Goal: Task Accomplishment & Management: Manage account settings

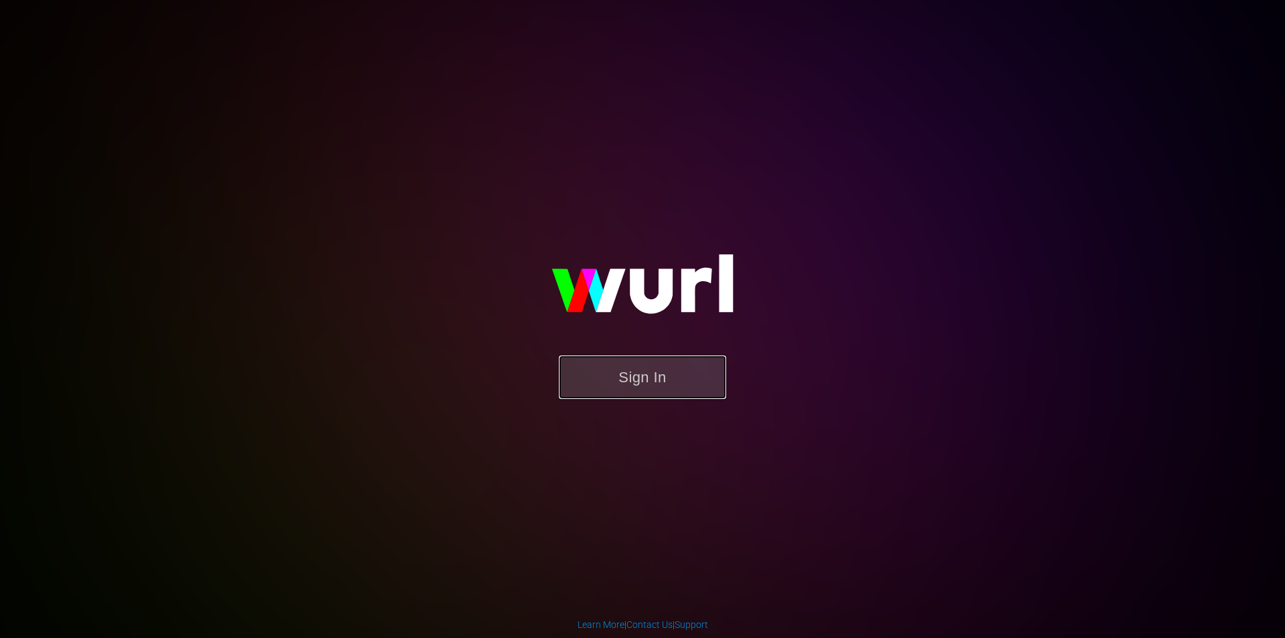
click at [655, 369] on button "Sign In" at bounding box center [642, 378] width 167 height 44
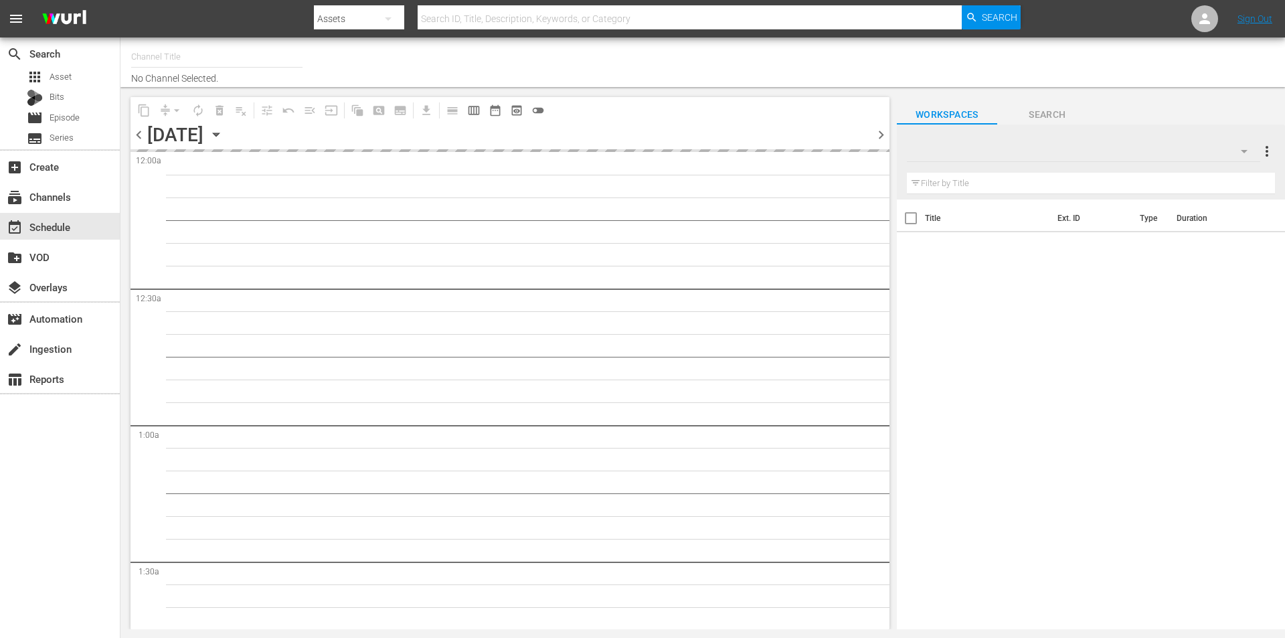
type input "Robot Wars by Mech+ (1413)"
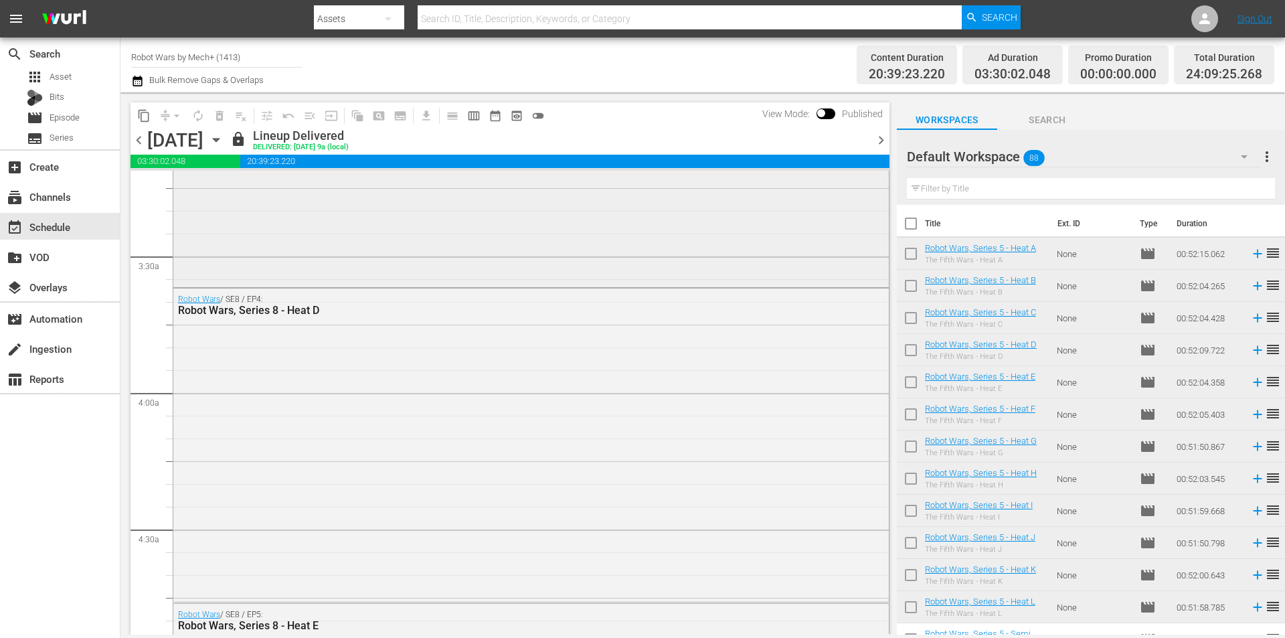
scroll to position [1138, 0]
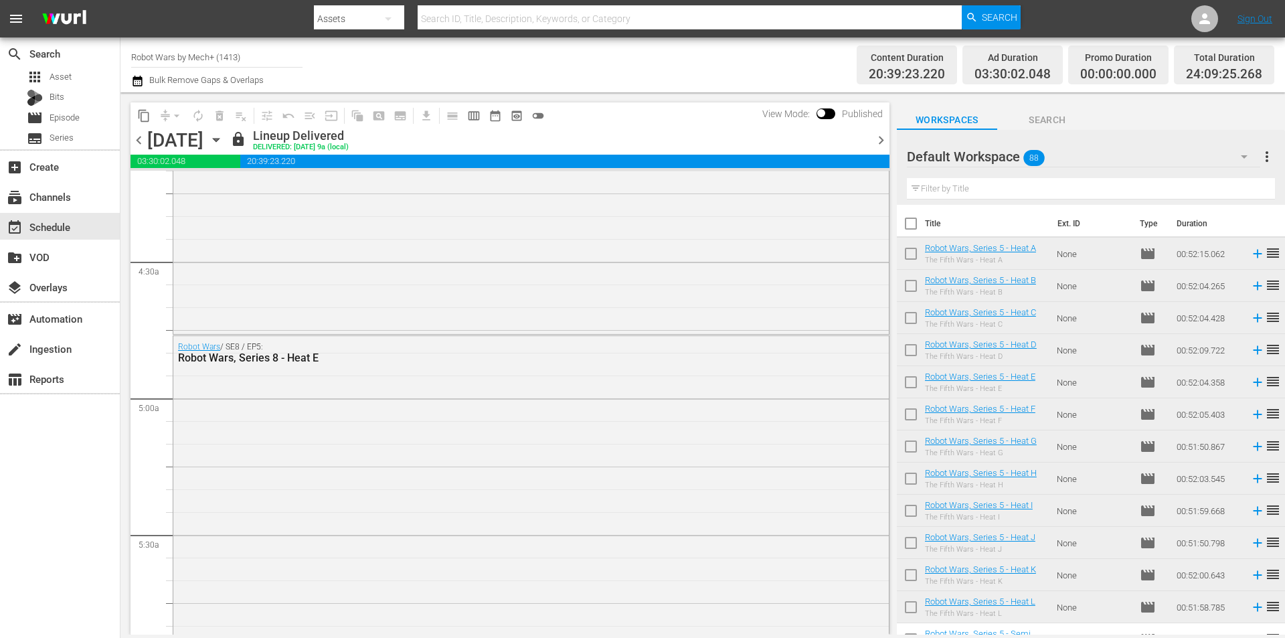
click at [878, 143] on span "chevron_right" at bounding box center [881, 140] width 17 height 17
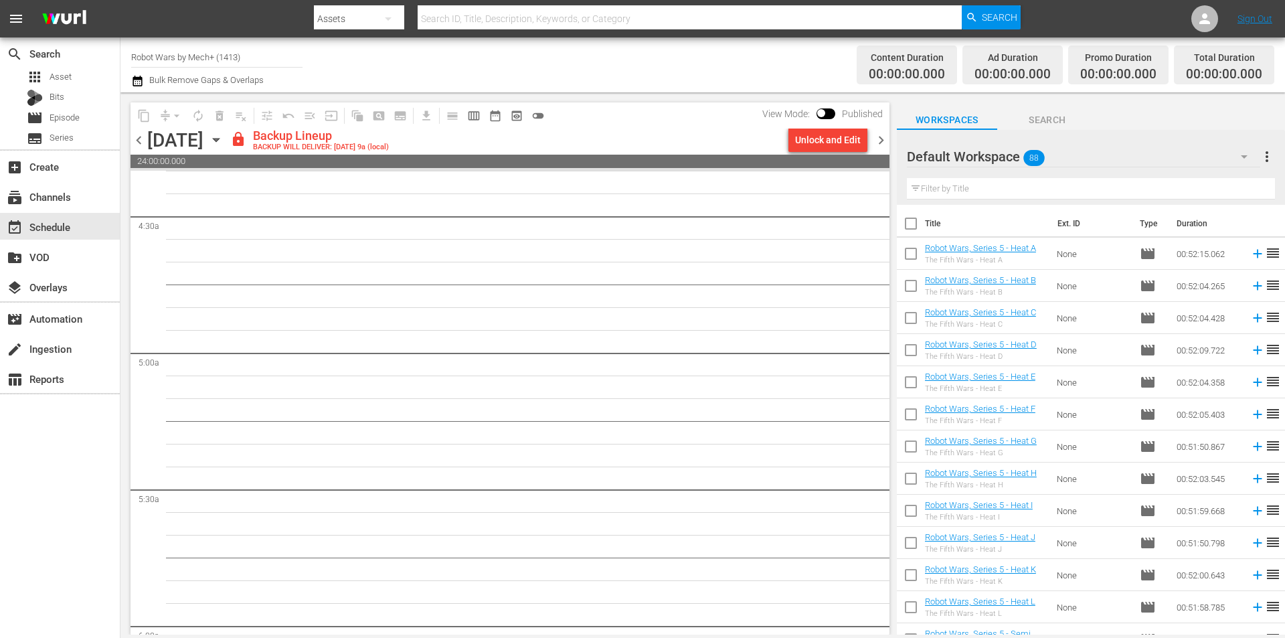
scroll to position [782, 0]
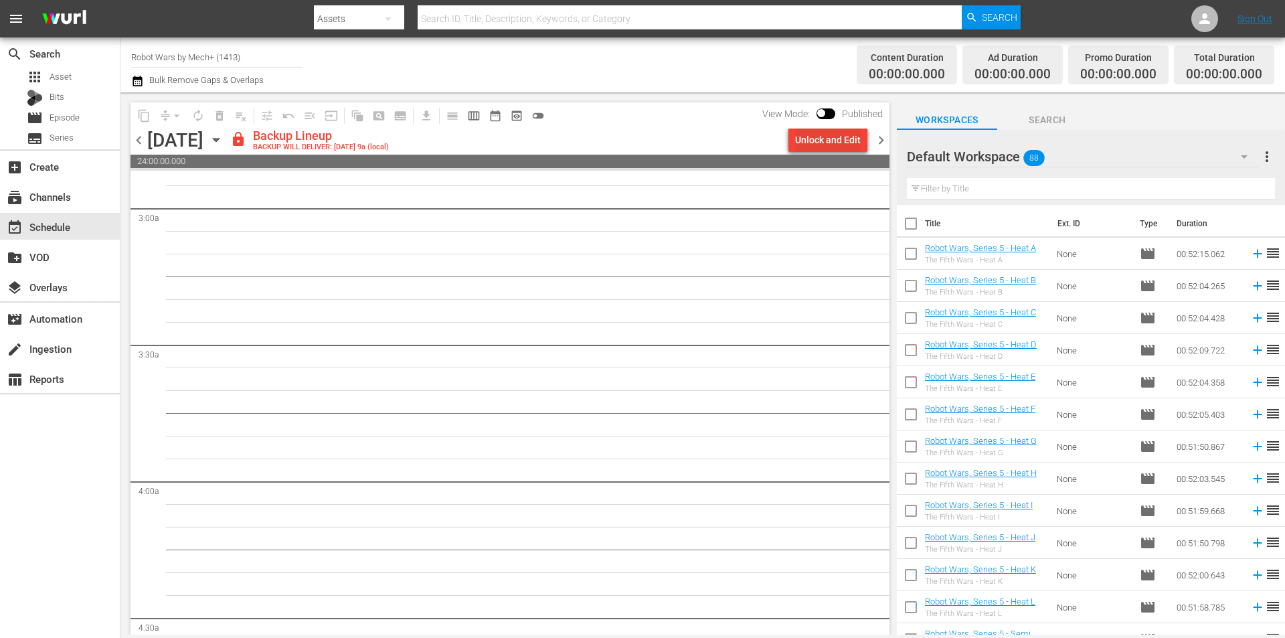
click at [807, 143] on div "Unlock and Edit" at bounding box center [828, 140] width 66 height 24
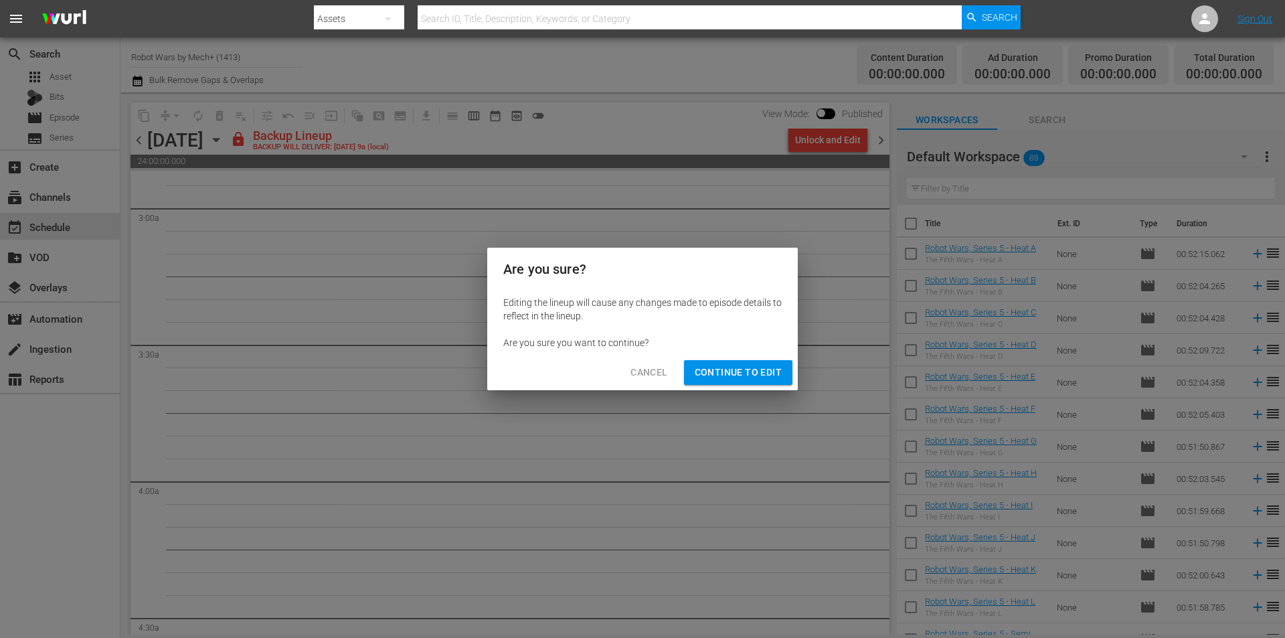
click at [728, 376] on span "Continue to Edit" at bounding box center [738, 372] width 87 height 17
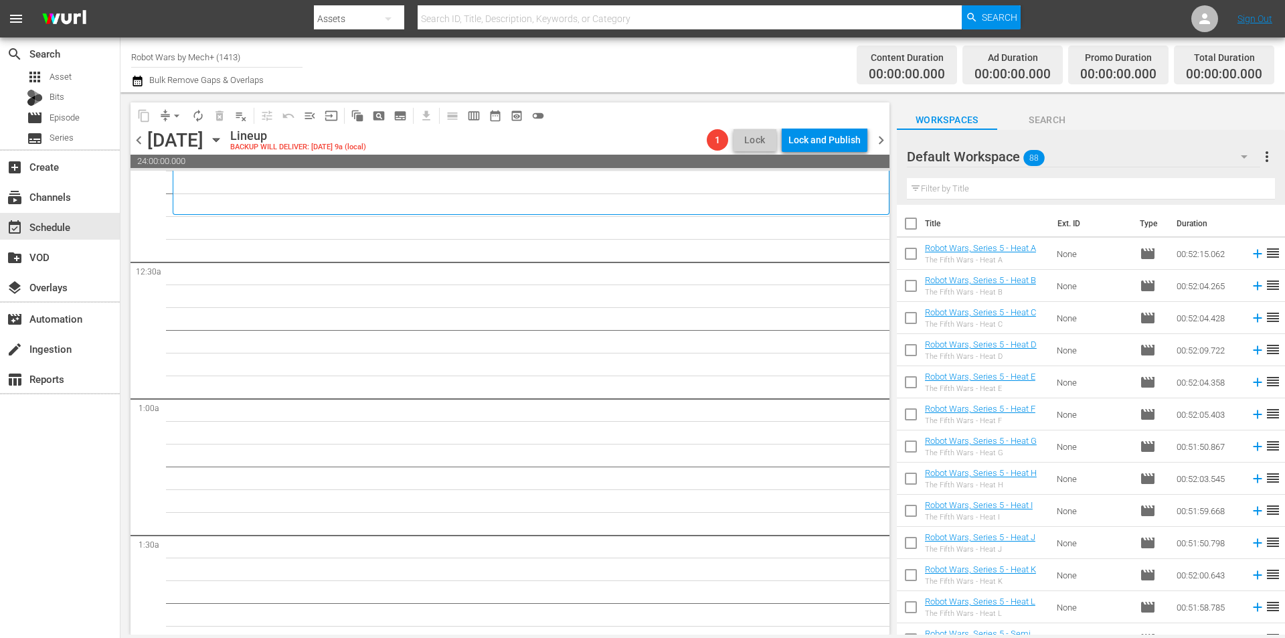
scroll to position [0, 0]
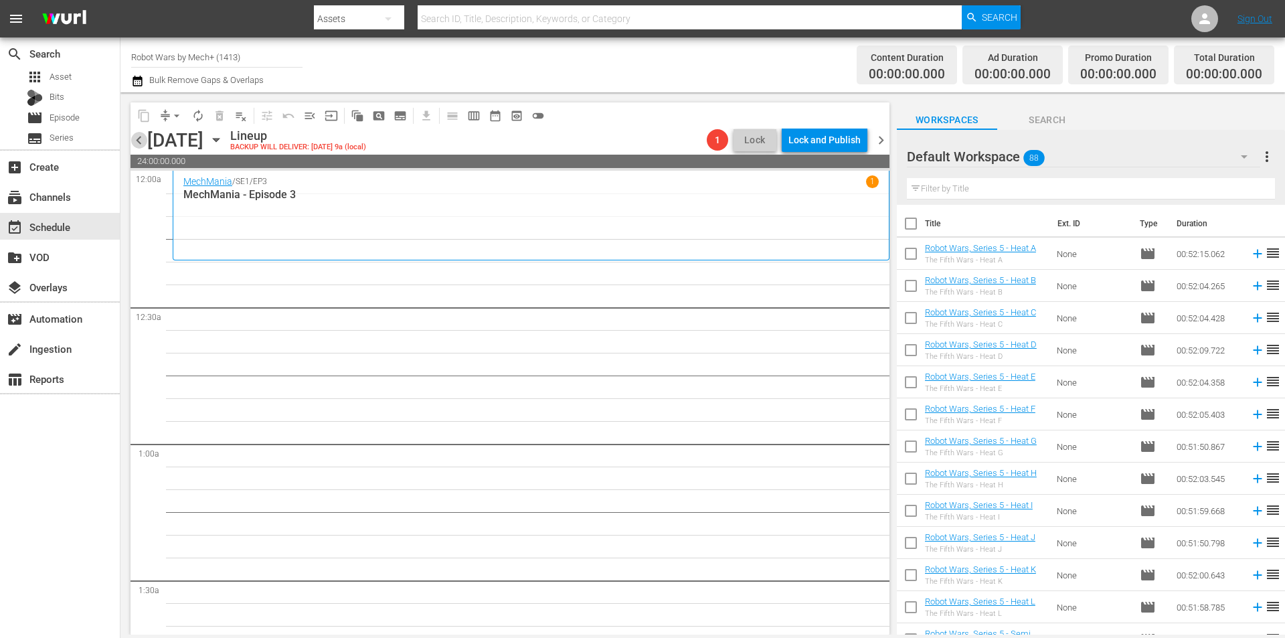
click at [137, 141] on span "chevron_left" at bounding box center [139, 140] width 17 height 17
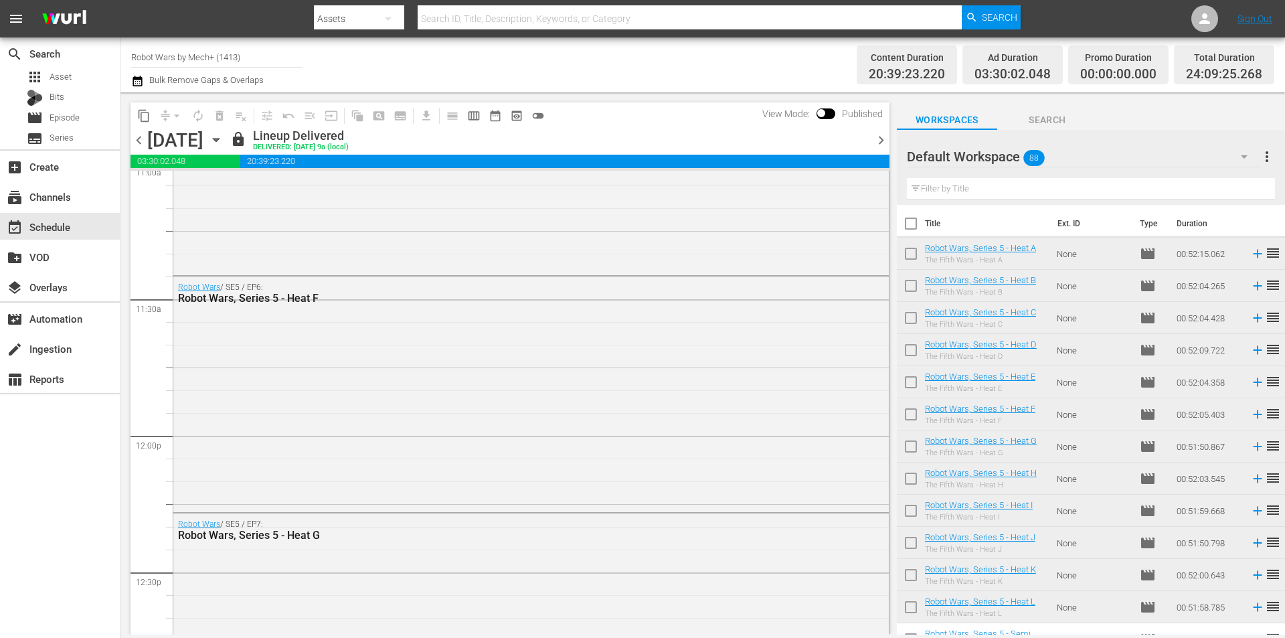
scroll to position [3481, 0]
click at [877, 145] on span "chevron_right" at bounding box center [881, 140] width 17 height 17
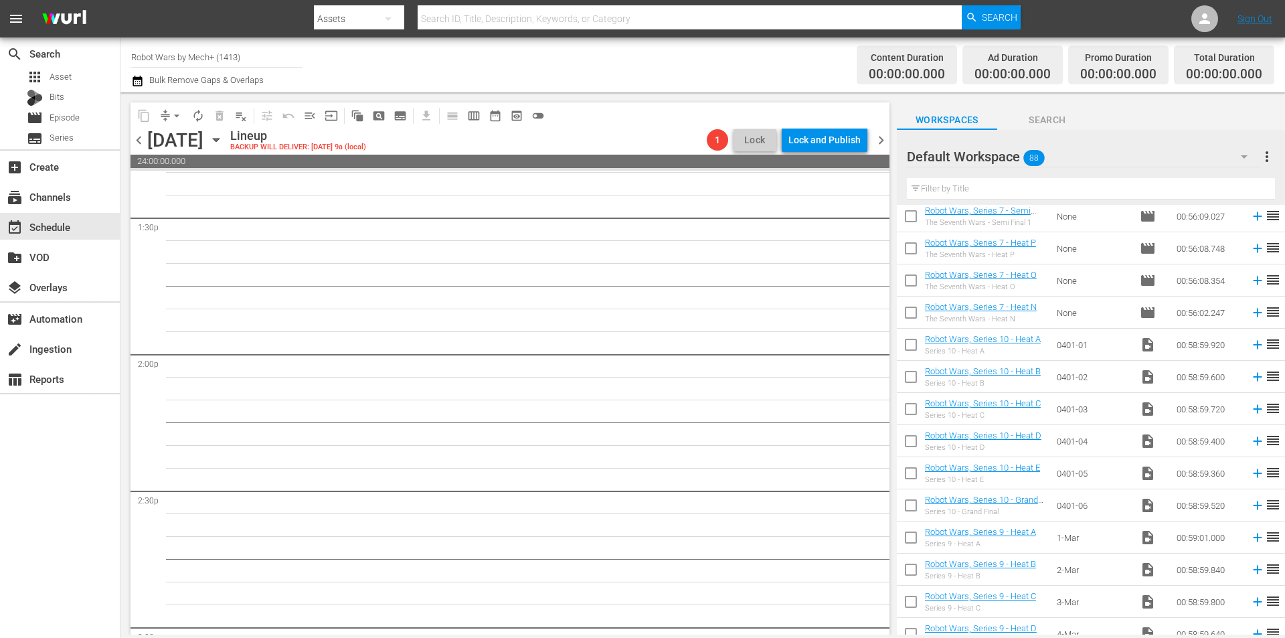
scroll to position [2429, 0]
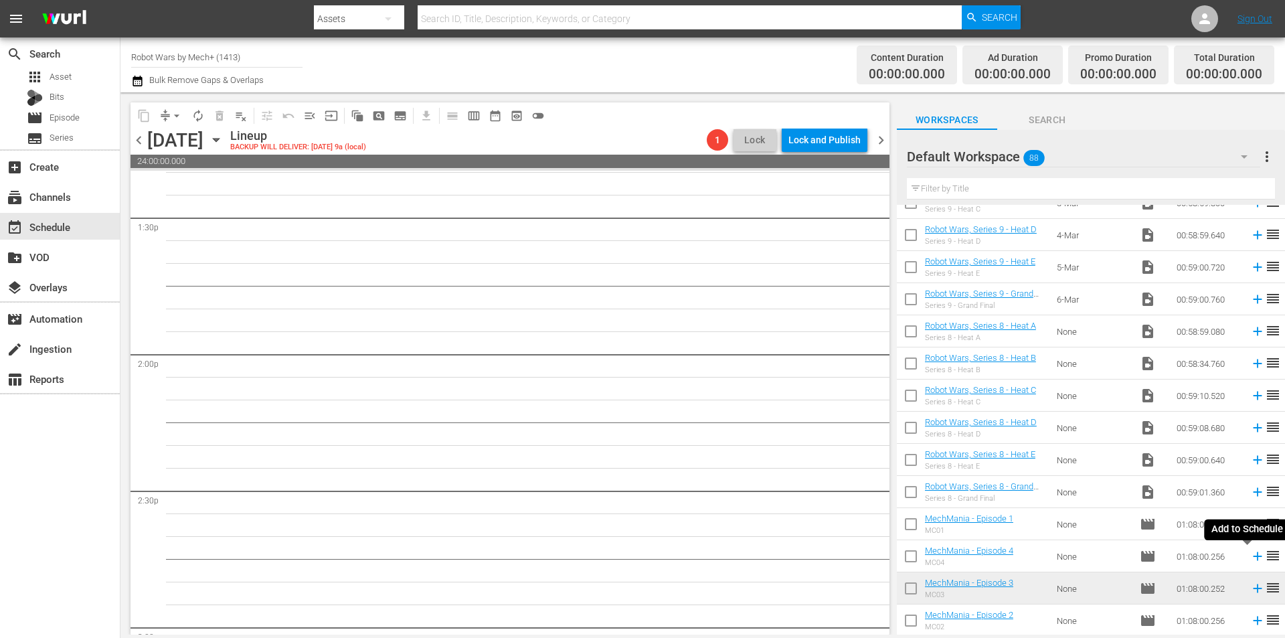
click at [1251, 558] on icon at bounding box center [1258, 556] width 15 height 15
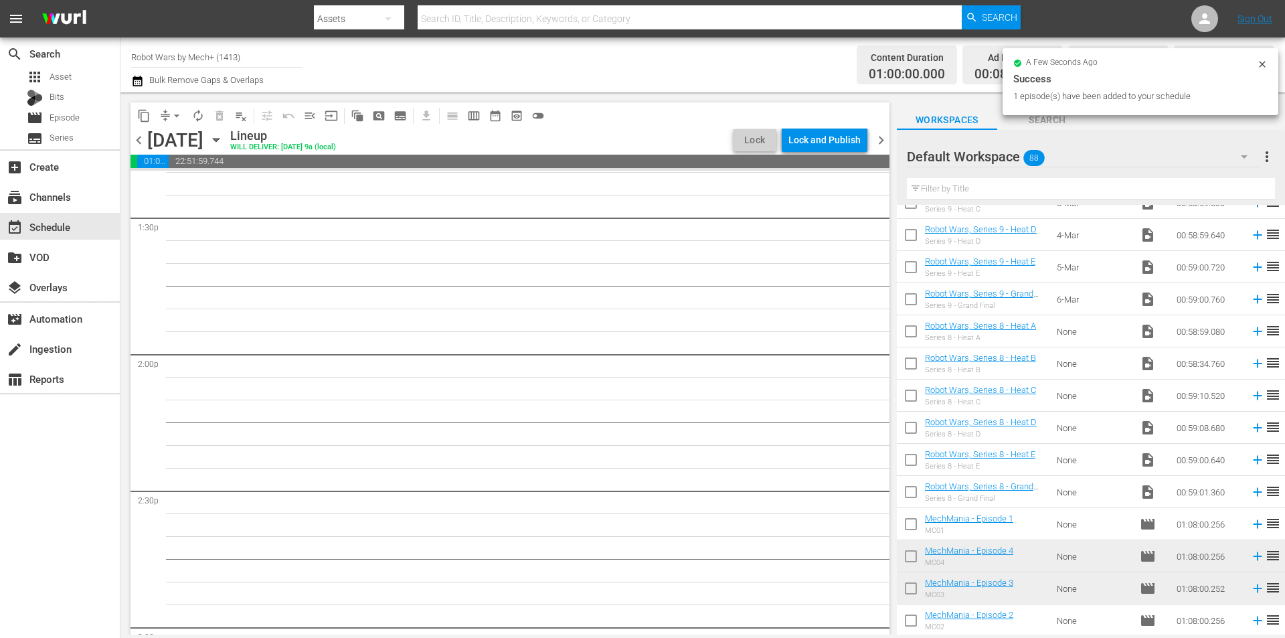
scroll to position [3618, 0]
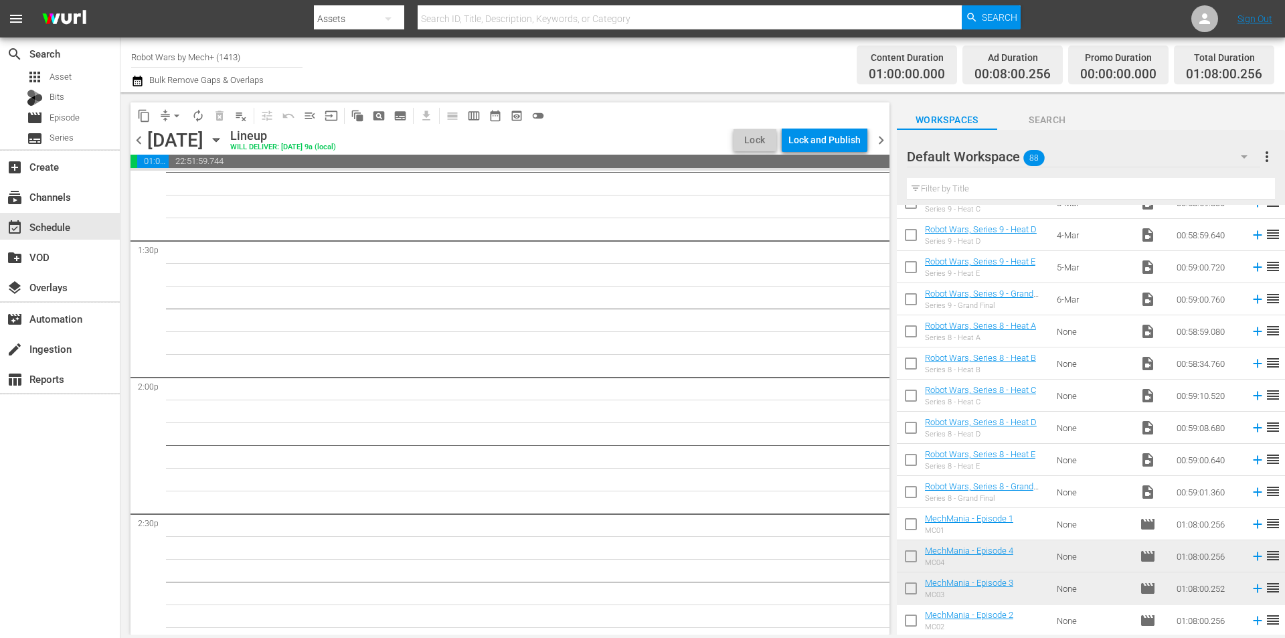
drag, startPoint x: 878, startPoint y: 439, endPoint x: 895, endPoint y: 203, distance: 237.0
click at [895, 203] on div "content_copy compress arrow_drop_down autorenew_outlined delete_forever_outline…" at bounding box center [509, 363] width 777 height 542
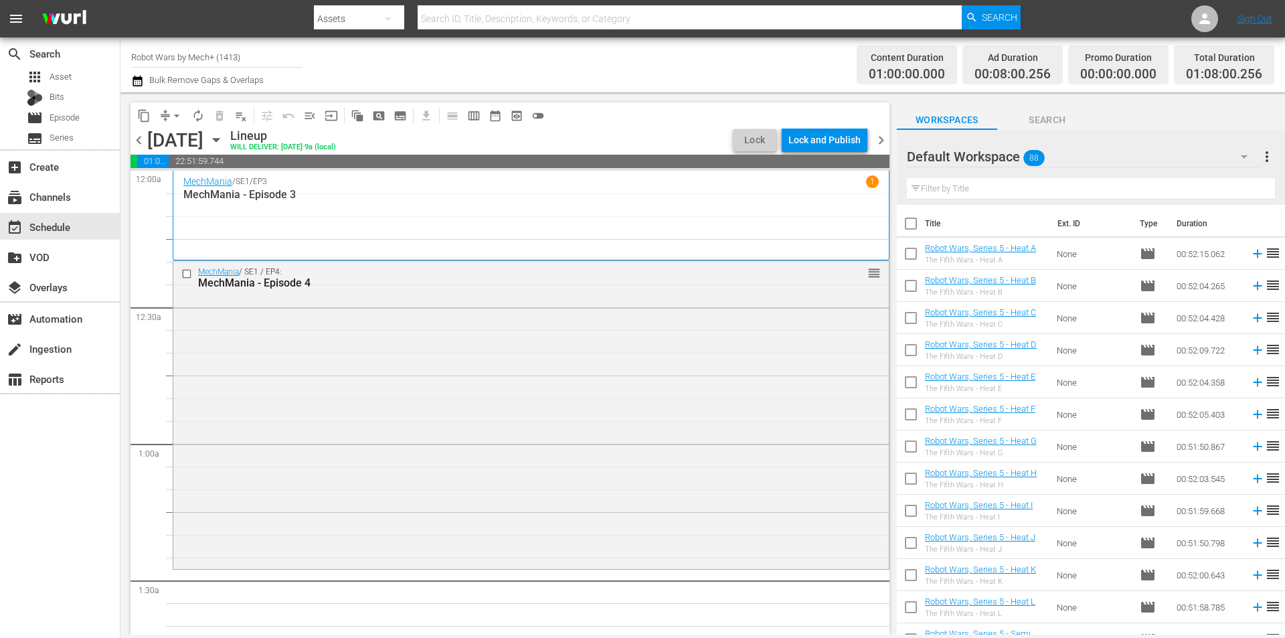
scroll to position [201, 0]
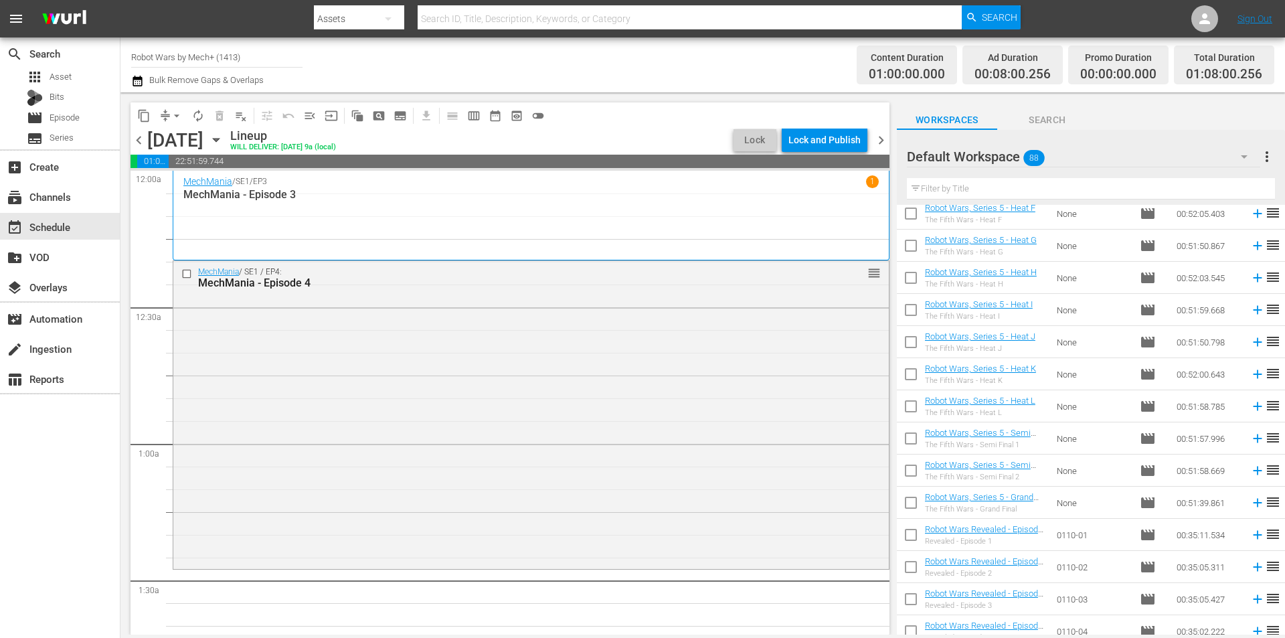
click at [908, 283] on input "checkbox" at bounding box center [911, 280] width 28 height 28
checkbox input "true"
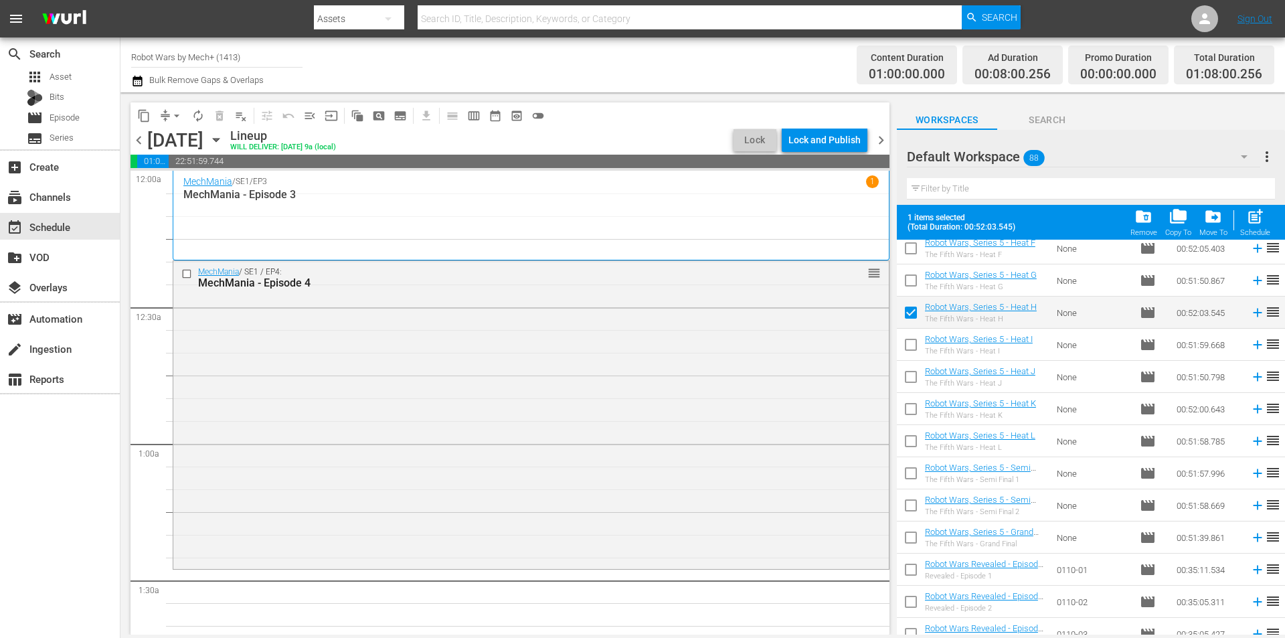
click at [911, 345] on input "checkbox" at bounding box center [911, 347] width 28 height 28
checkbox input "true"
click at [905, 375] on input "checkbox" at bounding box center [911, 380] width 28 height 28
checkbox input "true"
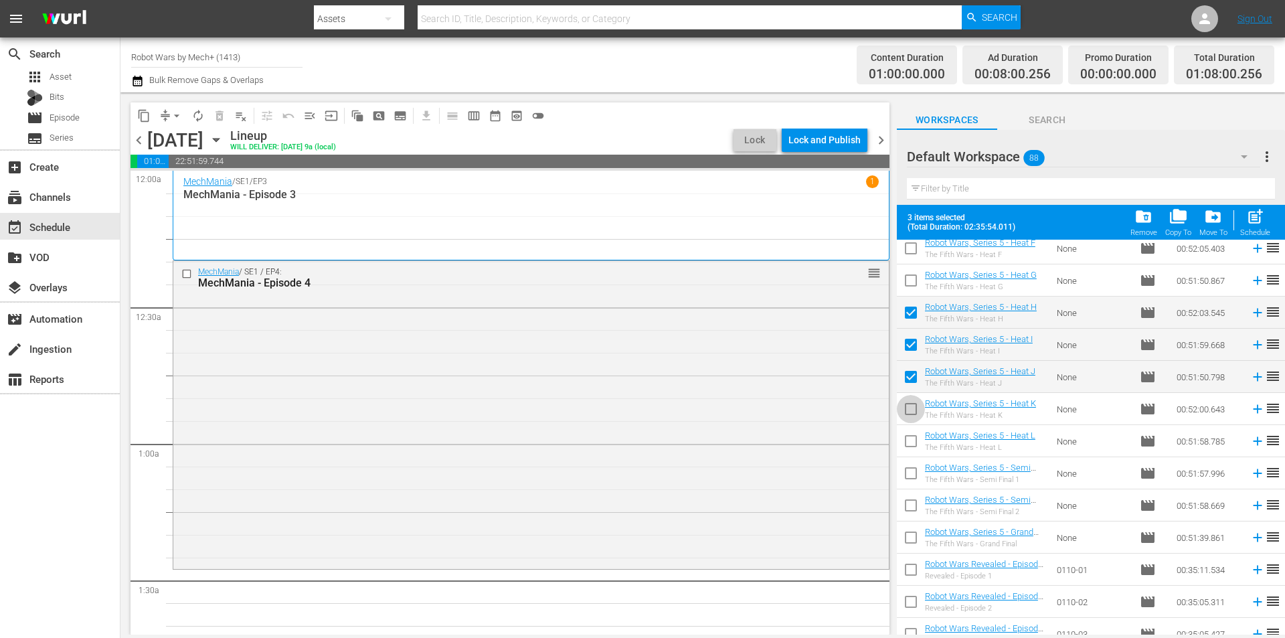
click at [907, 406] on input "checkbox" at bounding box center [911, 412] width 28 height 28
checkbox input "true"
click at [910, 439] on input "checkbox" at bounding box center [911, 444] width 28 height 28
checkbox input "true"
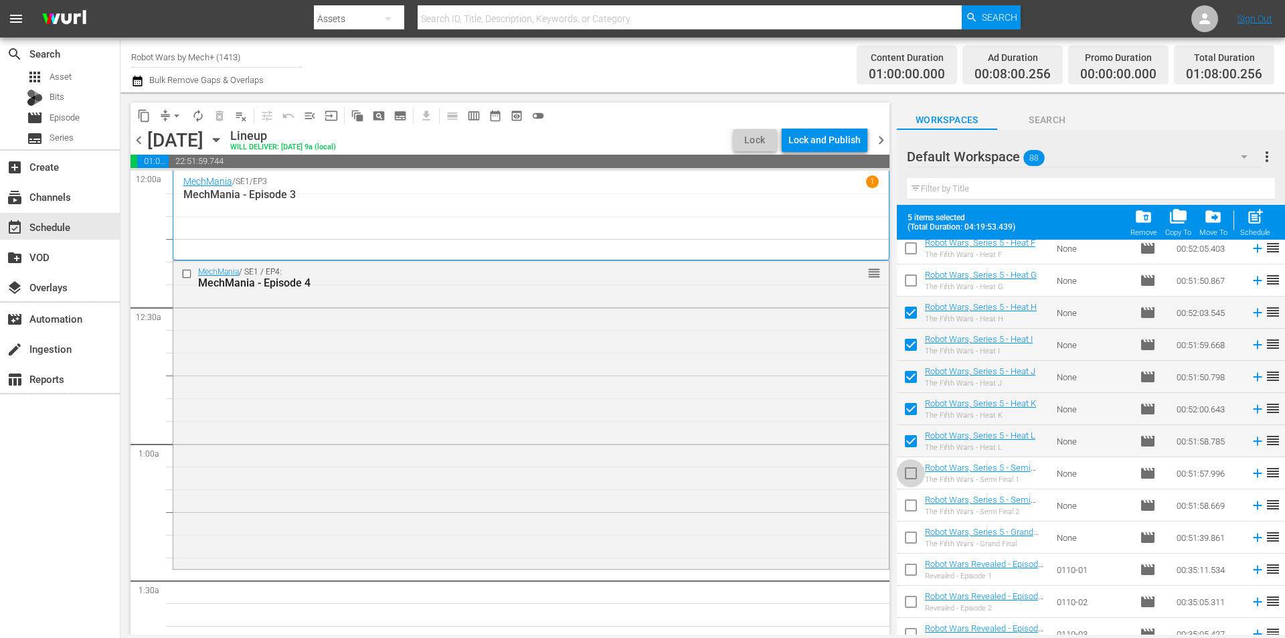
click at [907, 467] on input "checkbox" at bounding box center [911, 476] width 28 height 28
checkbox input "true"
drag, startPoint x: 906, startPoint y: 500, endPoint x: 908, endPoint y: 510, distance: 10.2
click at [906, 501] on input "checkbox" at bounding box center [911, 508] width 28 height 28
checkbox input "true"
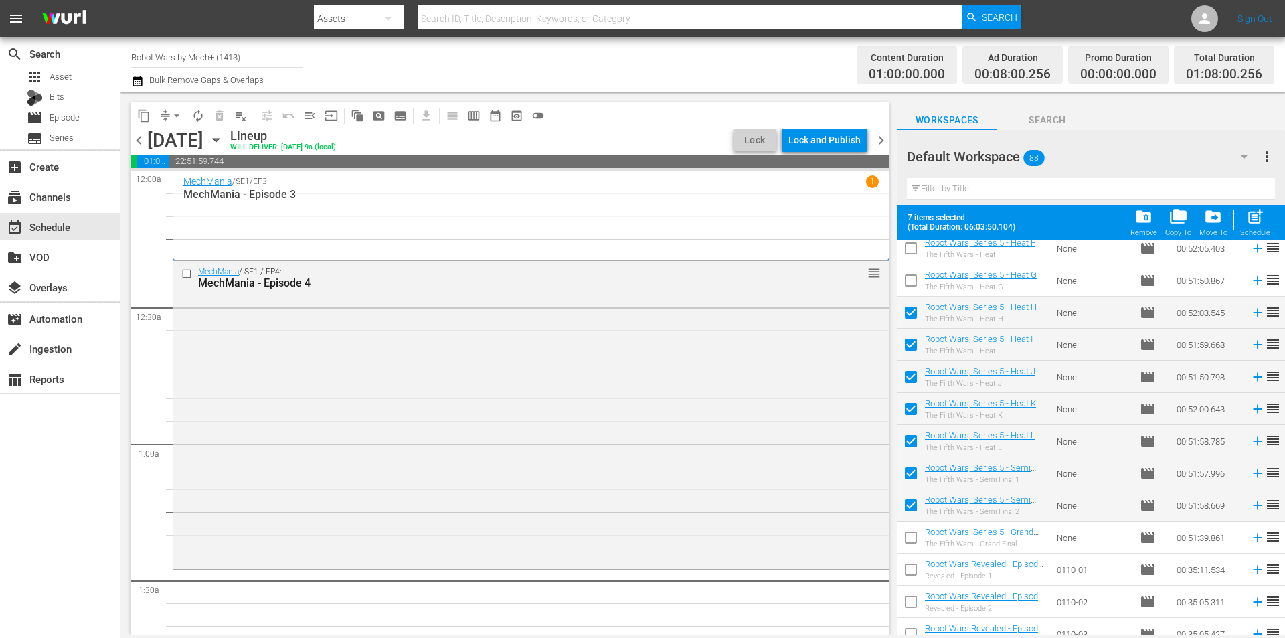
click at [908, 529] on input "checkbox" at bounding box center [911, 540] width 28 height 28
checkbox input "true"
click at [1252, 220] on span "post_add" at bounding box center [1256, 217] width 18 height 18
checkbox input "false"
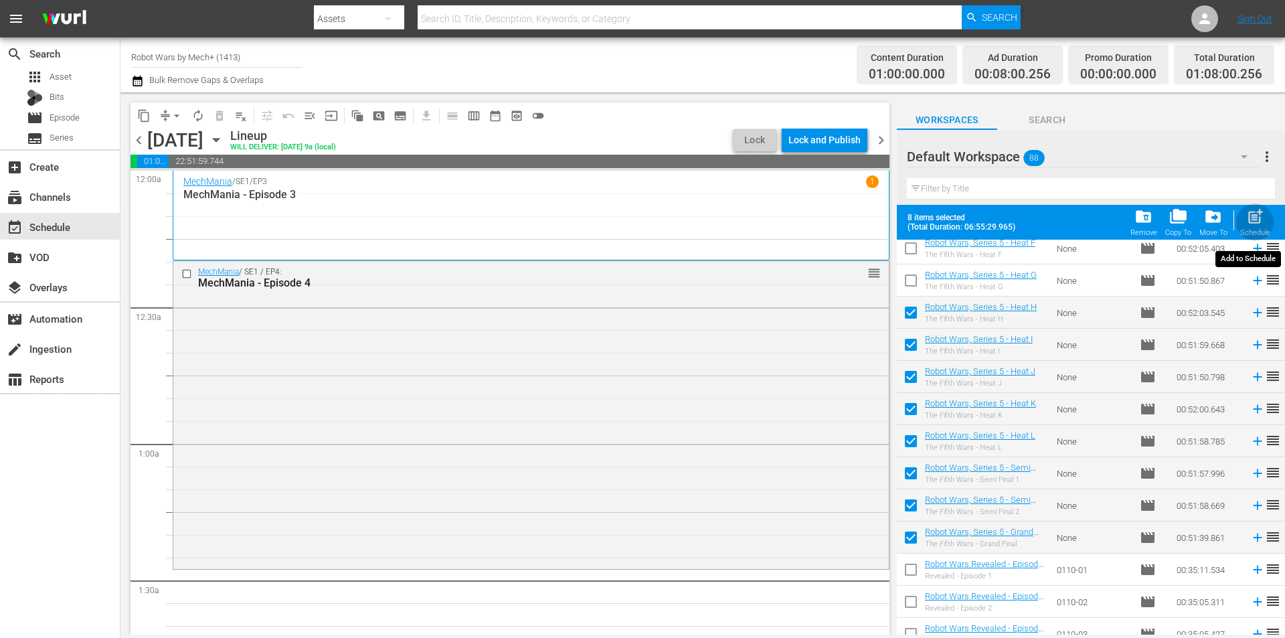
checkbox input "false"
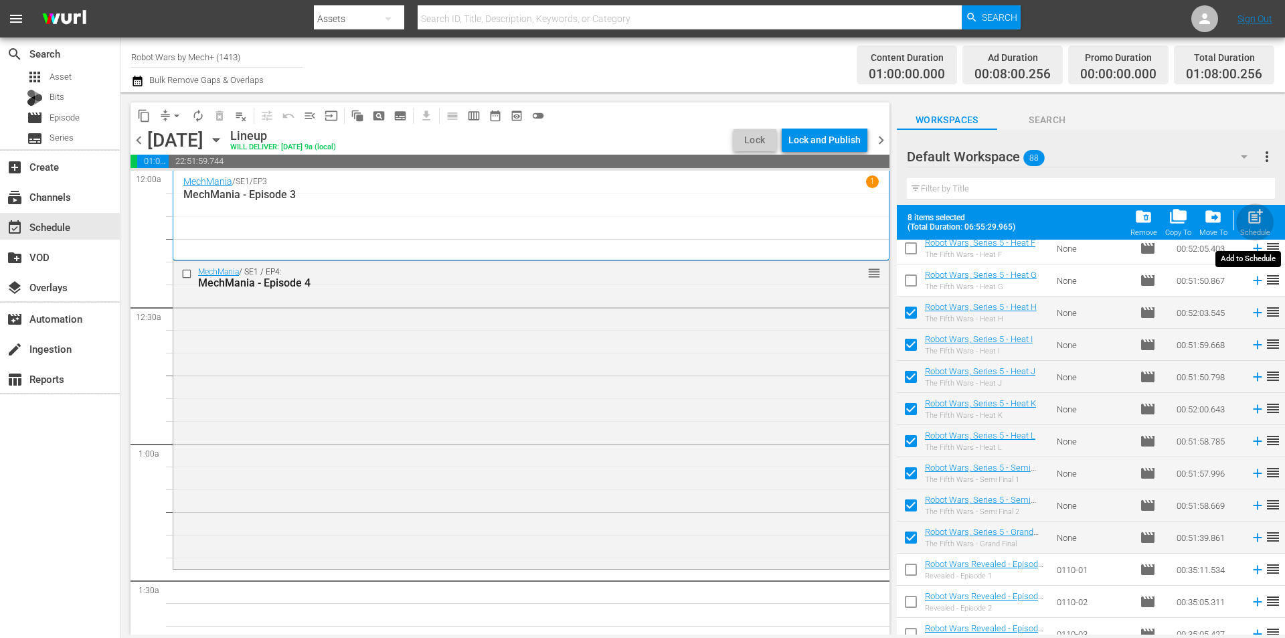
checkbox input "false"
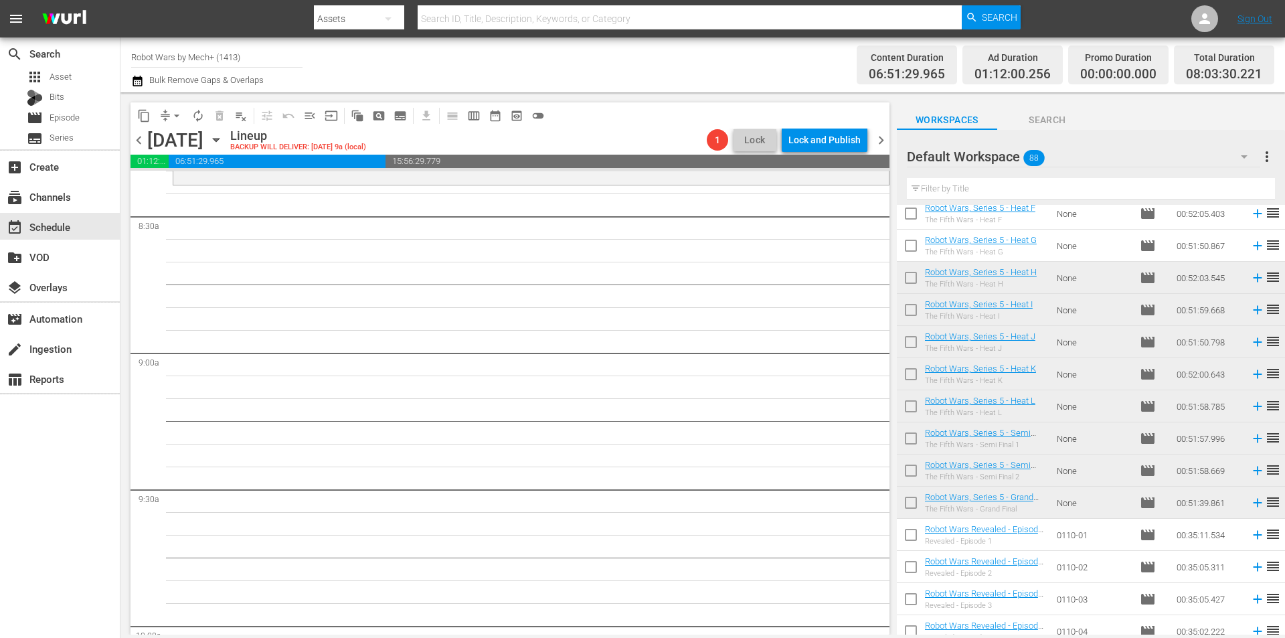
scroll to position [1942, 0]
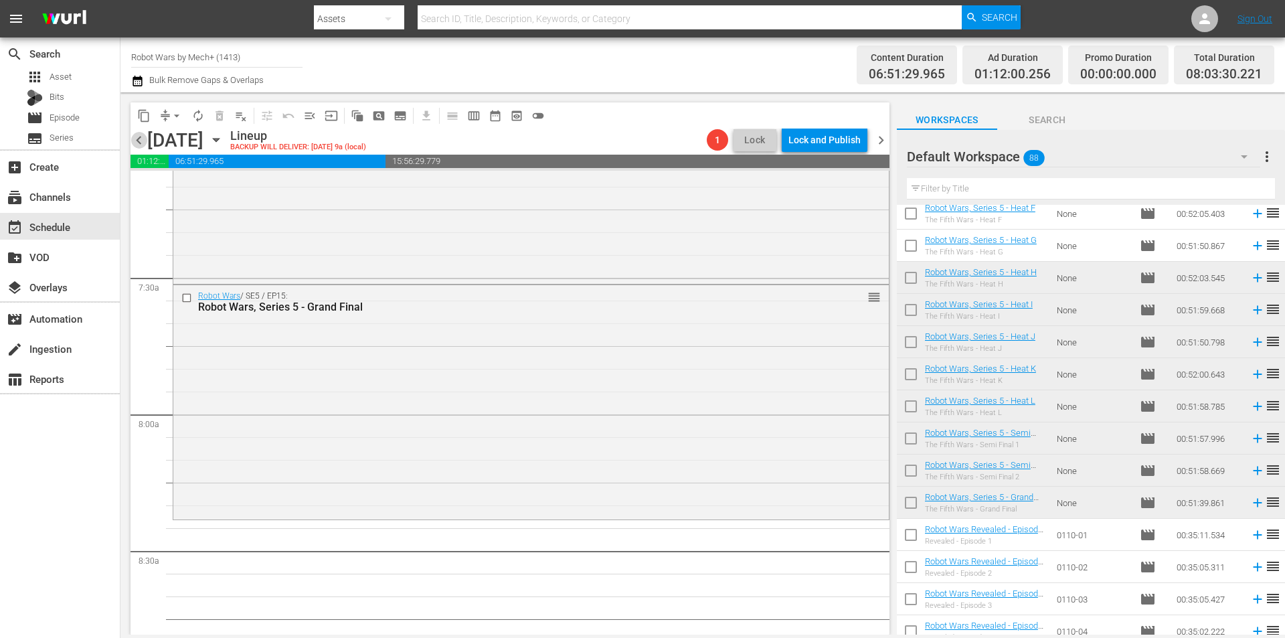
click at [142, 143] on span "chevron_left" at bounding box center [139, 140] width 17 height 17
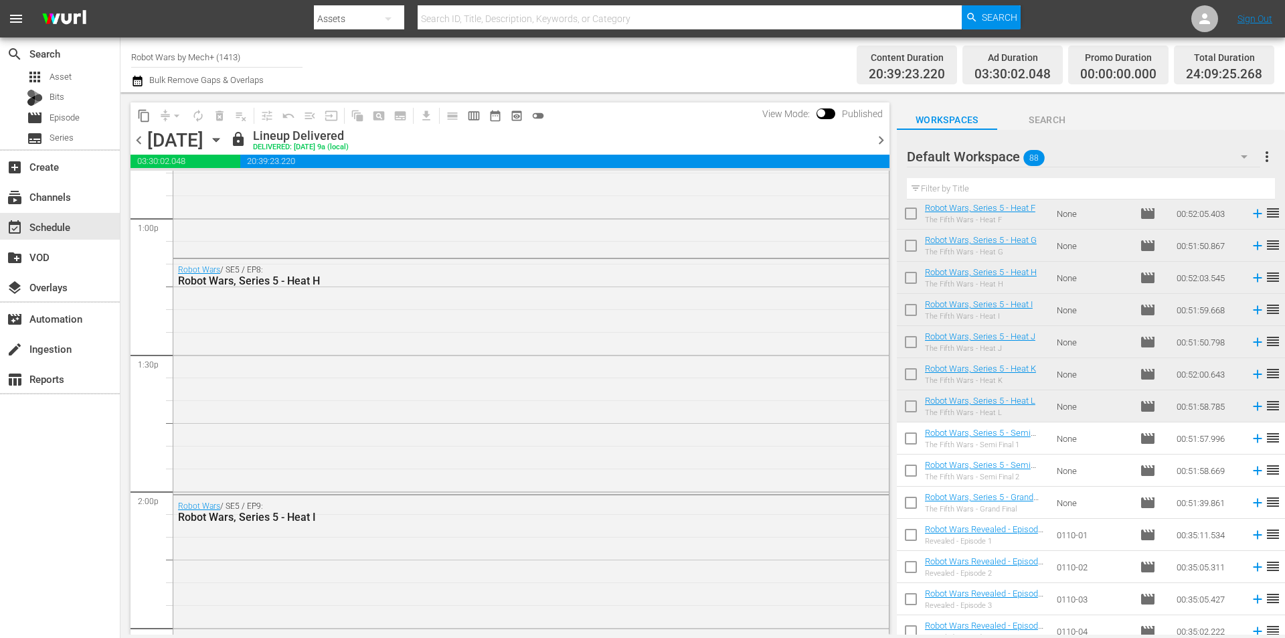
scroll to position [3437, 0]
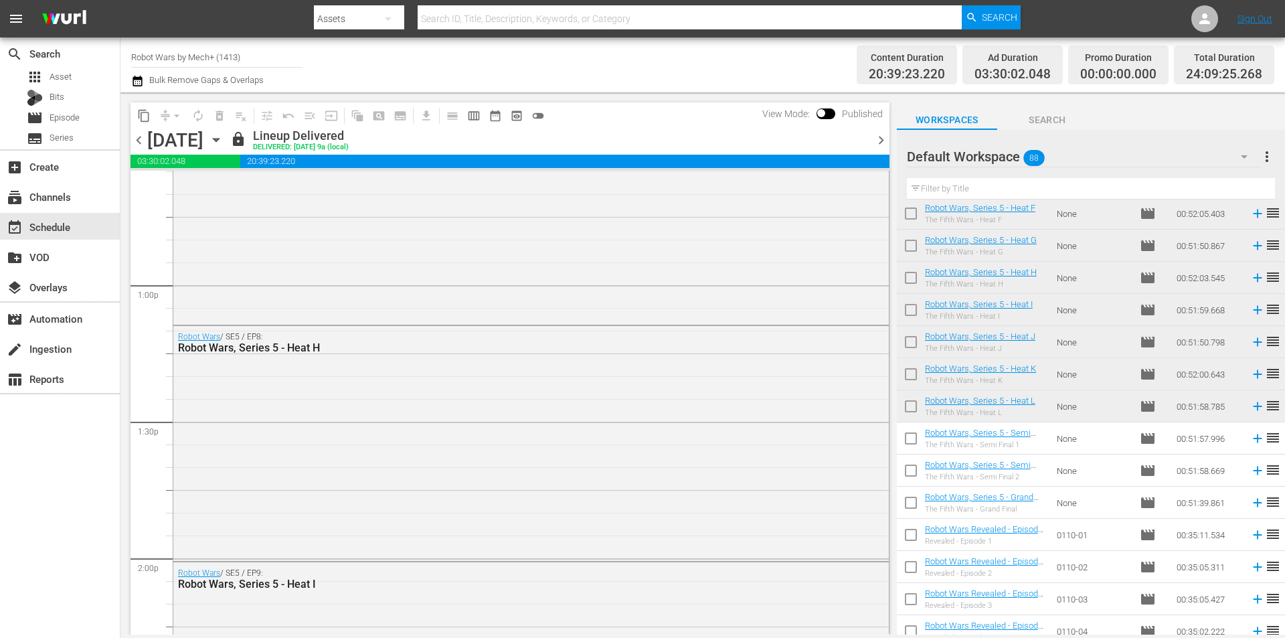
click at [878, 138] on span "chevron_right" at bounding box center [881, 140] width 17 height 17
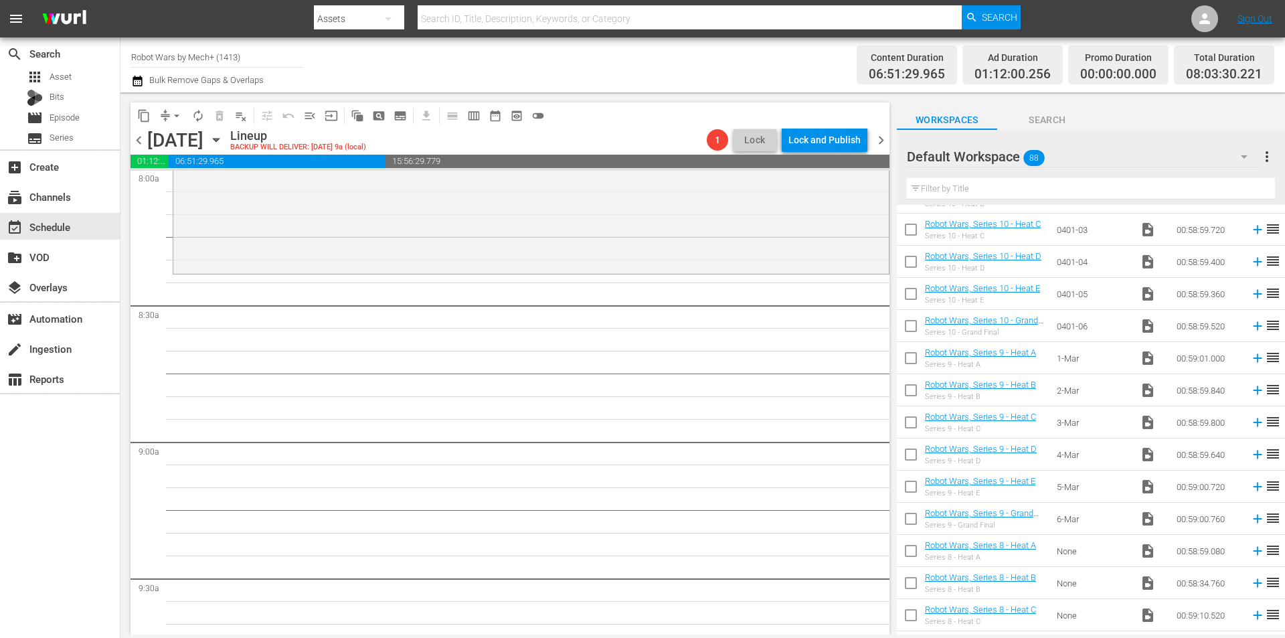
scroll to position [2429, 0]
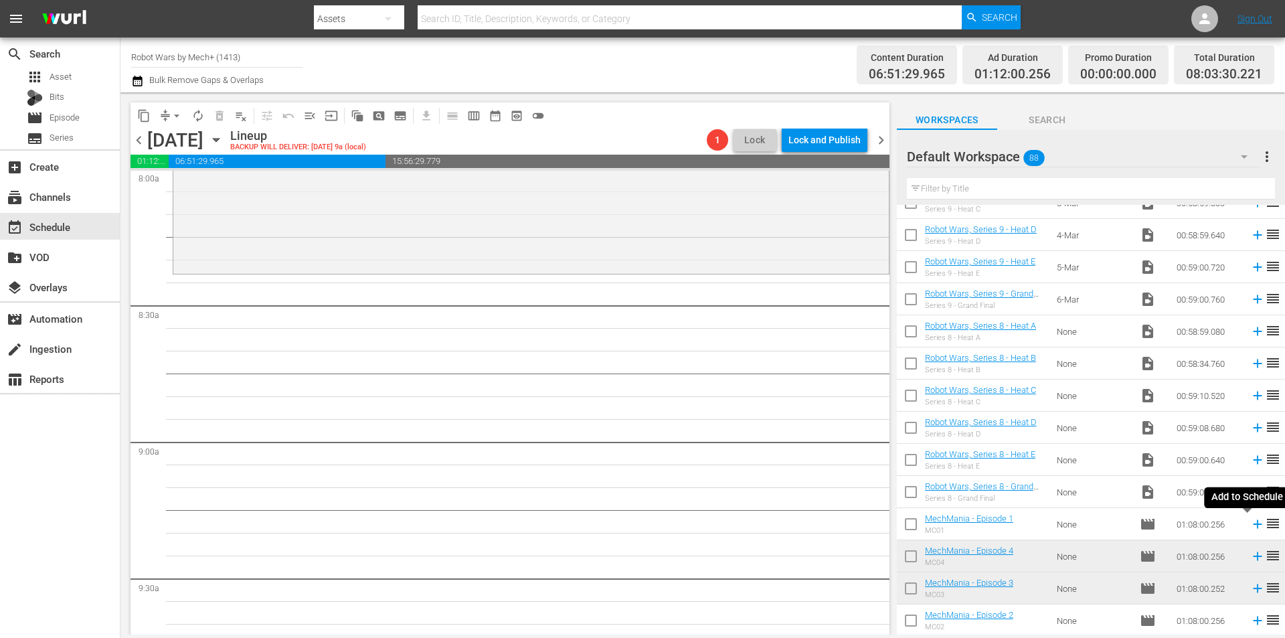
click at [1253, 526] on icon at bounding box center [1257, 524] width 9 height 9
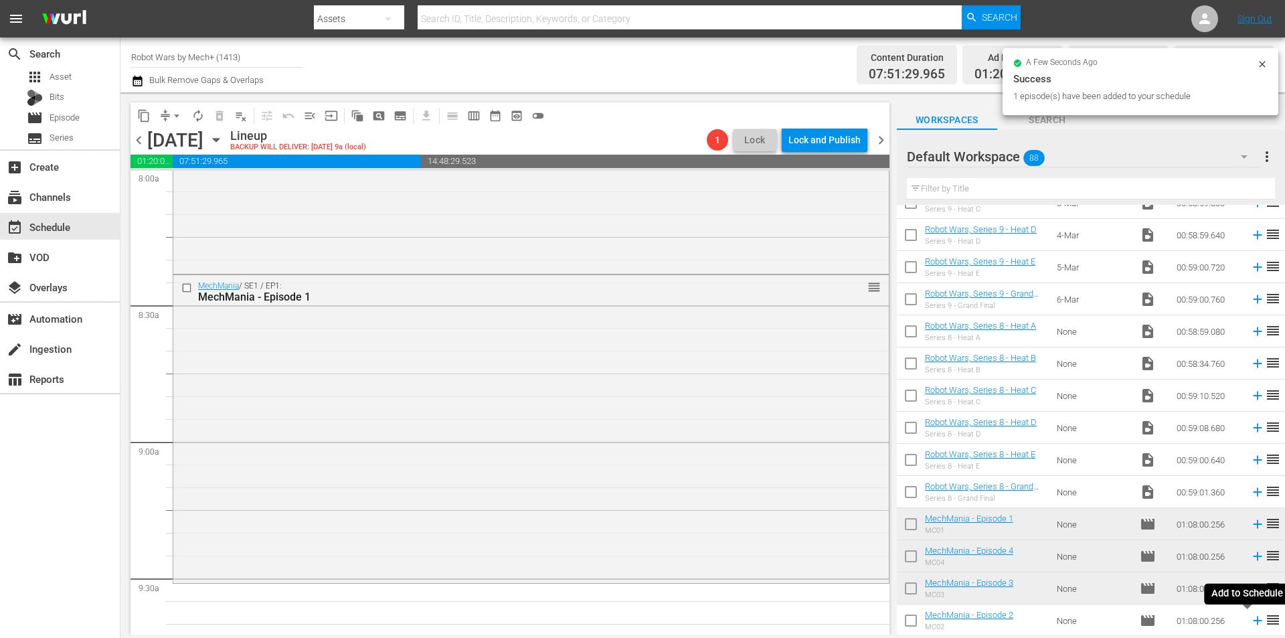
click at [1253, 621] on icon at bounding box center [1257, 621] width 9 height 9
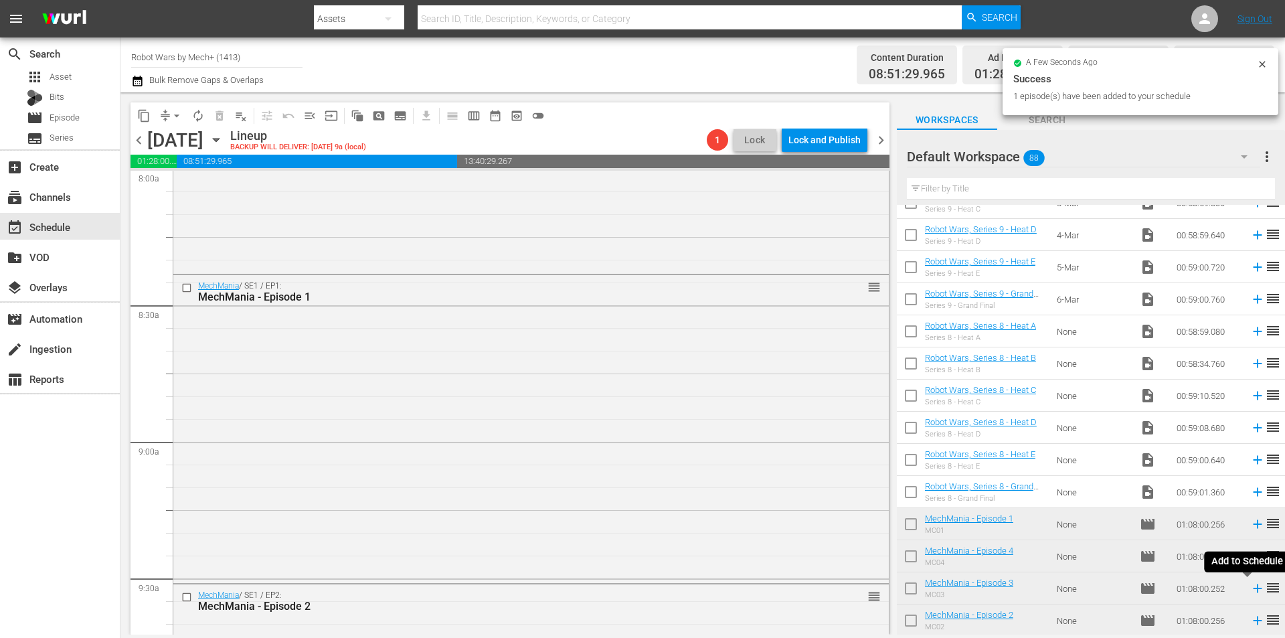
click at [1251, 591] on icon at bounding box center [1258, 588] width 15 height 15
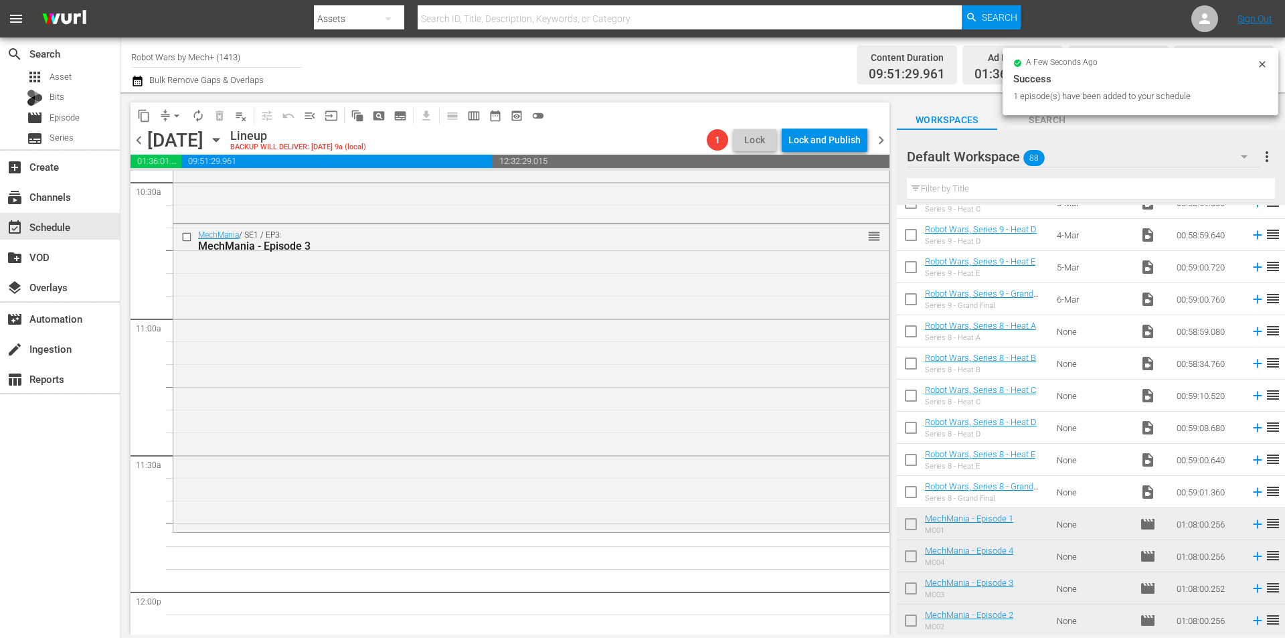
scroll to position [2991, 0]
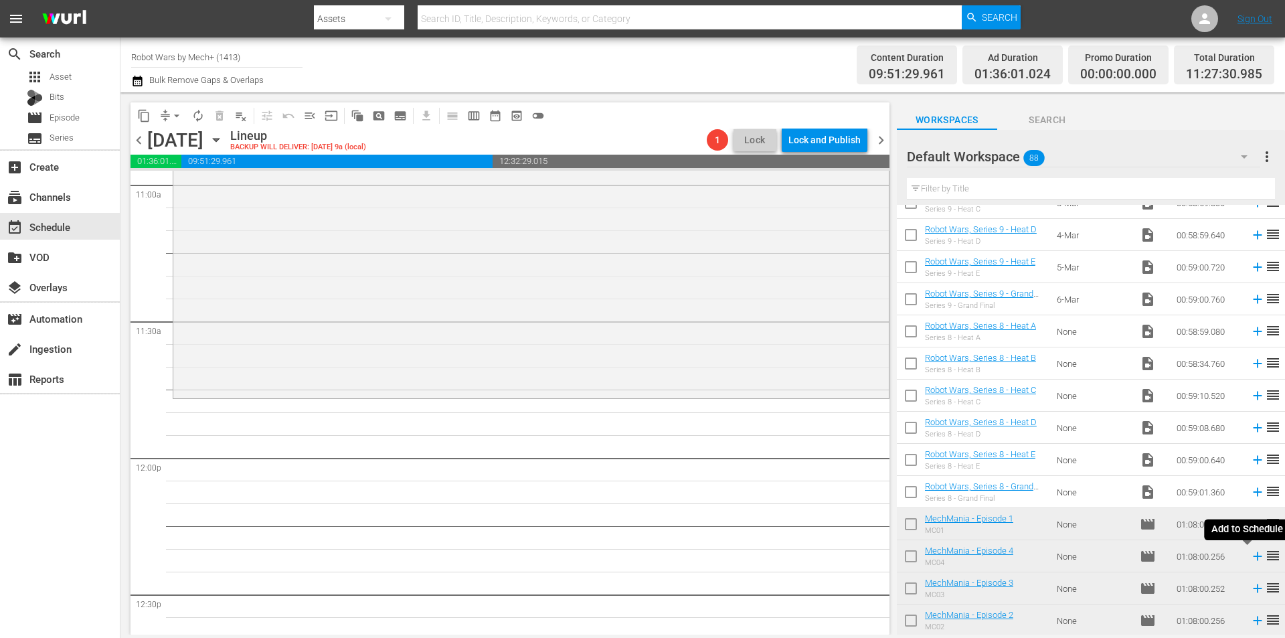
click at [1251, 554] on icon at bounding box center [1258, 556] width 15 height 15
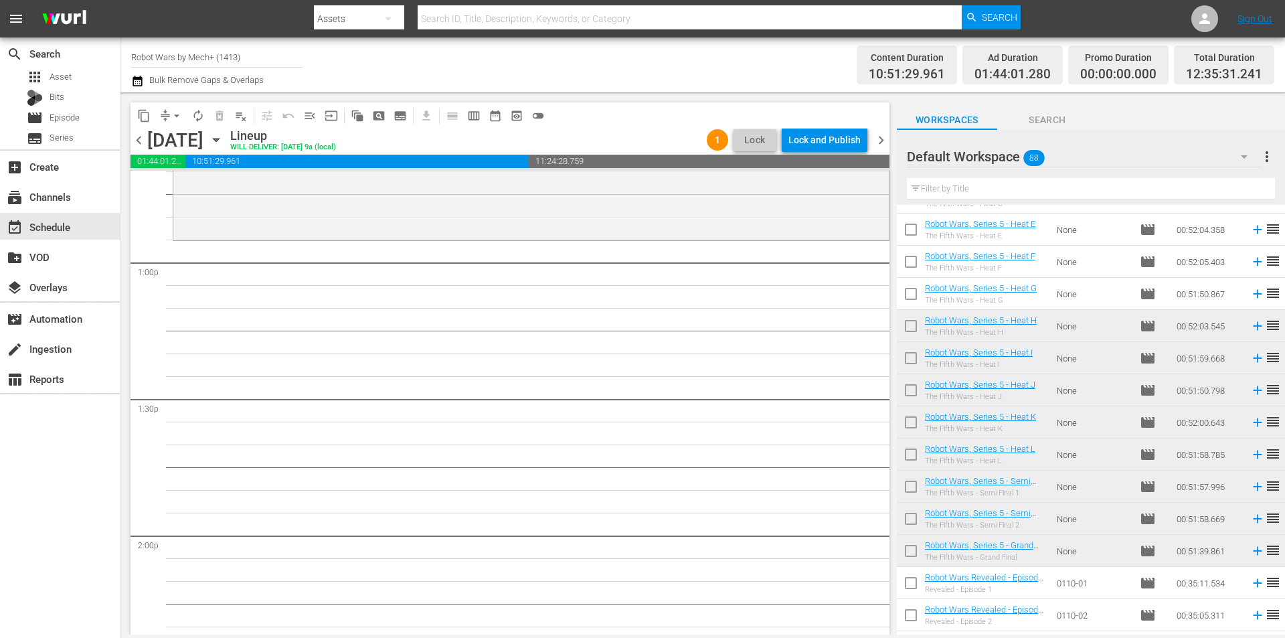
scroll to position [487, 0]
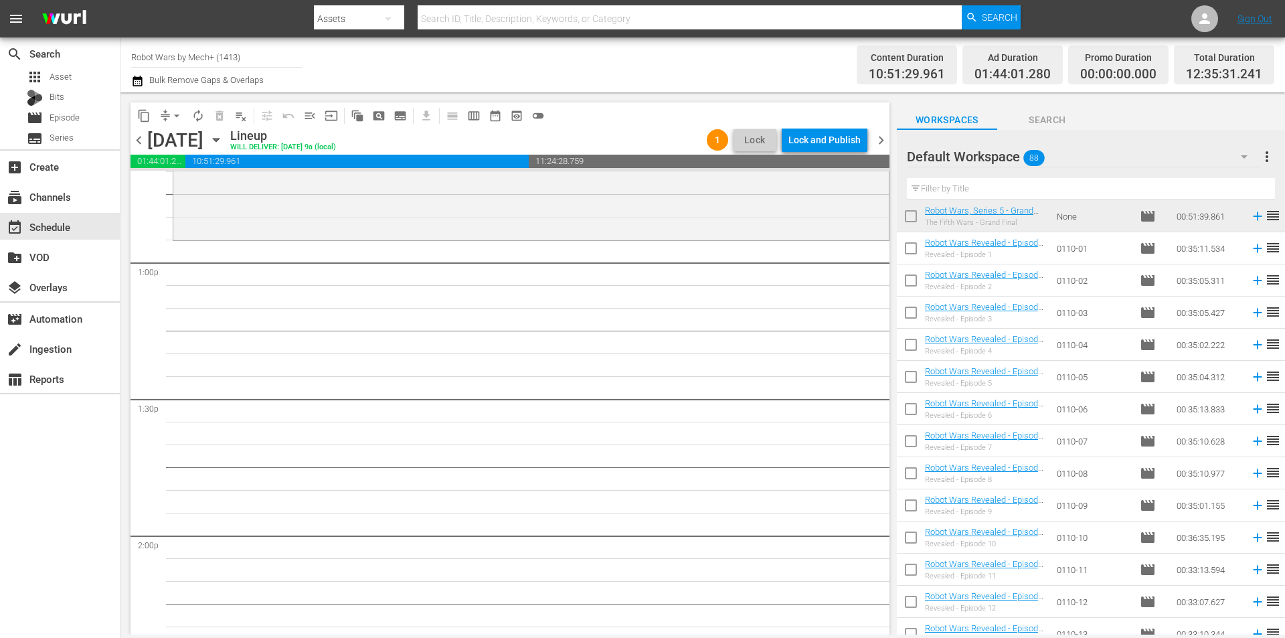
click at [912, 380] on input "checkbox" at bounding box center [911, 380] width 28 height 28
checkbox input "true"
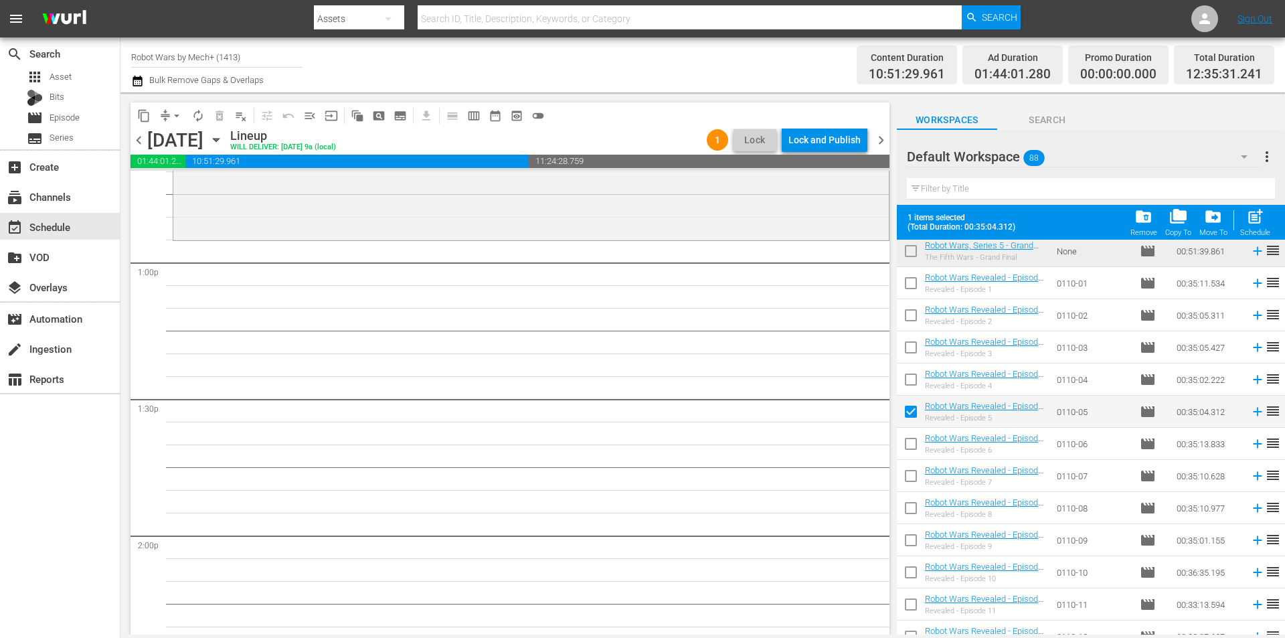
click at [912, 380] on input "checkbox" at bounding box center [911, 382] width 28 height 28
checkbox input "true"
click at [908, 351] on input "checkbox" at bounding box center [911, 350] width 28 height 28
checkbox input "true"
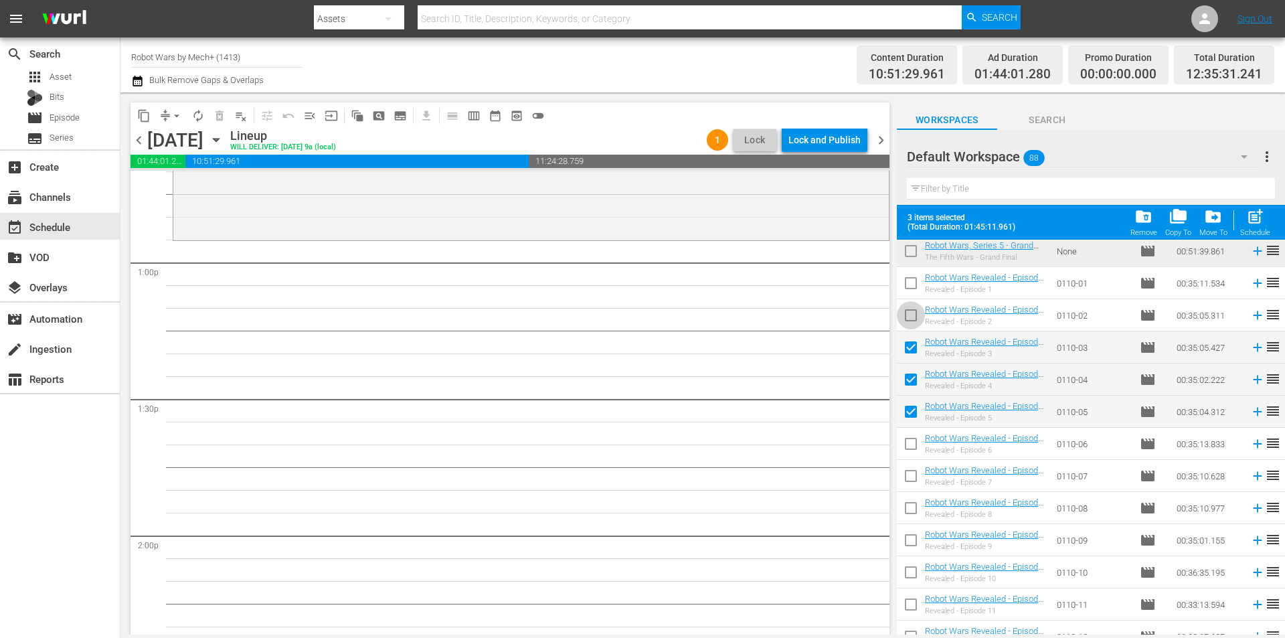
click at [910, 315] on input "checkbox" at bounding box center [911, 318] width 28 height 28
checkbox input "true"
click at [905, 286] on input "checkbox" at bounding box center [911, 286] width 28 height 28
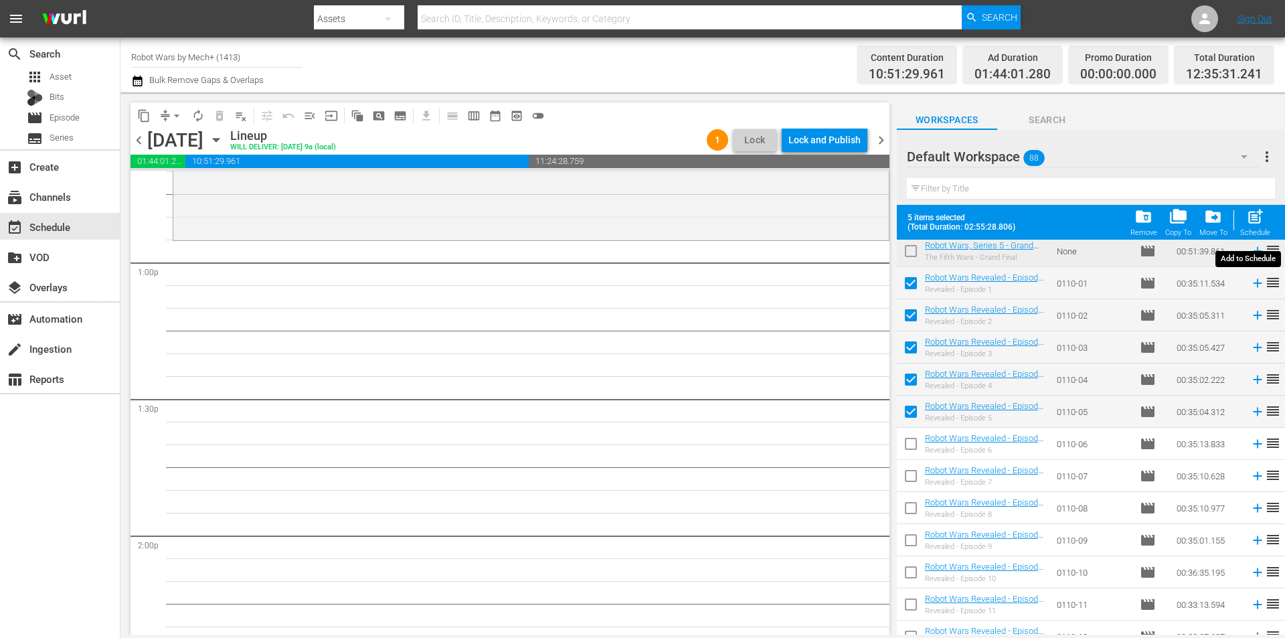
click at [1268, 221] on div "post_add Schedule" at bounding box center [1256, 222] width 30 height 29
checkbox input "false"
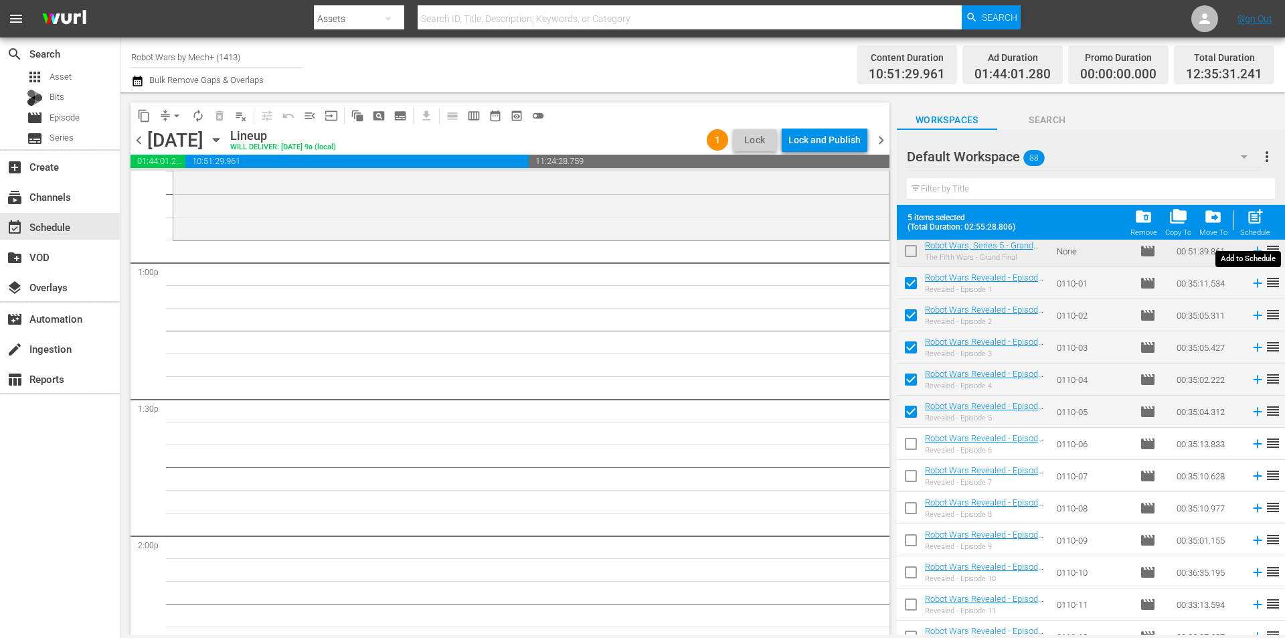
checkbox input "false"
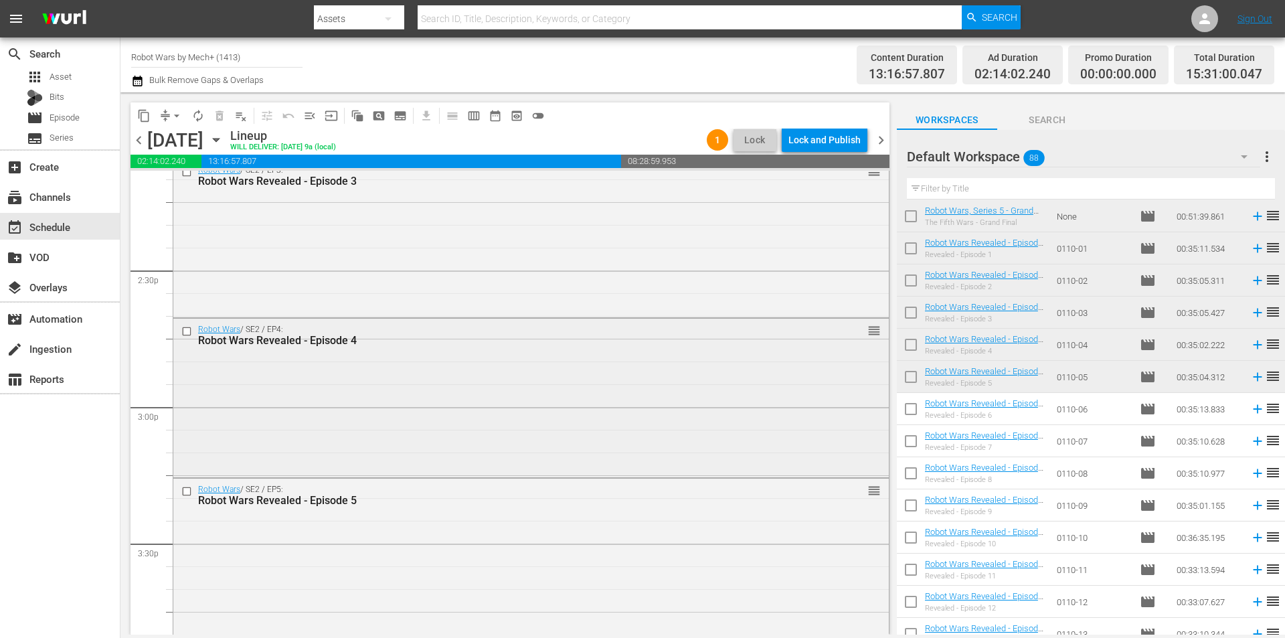
scroll to position [4196, 0]
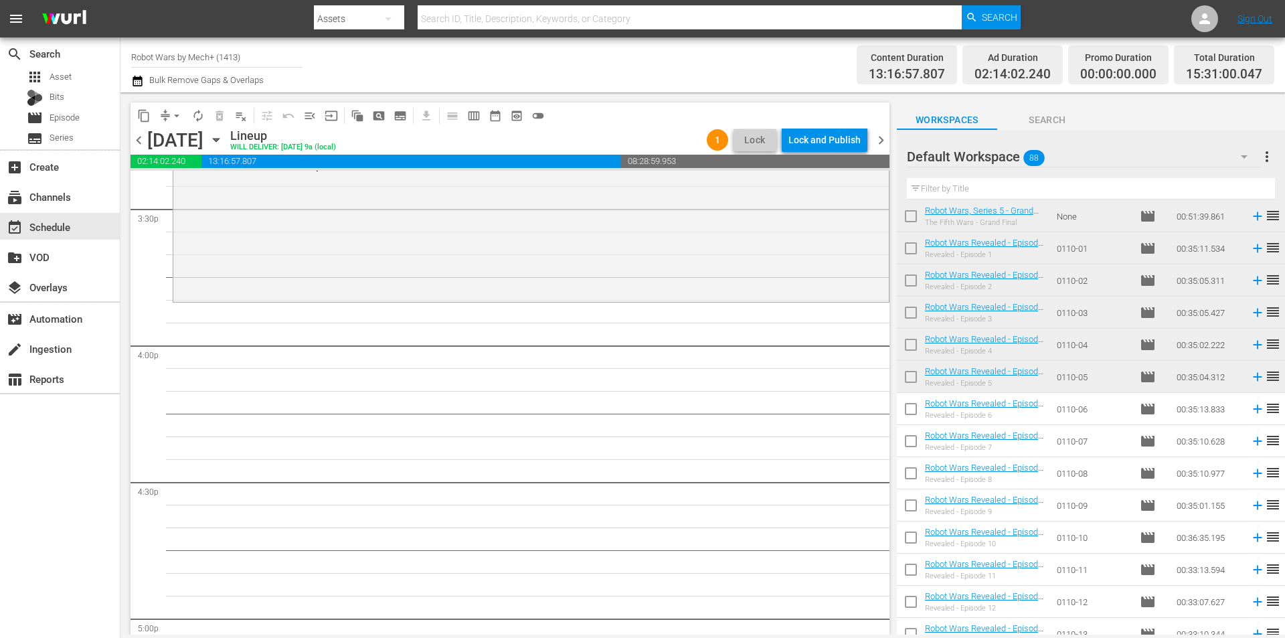
click at [906, 408] on input "checkbox" at bounding box center [911, 412] width 28 height 28
checkbox input "true"
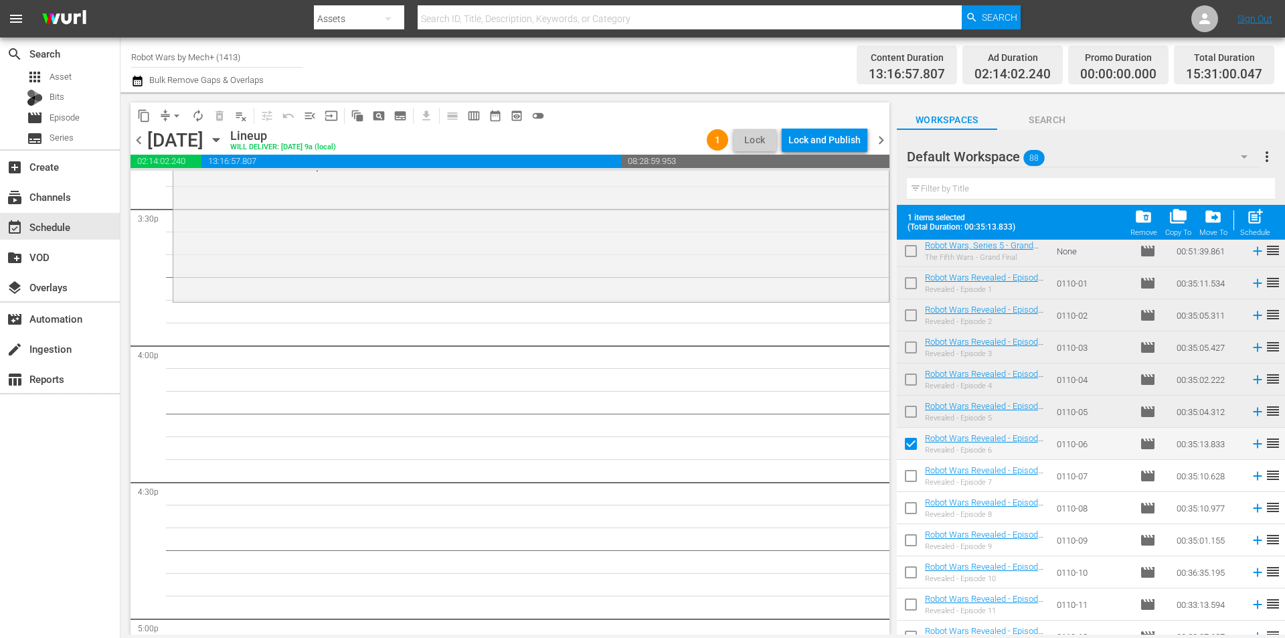
click at [908, 479] on input "checkbox" at bounding box center [911, 479] width 28 height 28
checkbox input "true"
click at [1253, 220] on span "post_add" at bounding box center [1256, 217] width 18 height 18
checkbox input "false"
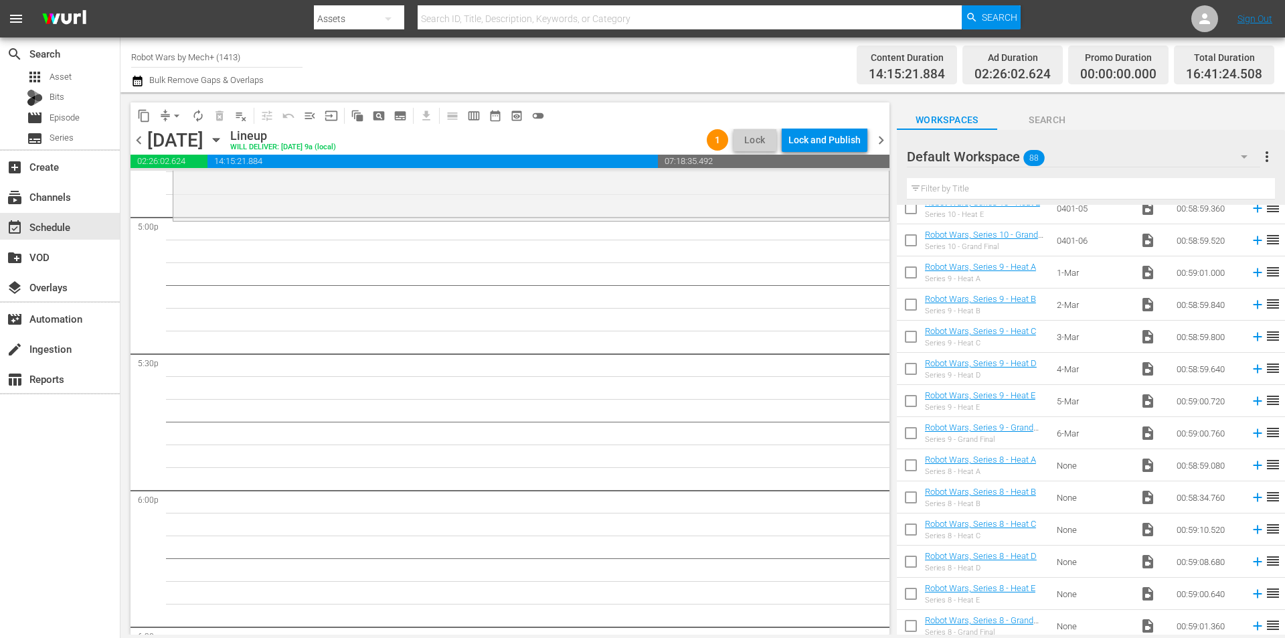
scroll to position [2429, 0]
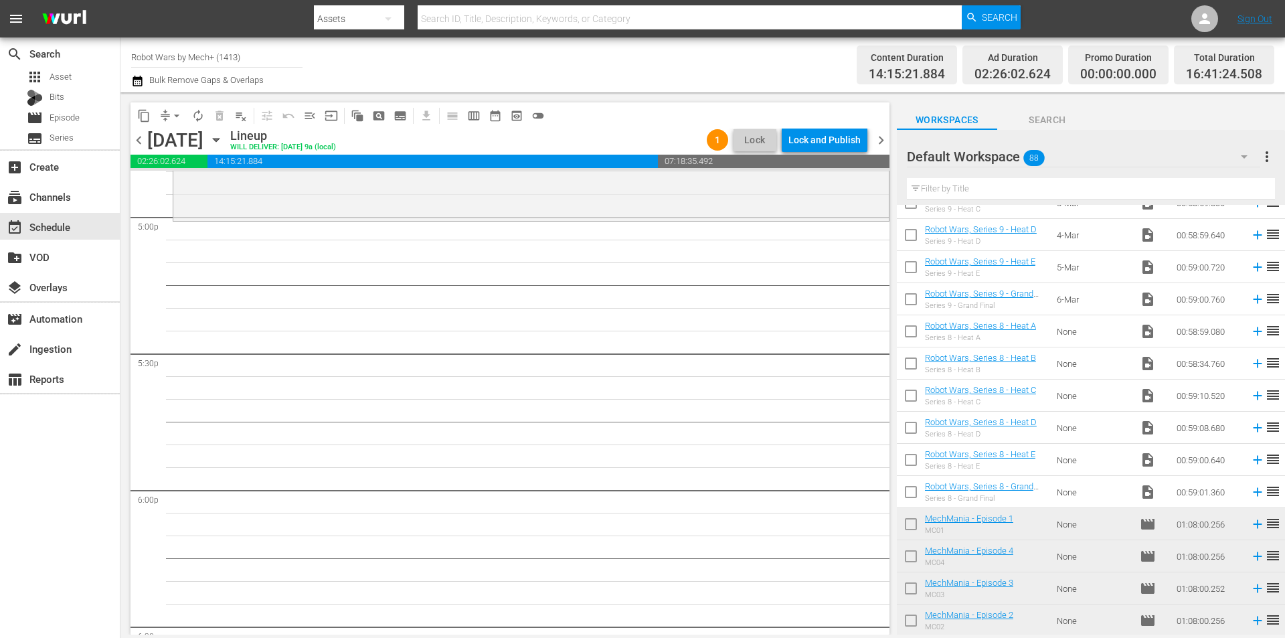
click at [907, 501] on input "checkbox" at bounding box center [911, 495] width 28 height 28
checkbox input "true"
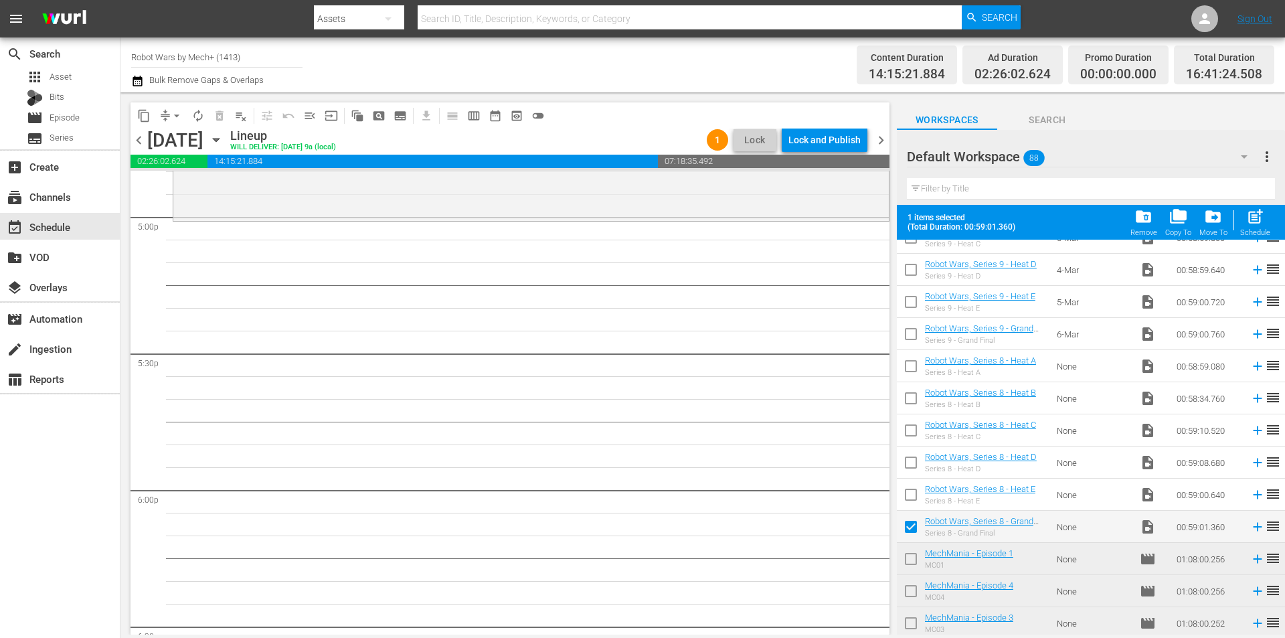
click at [907, 501] on input "checkbox" at bounding box center [911, 497] width 28 height 28
checkbox input "true"
click at [913, 463] on input "checkbox" at bounding box center [911, 465] width 28 height 28
checkbox input "true"
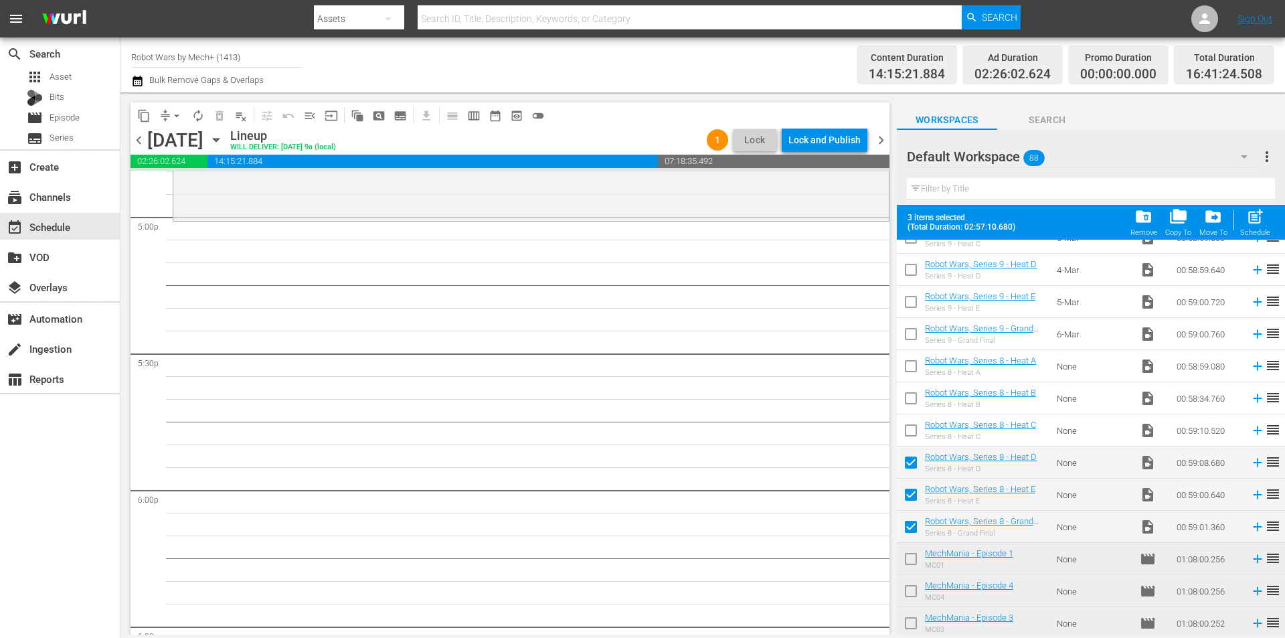
click at [907, 434] on input "checkbox" at bounding box center [911, 433] width 28 height 28
checkbox input "true"
click at [911, 400] on input "checkbox" at bounding box center [911, 401] width 28 height 28
checkbox input "true"
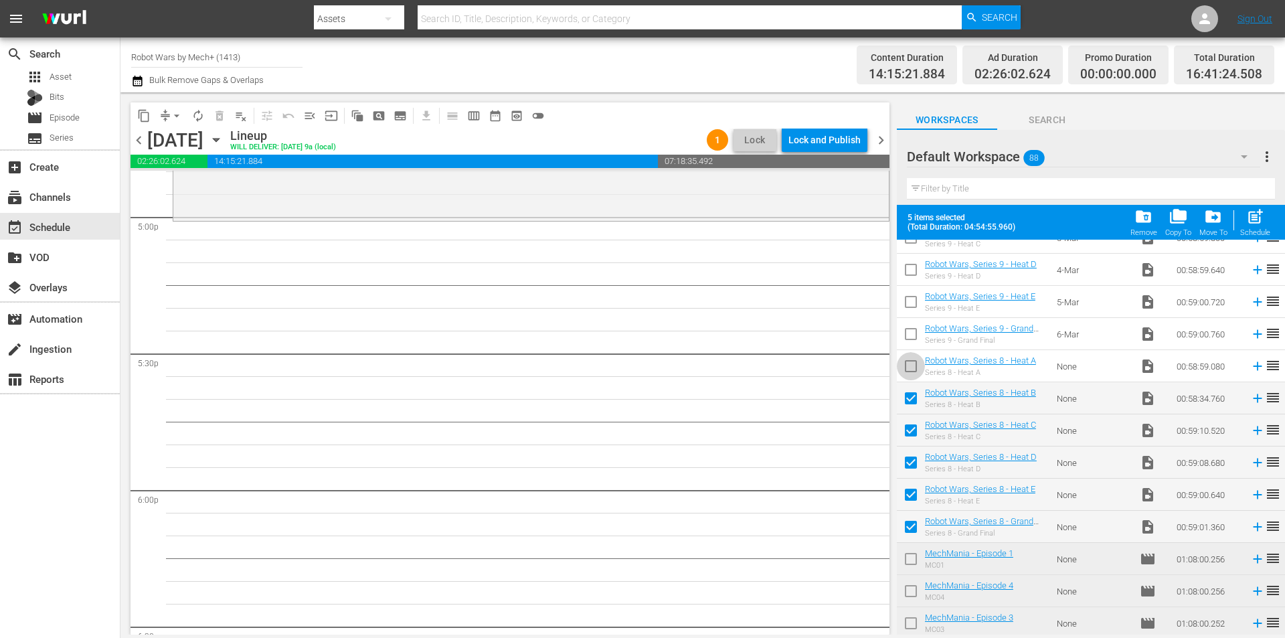
click at [907, 369] on input "checkbox" at bounding box center [911, 369] width 28 height 28
click at [1253, 230] on div "Schedule" at bounding box center [1256, 232] width 30 height 9
checkbox input "false"
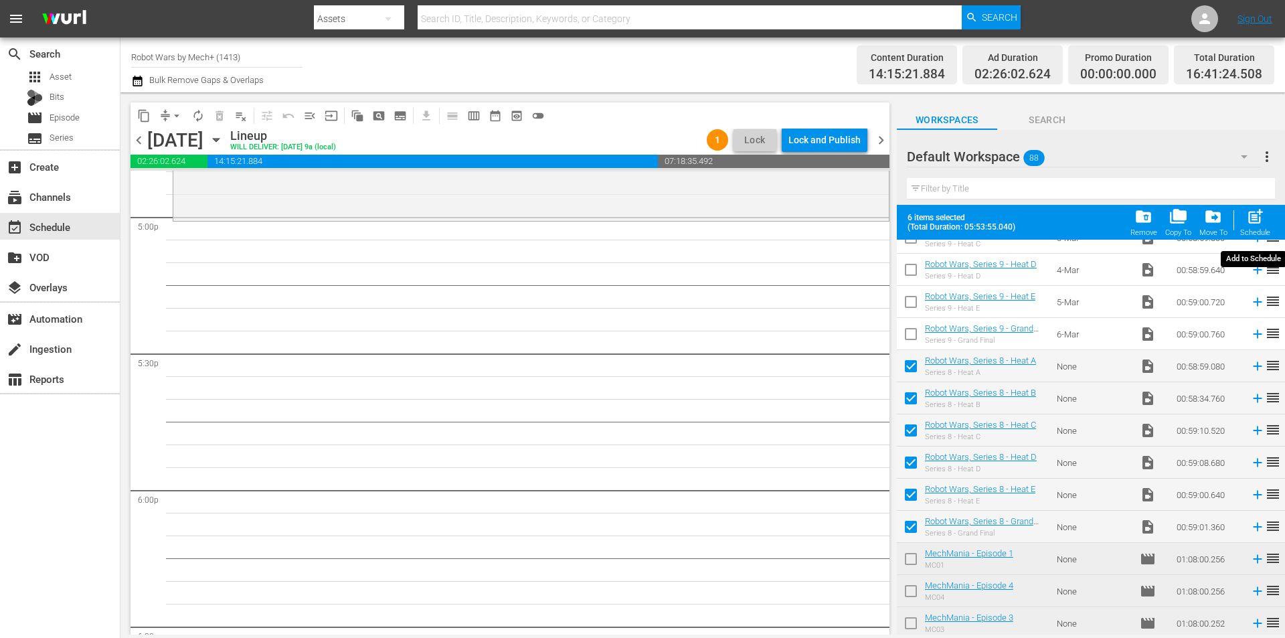
checkbox input "false"
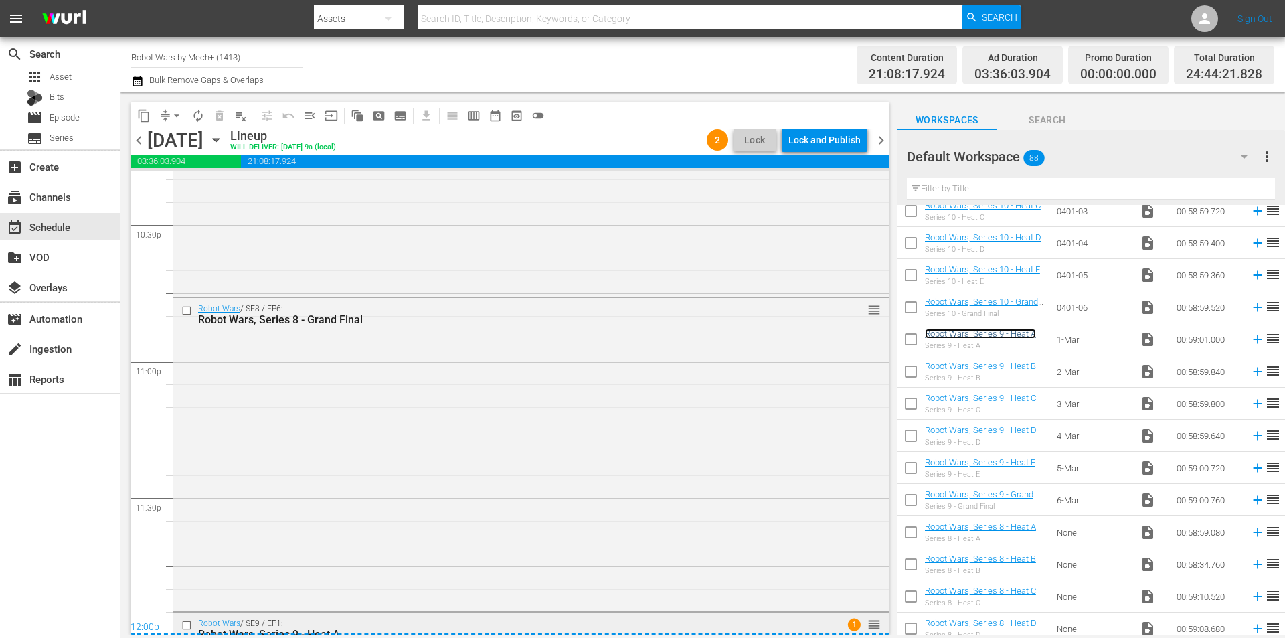
scroll to position [6293, 0]
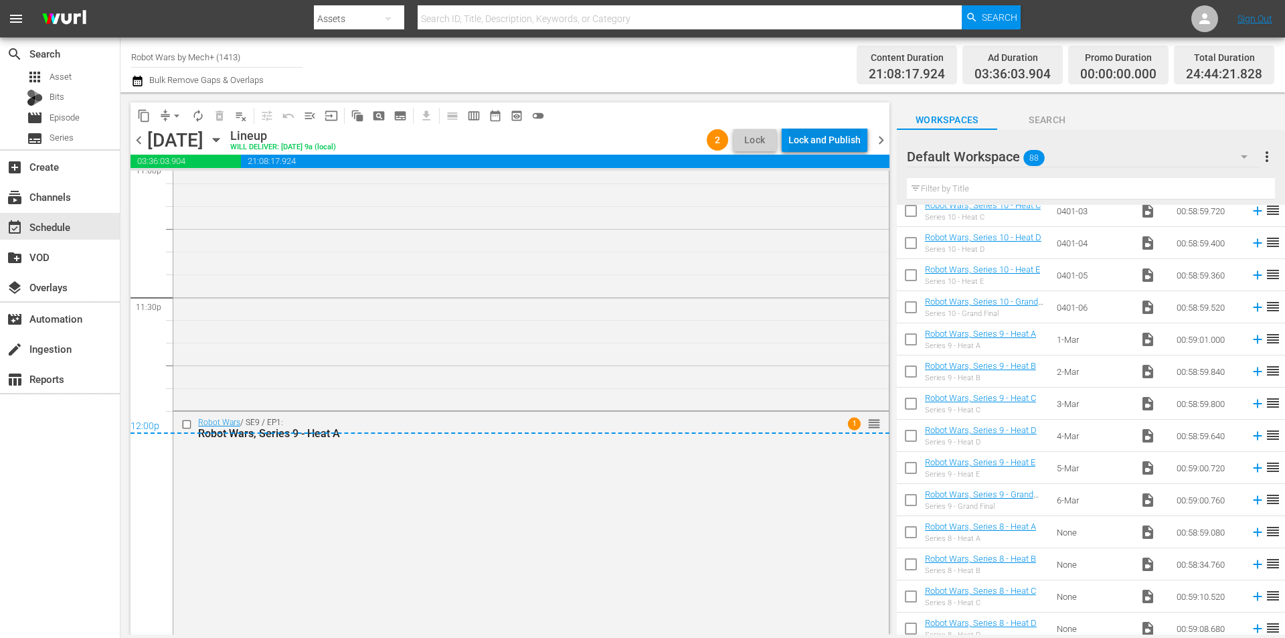
click at [815, 135] on div "Lock and Publish" at bounding box center [825, 140] width 72 height 24
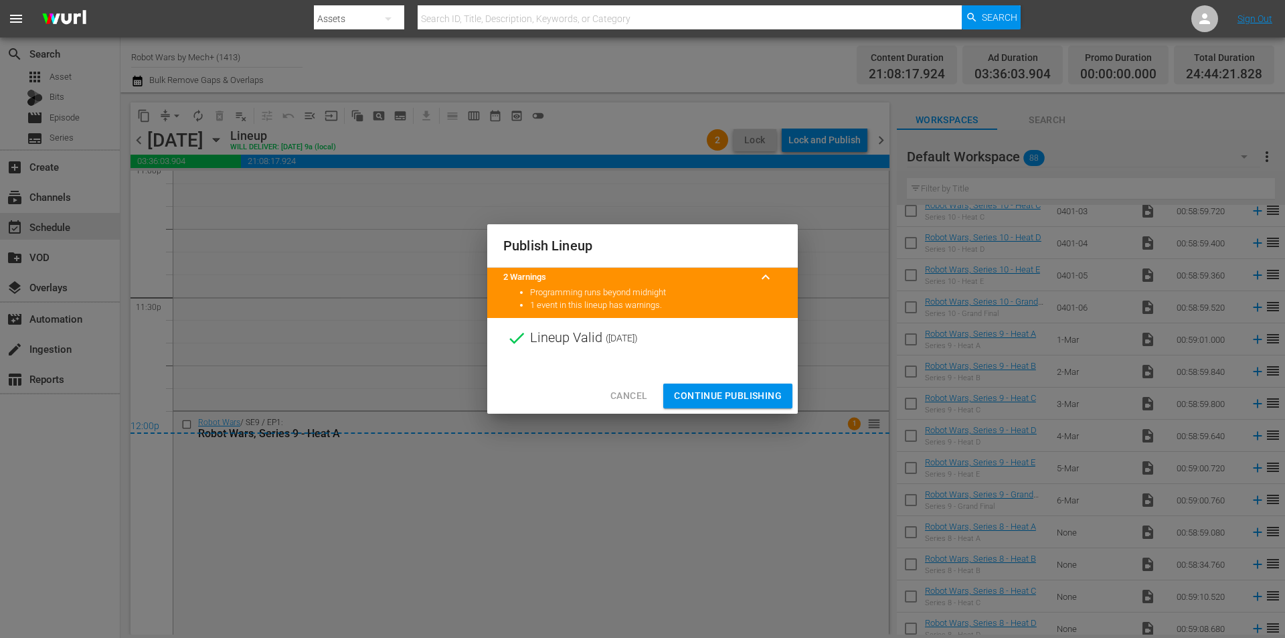
click at [739, 391] on span "Continue Publishing" at bounding box center [728, 396] width 108 height 17
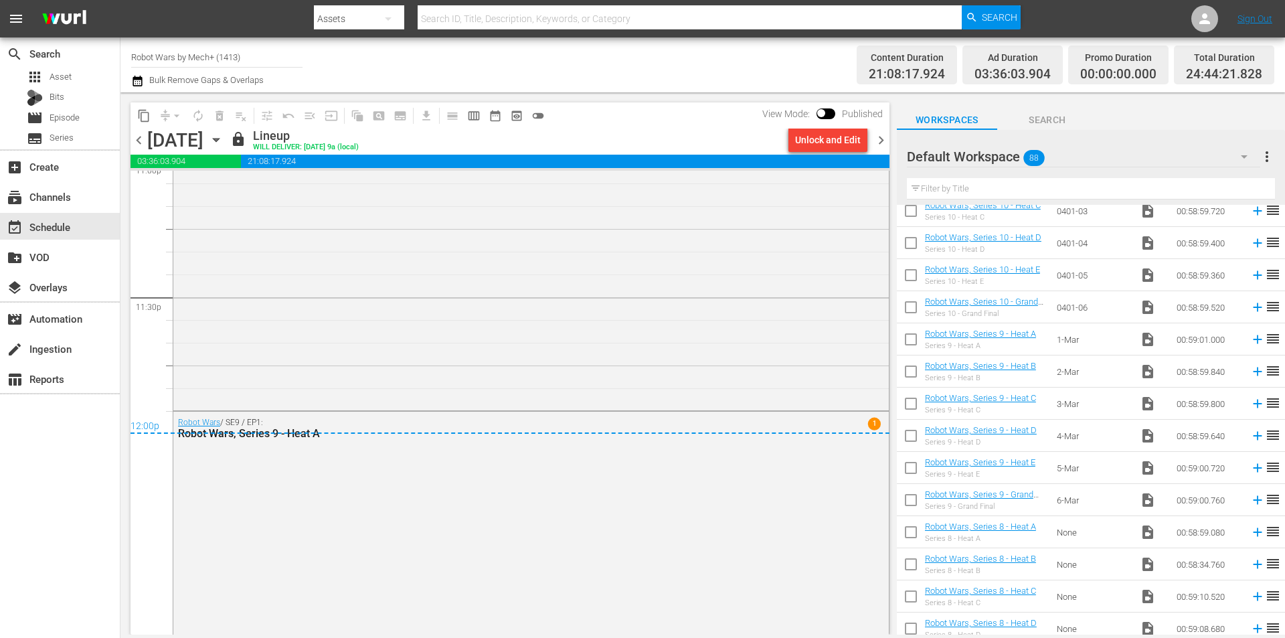
click at [622, 129] on div "lock Lineup WILL DELIVER: [DATE] 9a (local)" at bounding box center [506, 140] width 553 height 23
click at [881, 144] on span "chevron_right" at bounding box center [881, 140] width 17 height 17
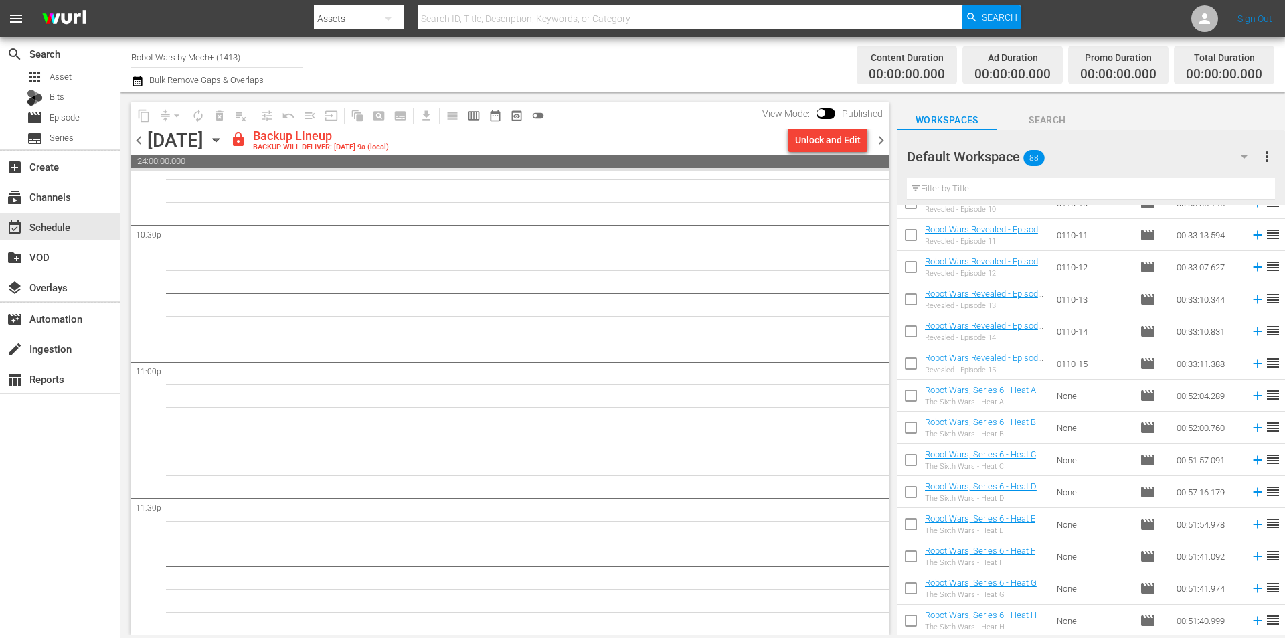
scroll to position [354, 0]
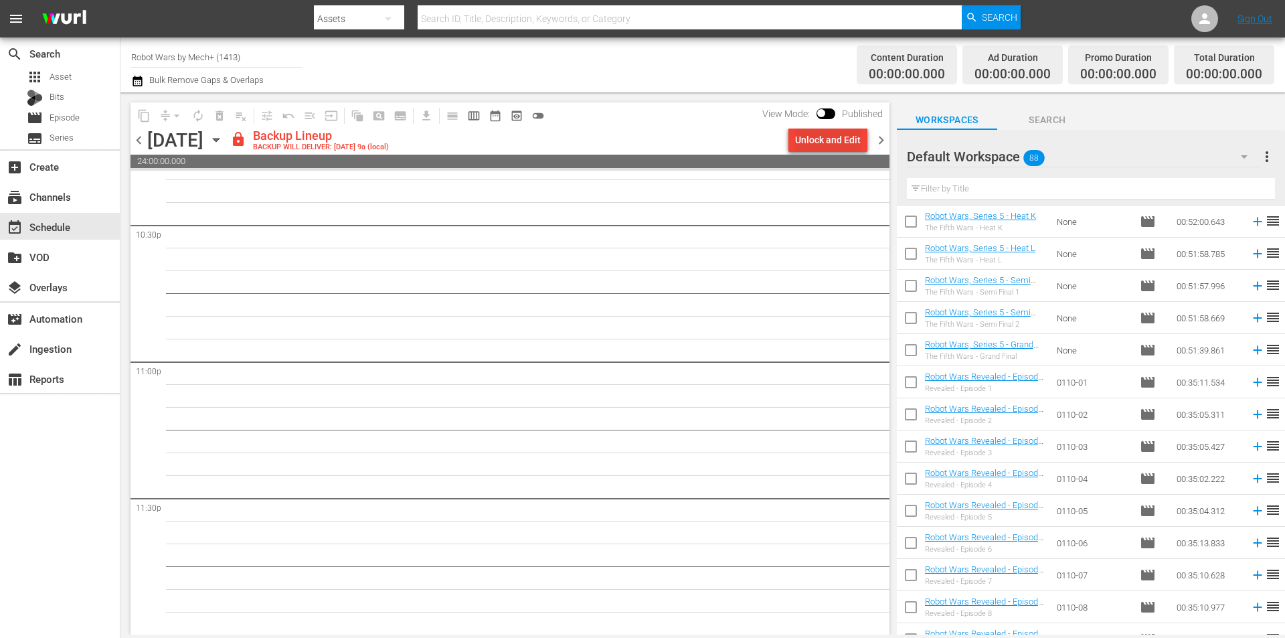
click at [821, 147] on div "Unlock and Edit" at bounding box center [828, 140] width 66 height 24
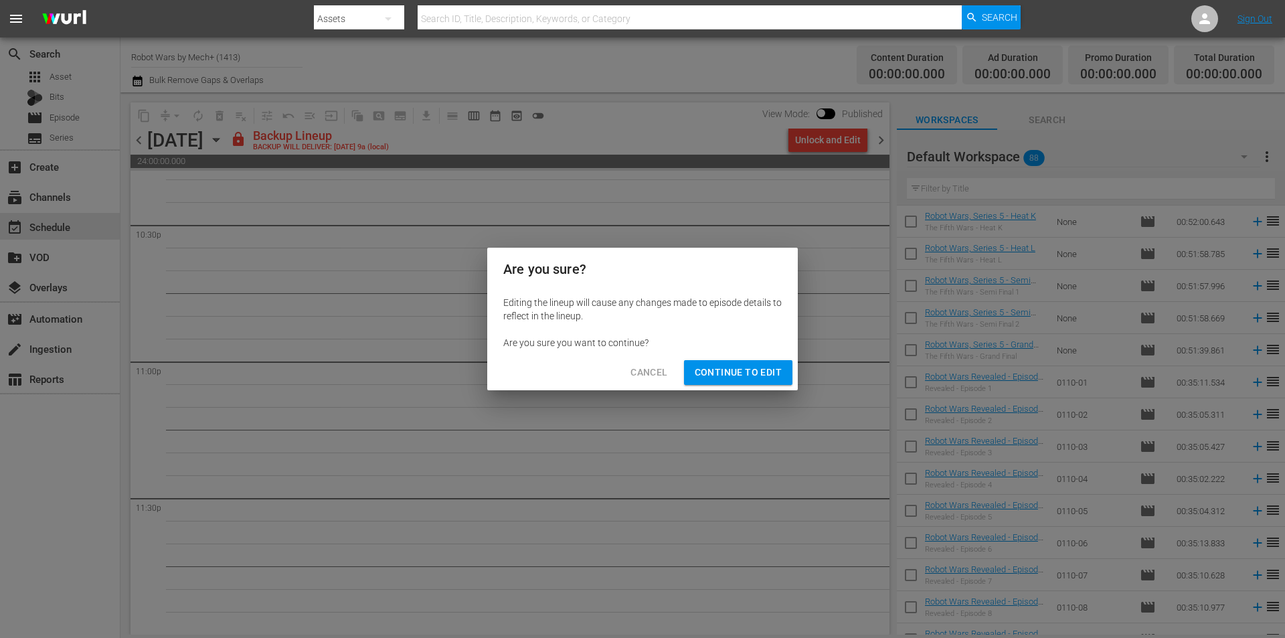
click at [745, 377] on span "Continue to Edit" at bounding box center [738, 372] width 87 height 17
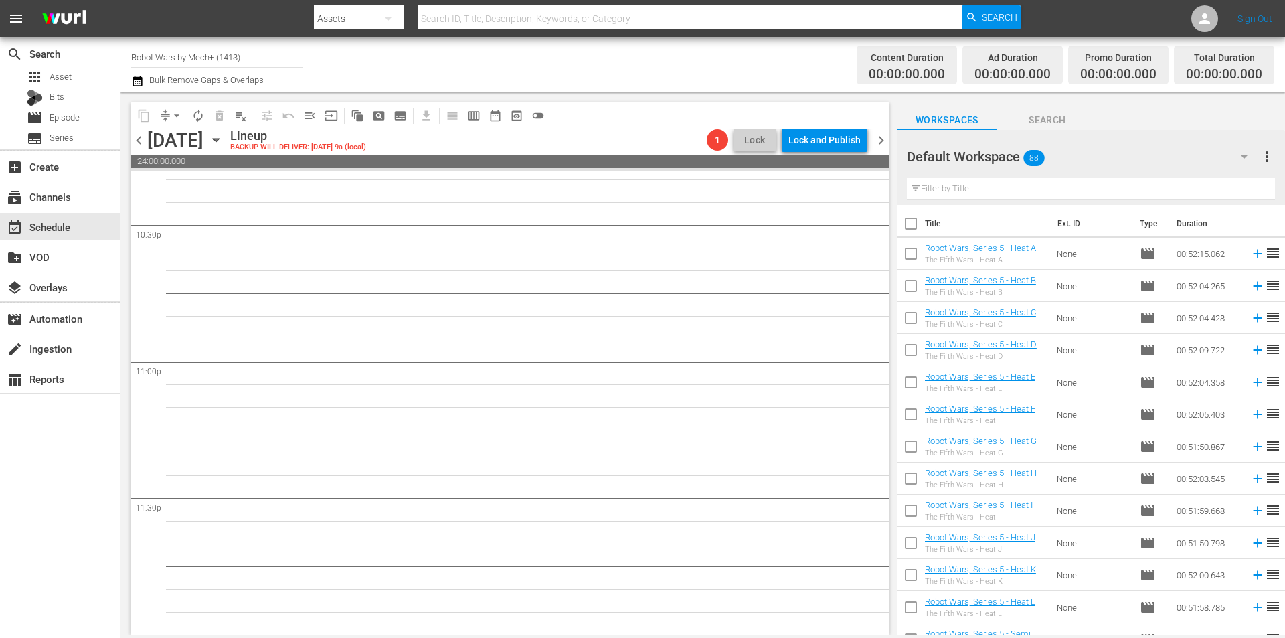
scroll to position [402, 0]
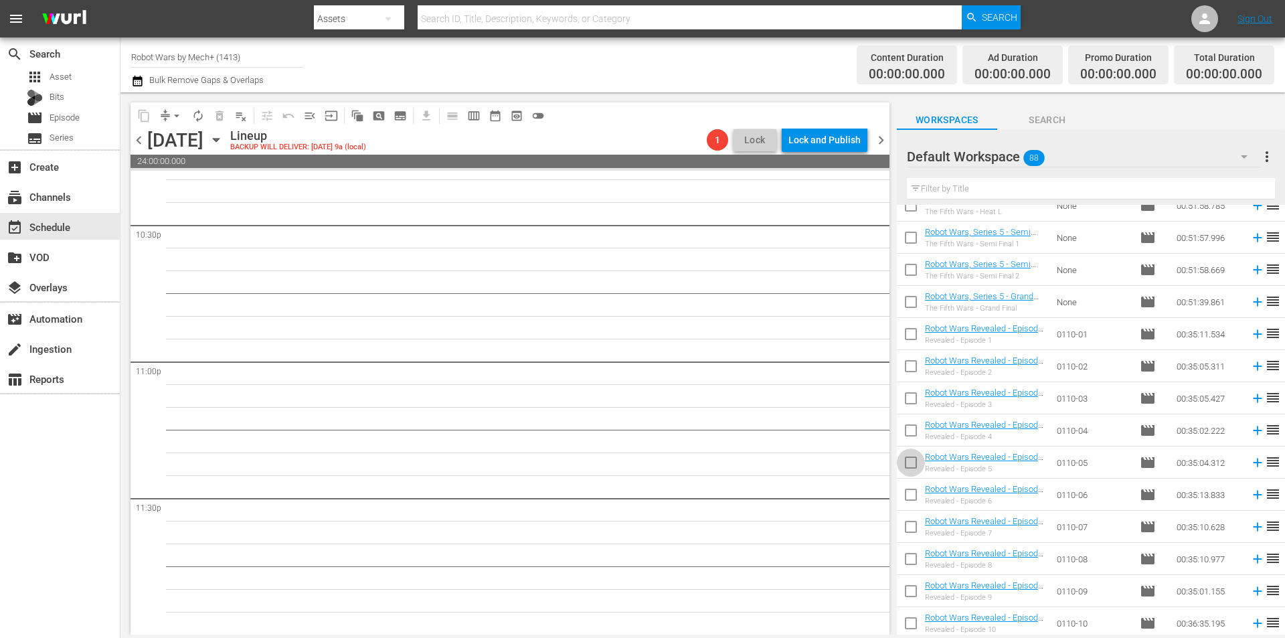
click at [903, 469] on input "checkbox" at bounding box center [911, 465] width 28 height 28
checkbox input "true"
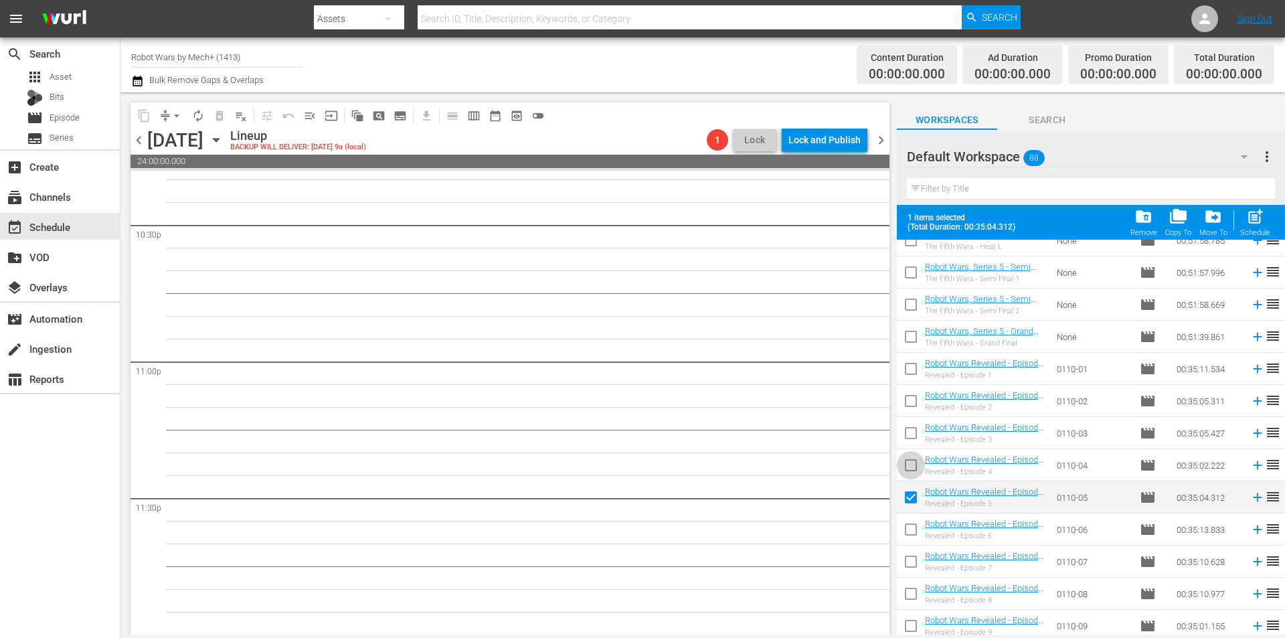
click at [903, 469] on input "checkbox" at bounding box center [911, 468] width 28 height 28
checkbox input "true"
click at [912, 430] on input "checkbox" at bounding box center [911, 436] width 28 height 28
checkbox input "true"
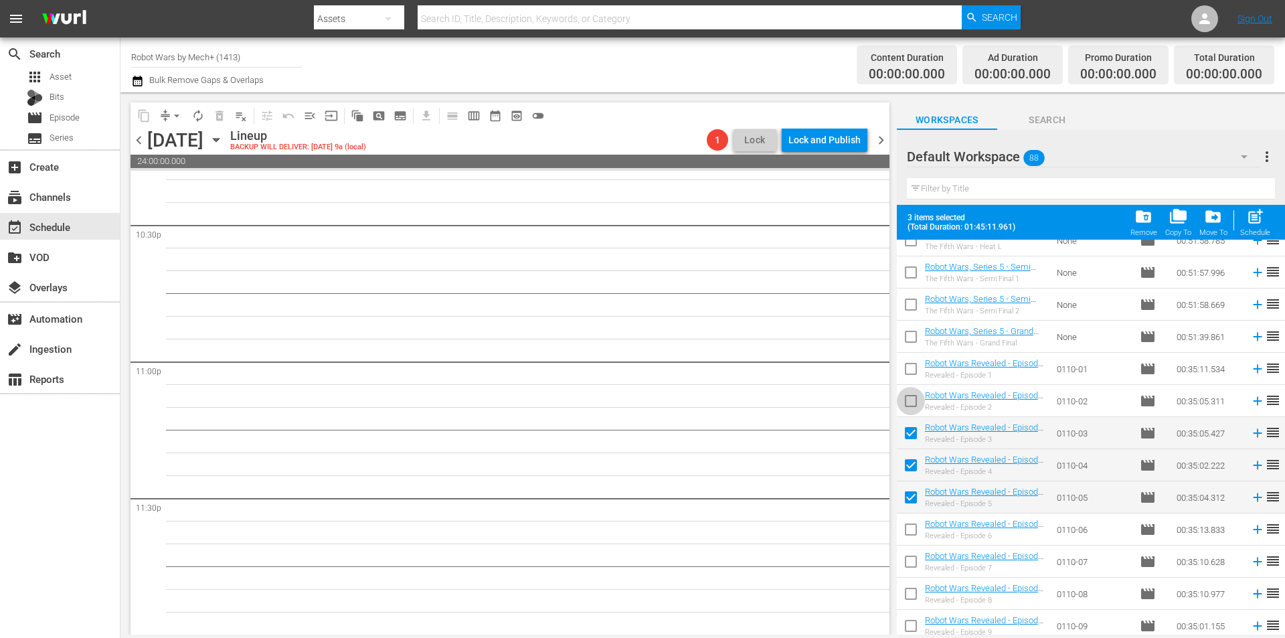
click at [909, 399] on input "checkbox" at bounding box center [911, 404] width 28 height 28
checkbox input "true"
click at [911, 372] on input "checkbox" at bounding box center [911, 372] width 28 height 28
checkbox input "true"
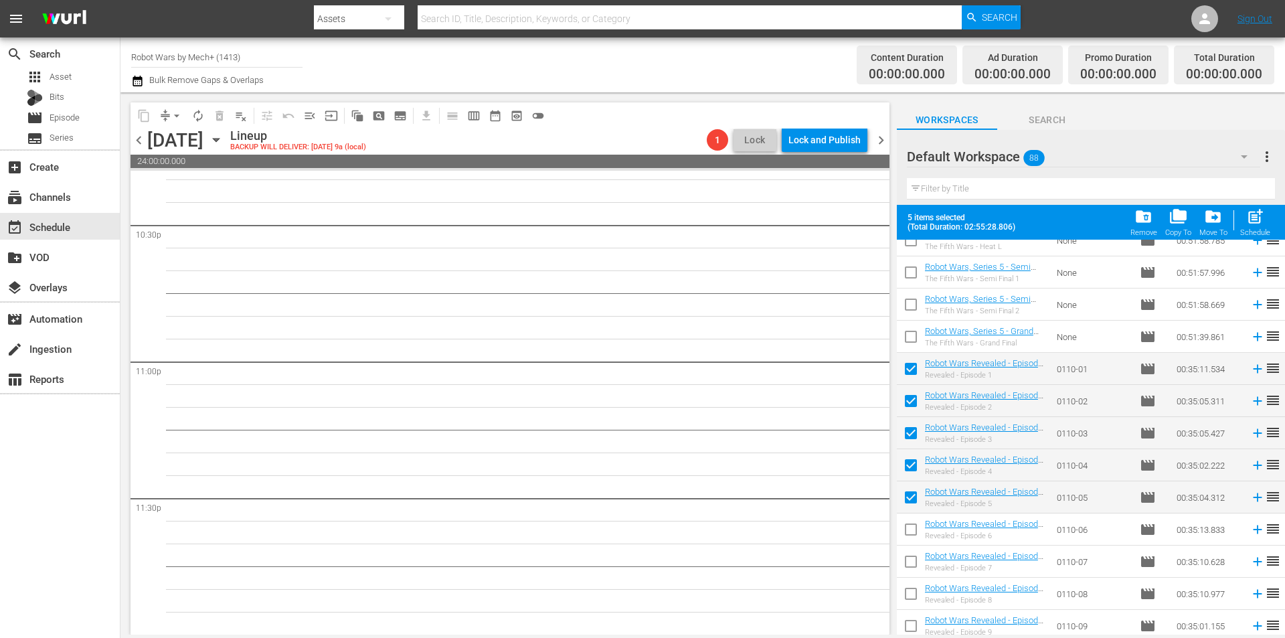
click at [918, 538] on input "checkbox" at bounding box center [911, 532] width 28 height 28
checkbox input "true"
click at [918, 564] on input "checkbox" at bounding box center [911, 564] width 28 height 28
checkbox input "true"
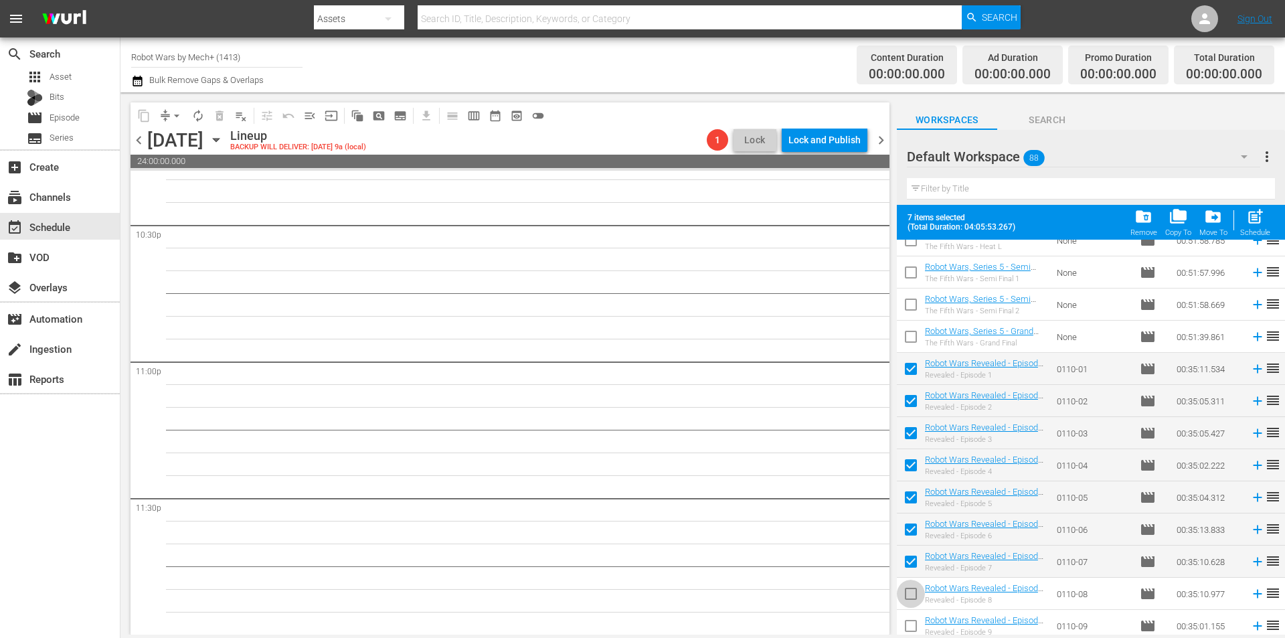
click at [916, 591] on input "checkbox" at bounding box center [911, 596] width 28 height 28
checkbox input "true"
click at [911, 616] on input "checkbox" at bounding box center [911, 629] width 28 height 28
checkbox input "true"
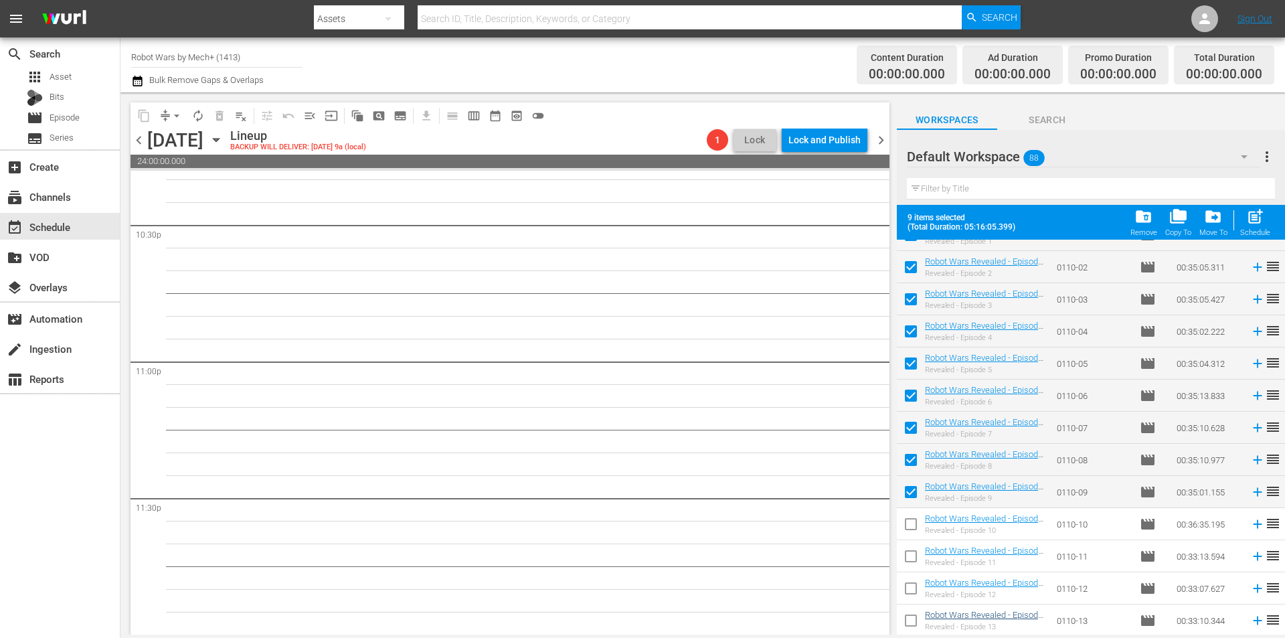
scroll to position [603, 0]
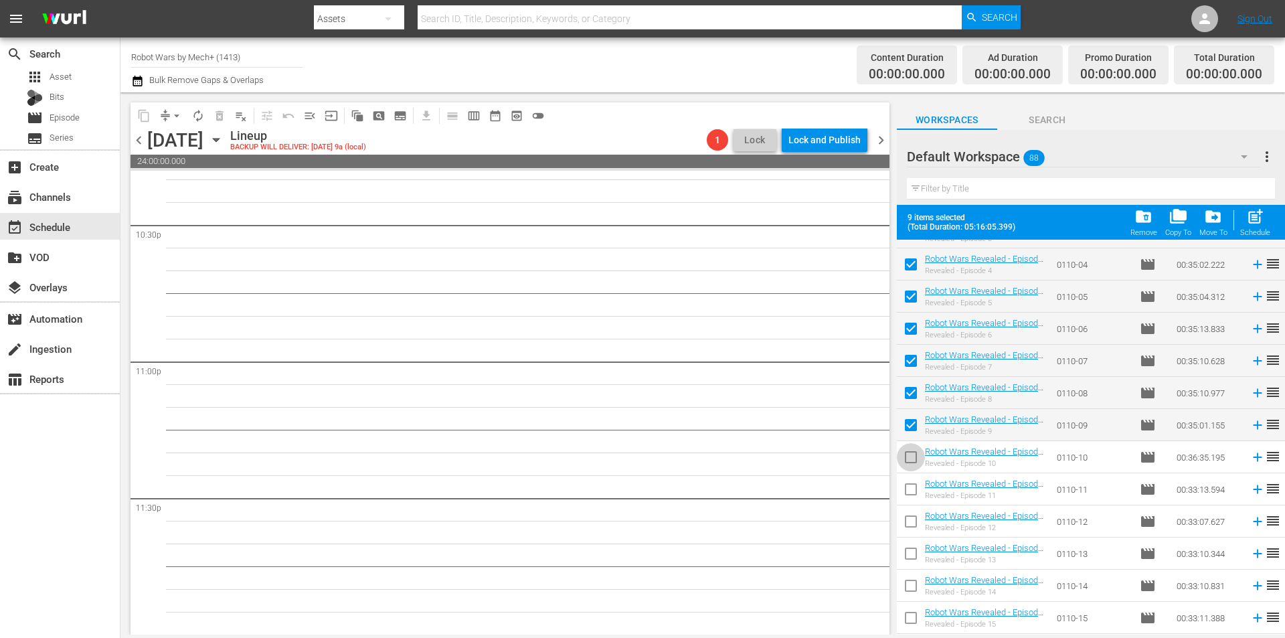
click at [914, 454] on input "checkbox" at bounding box center [911, 460] width 28 height 28
checkbox input "true"
click at [1256, 229] on div "Schedule" at bounding box center [1256, 232] width 30 height 9
checkbox input "false"
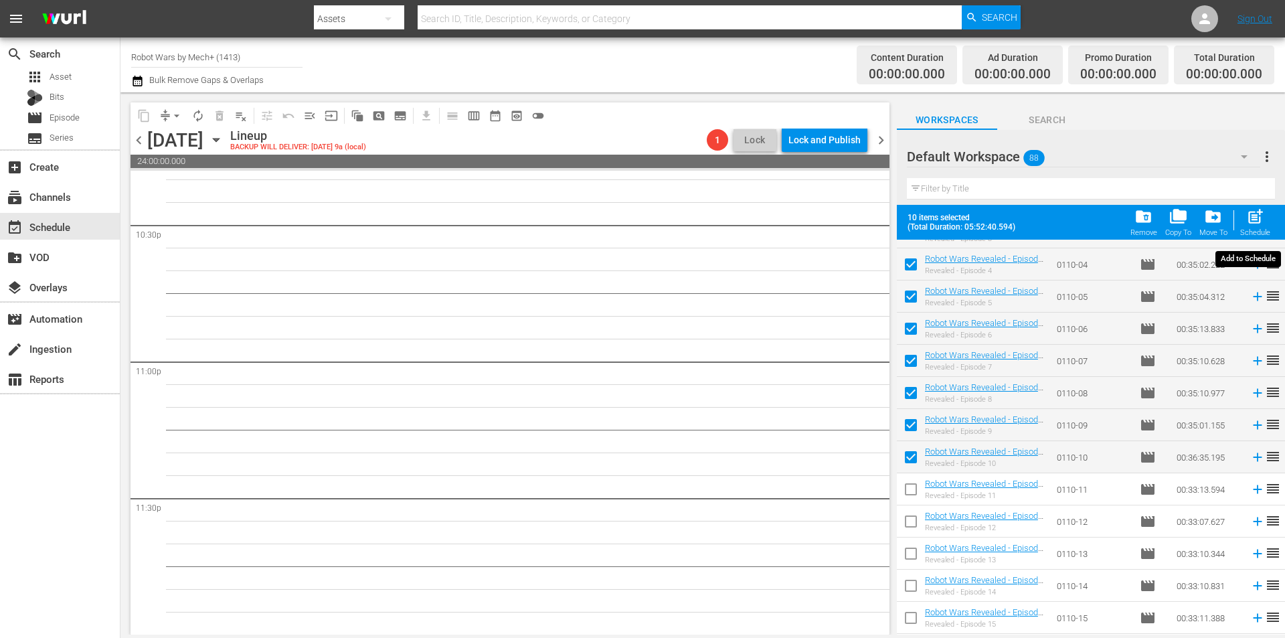
checkbox input "false"
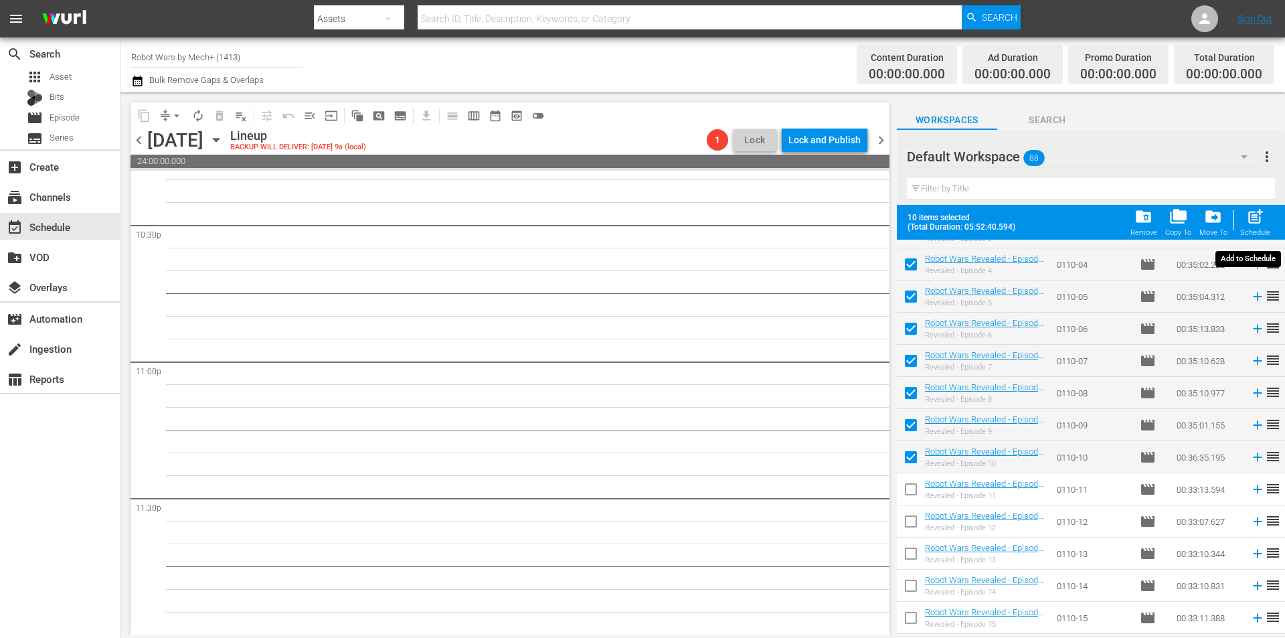
checkbox input "false"
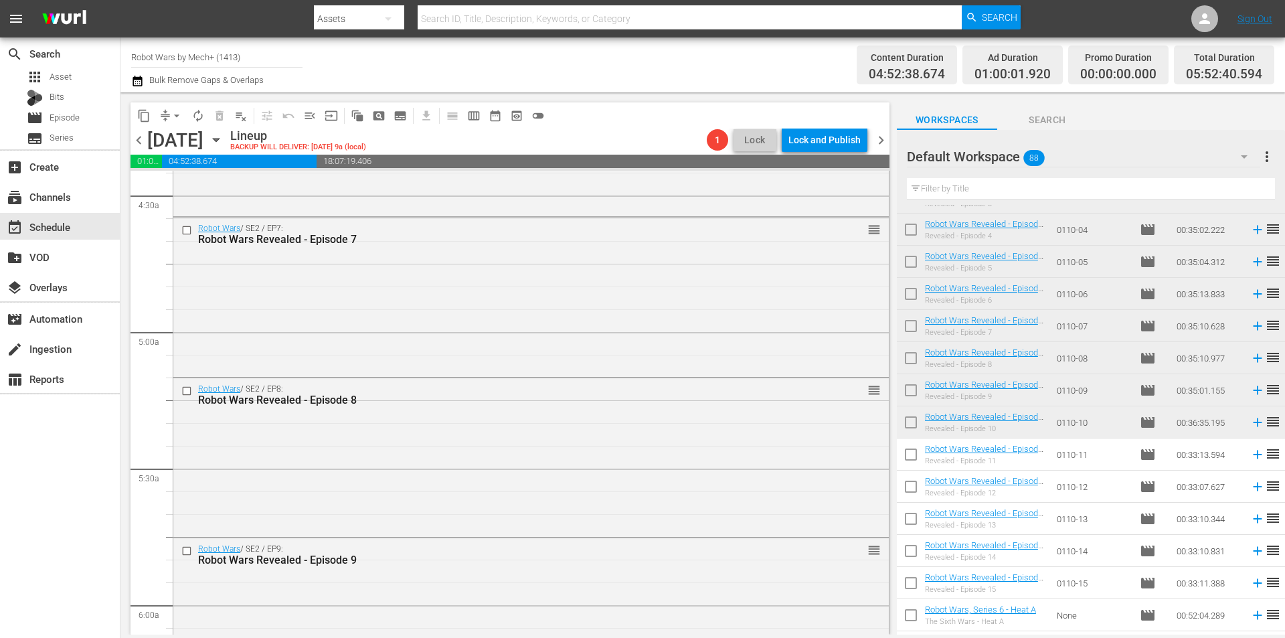
scroll to position [1606, 0]
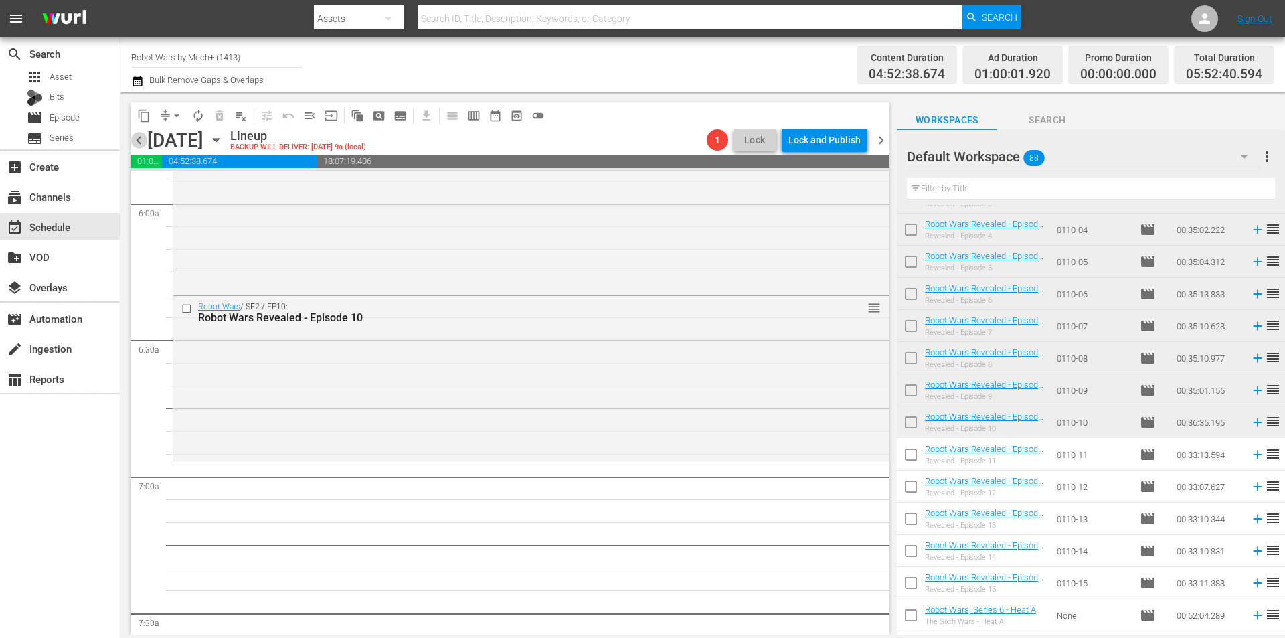
click at [136, 139] on span "chevron_left" at bounding box center [139, 140] width 17 height 17
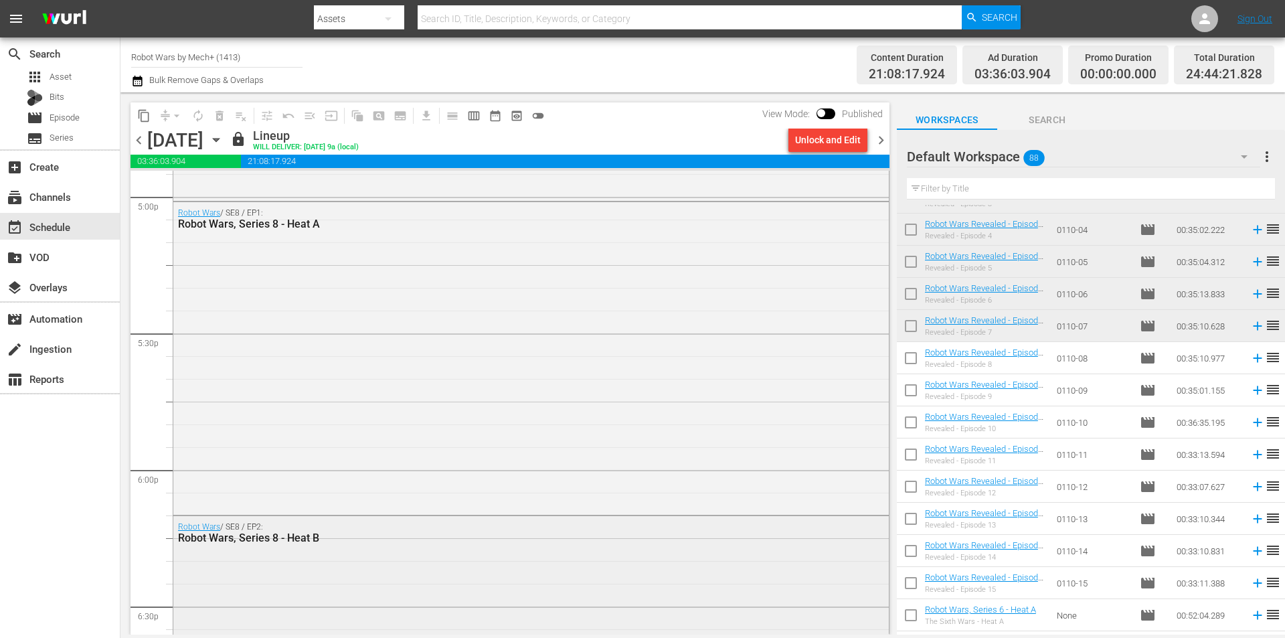
scroll to position [4819, 0]
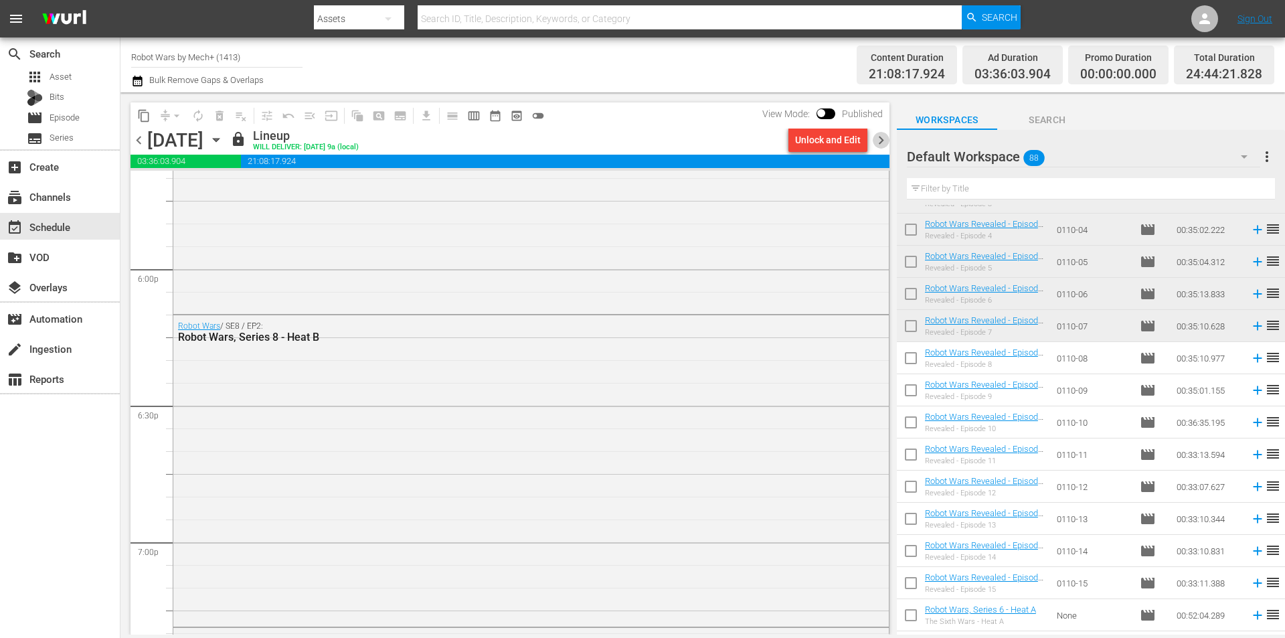
click at [882, 141] on span "chevron_right" at bounding box center [881, 140] width 17 height 17
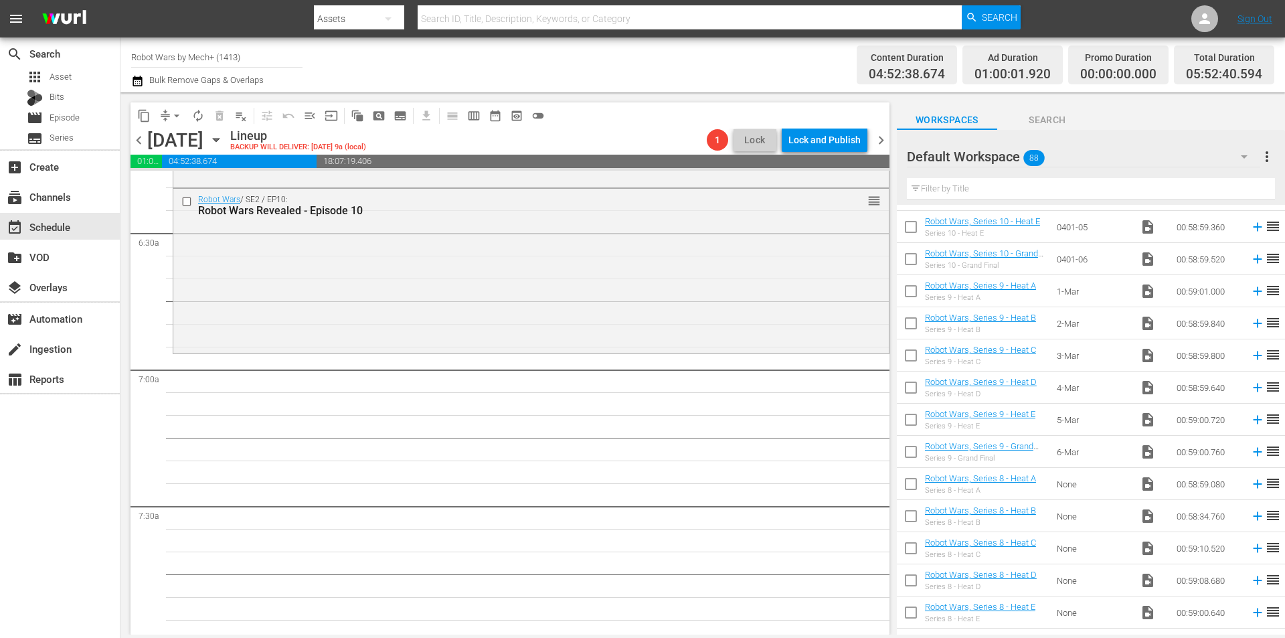
scroll to position [2429, 0]
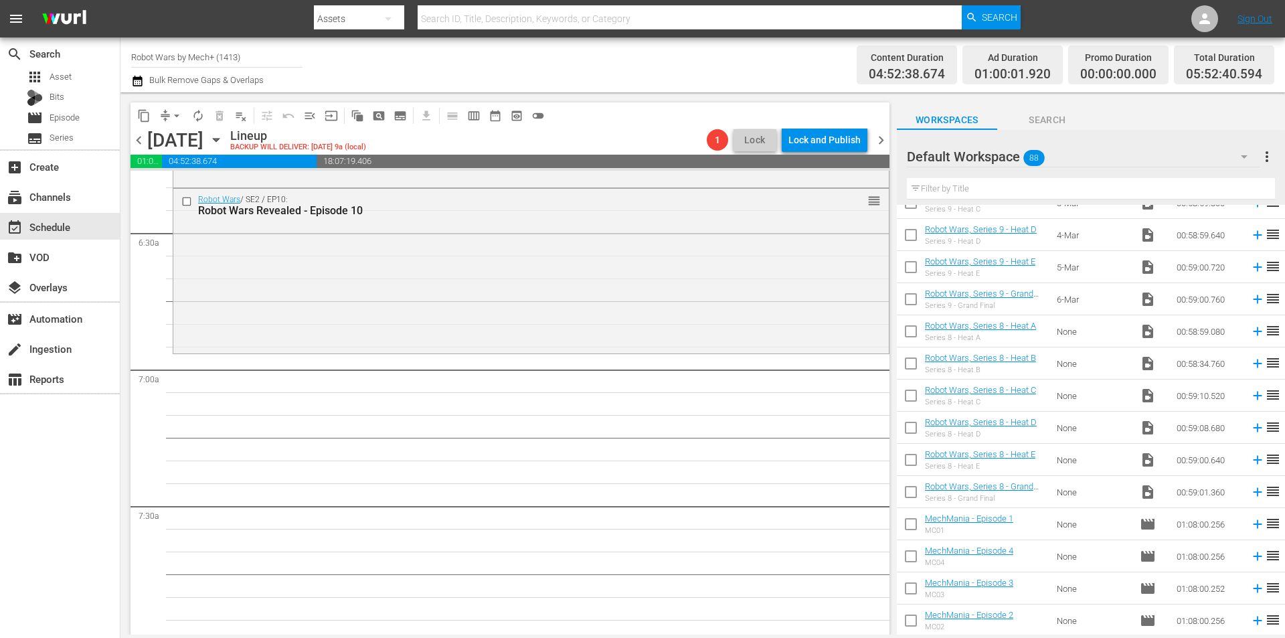
click at [907, 493] on input "checkbox" at bounding box center [911, 495] width 28 height 28
checkbox input "true"
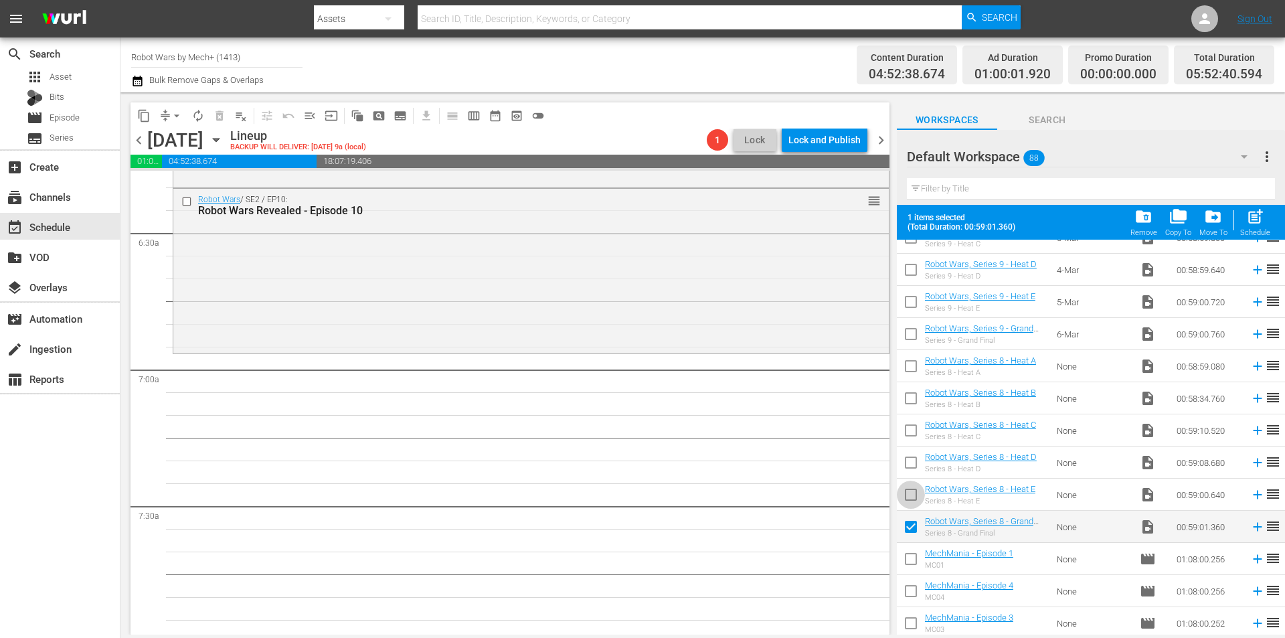
click at [907, 493] on input "checkbox" at bounding box center [911, 497] width 28 height 28
checkbox input "true"
click at [916, 461] on input "checkbox" at bounding box center [911, 465] width 28 height 28
checkbox input "true"
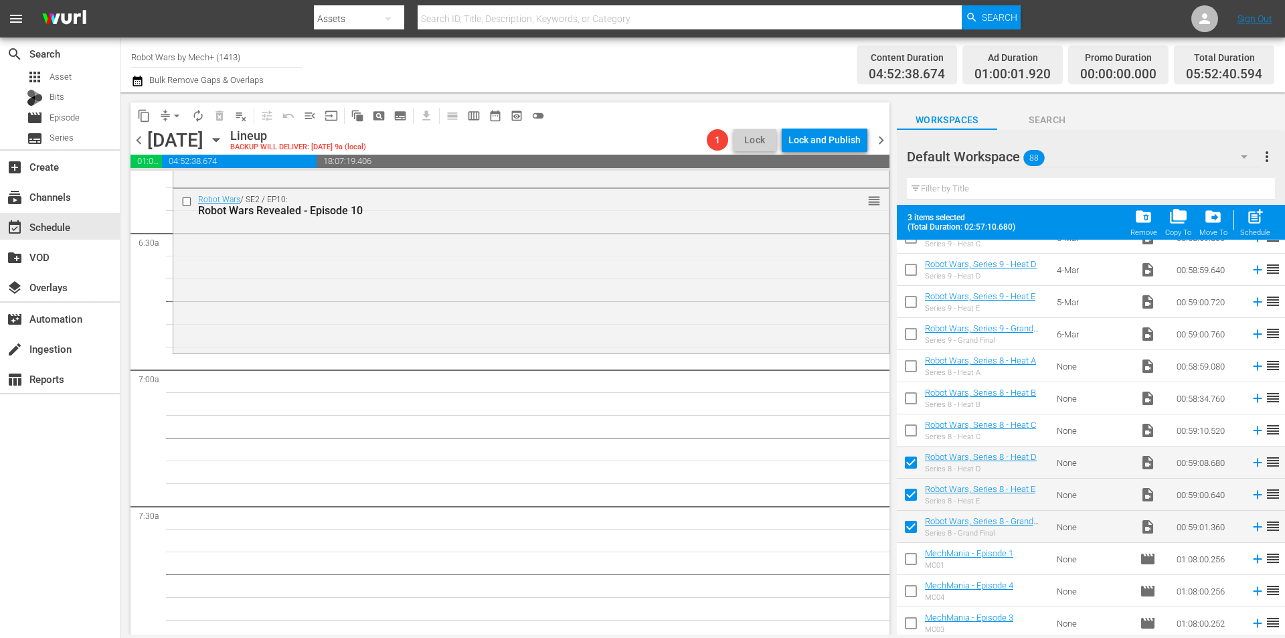
click at [919, 433] on input "checkbox" at bounding box center [911, 433] width 28 height 28
checkbox input "true"
drag, startPoint x: 915, startPoint y: 394, endPoint x: 915, endPoint y: 384, distance: 9.4
click at [915, 393] on input "checkbox" at bounding box center [911, 401] width 28 height 28
checkbox input "true"
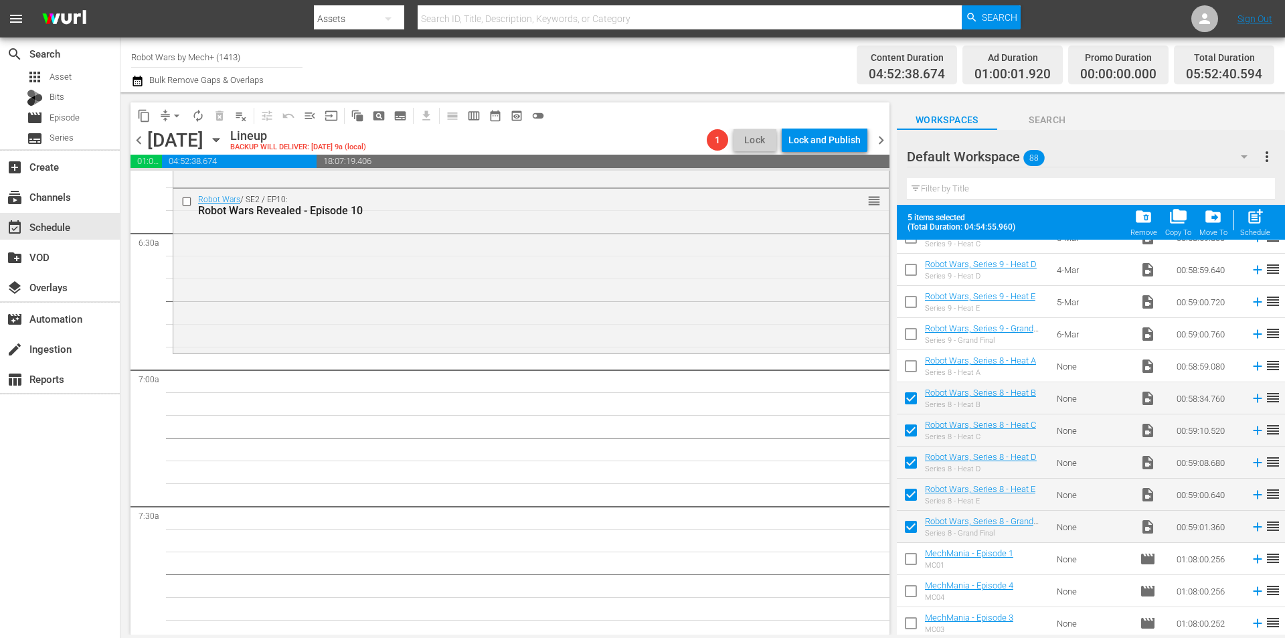
click at [915, 372] on input "checkbox" at bounding box center [911, 369] width 28 height 28
click at [1261, 230] on div "Schedule" at bounding box center [1256, 232] width 30 height 9
checkbox input "false"
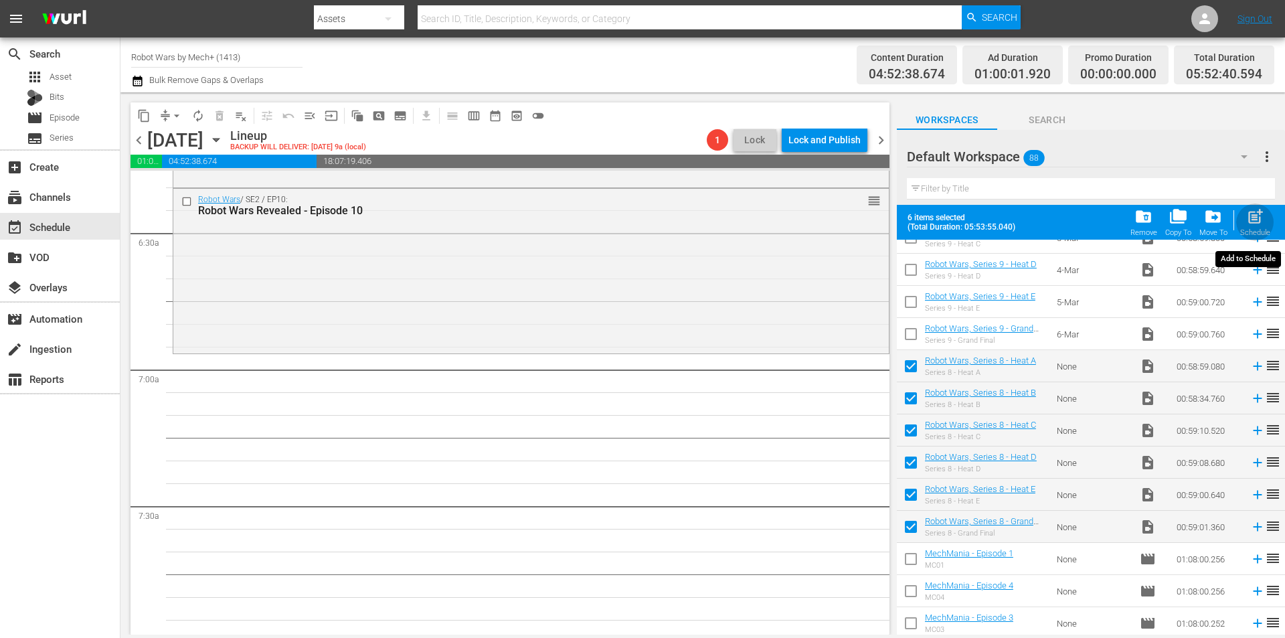
checkbox input "false"
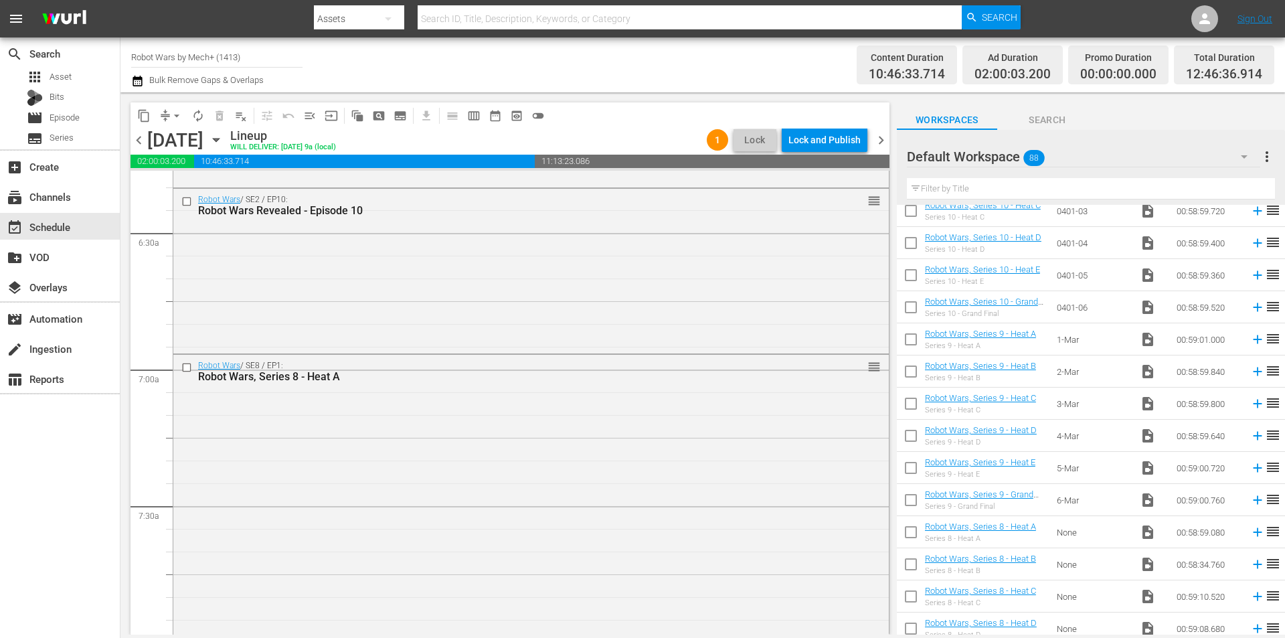
scroll to position [2161, 0]
click at [915, 573] on input "checkbox" at bounding box center [911, 570] width 28 height 28
checkbox input "true"
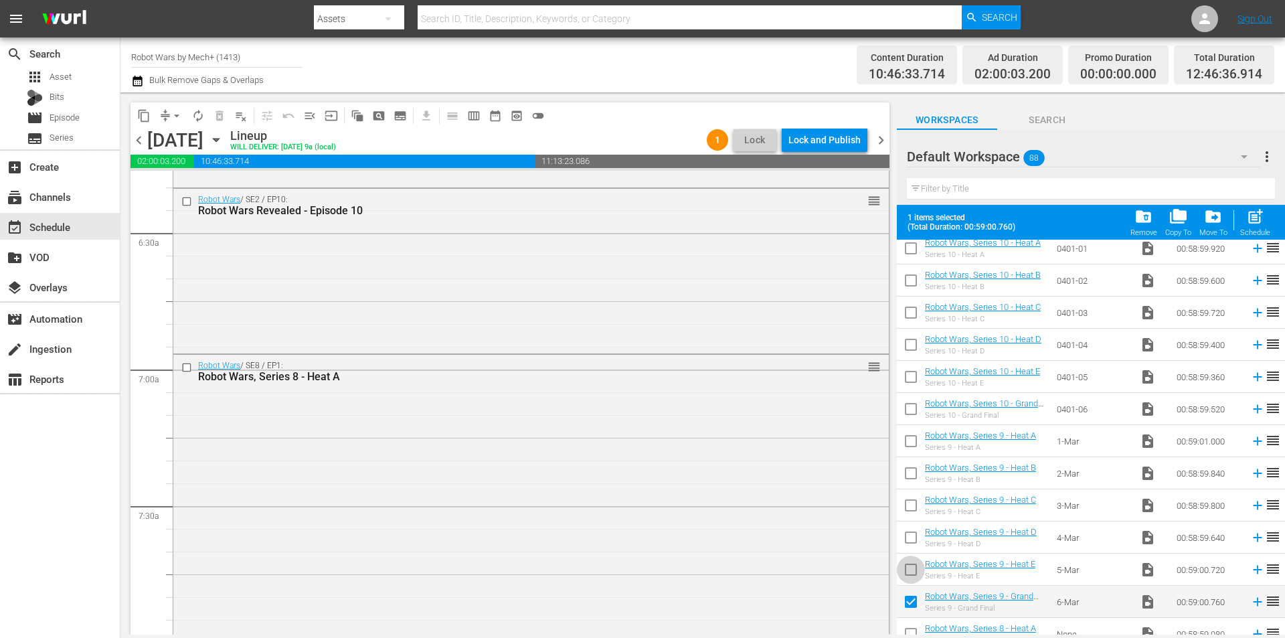
click at [915, 573] on input "checkbox" at bounding box center [911, 572] width 28 height 28
checkbox input "true"
click at [915, 536] on input "checkbox" at bounding box center [911, 540] width 28 height 28
checkbox input "true"
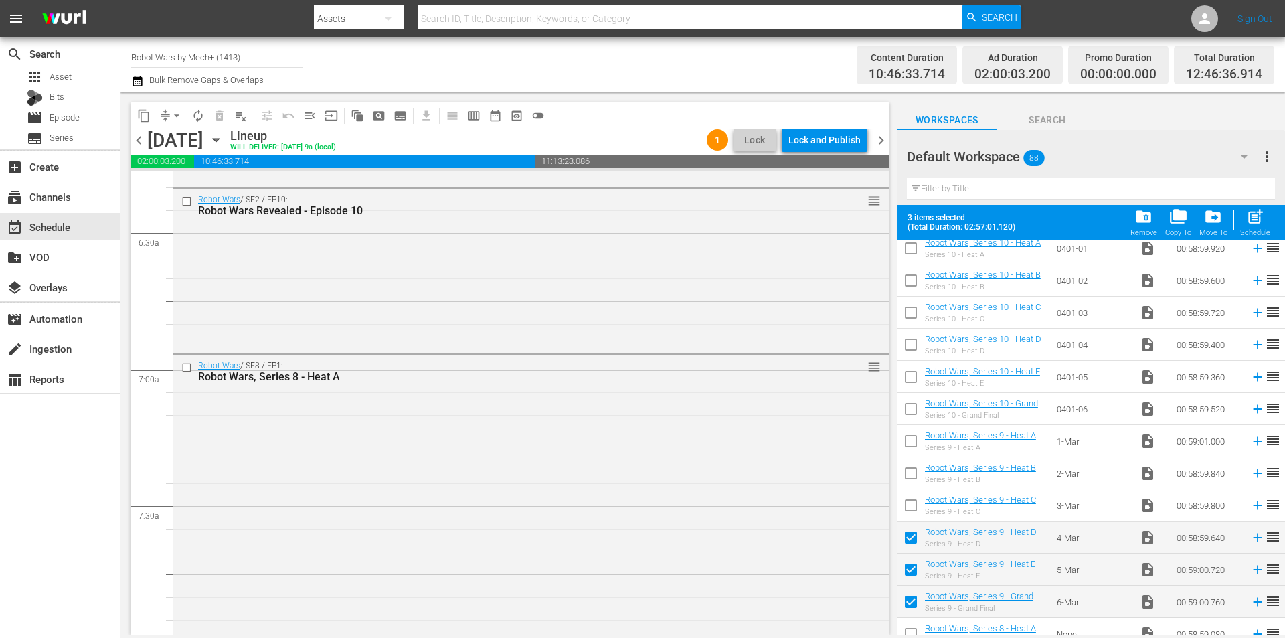
click at [908, 510] on input "checkbox" at bounding box center [911, 508] width 28 height 28
checkbox input "true"
click at [911, 471] on input "checkbox" at bounding box center [911, 476] width 28 height 28
checkbox input "true"
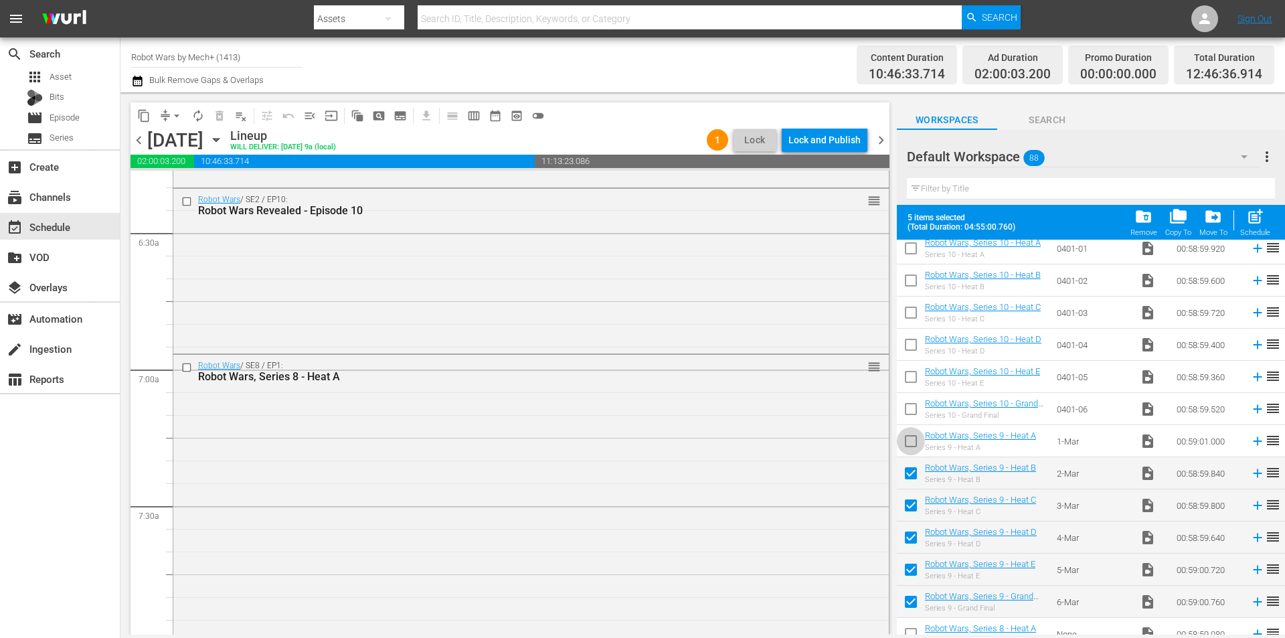
click at [911, 439] on input "checkbox" at bounding box center [911, 444] width 28 height 28
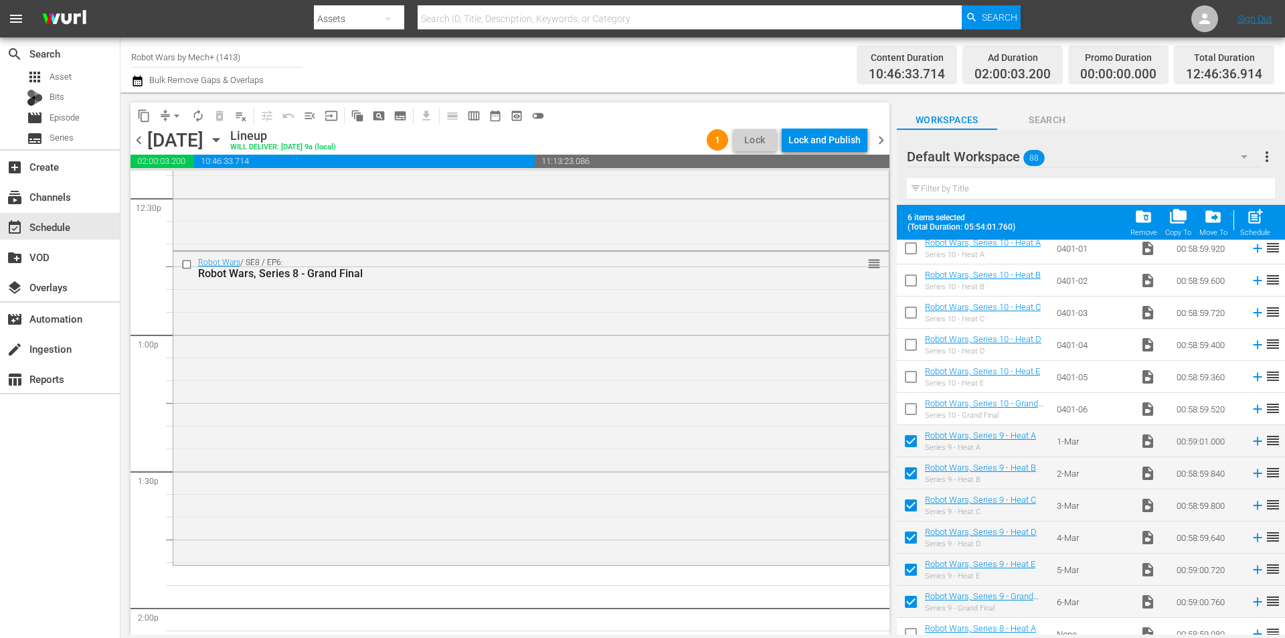
scroll to position [3655, 0]
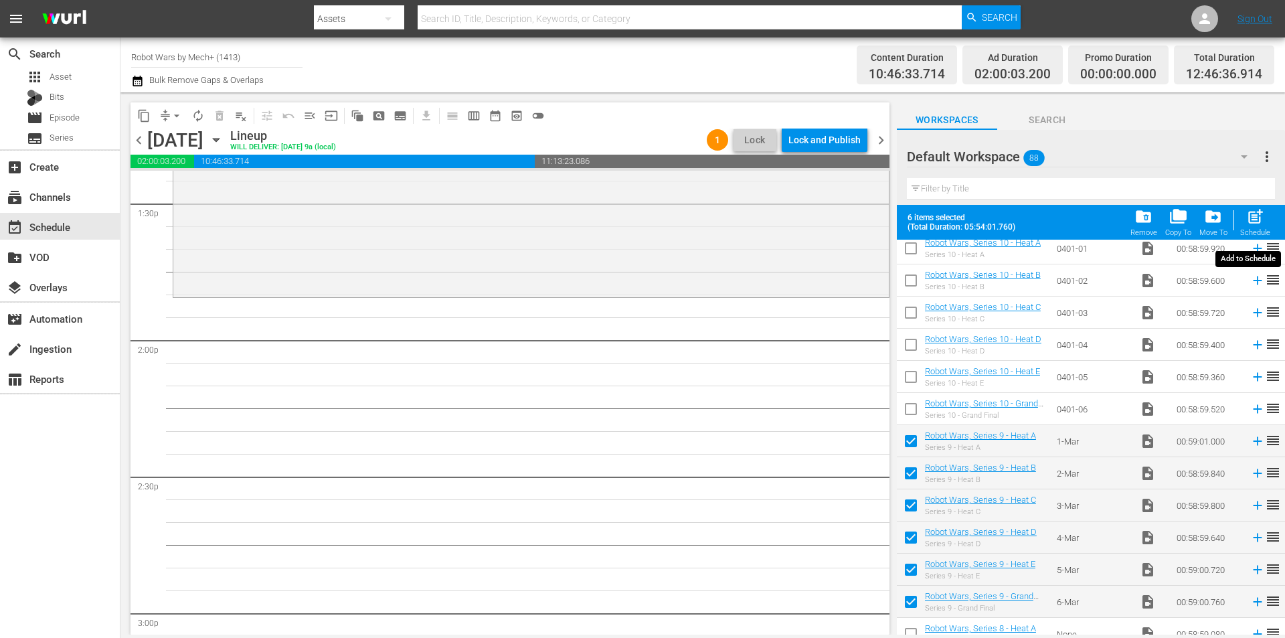
click at [1265, 225] on div "post_add Schedule" at bounding box center [1256, 222] width 30 height 29
checkbox input "false"
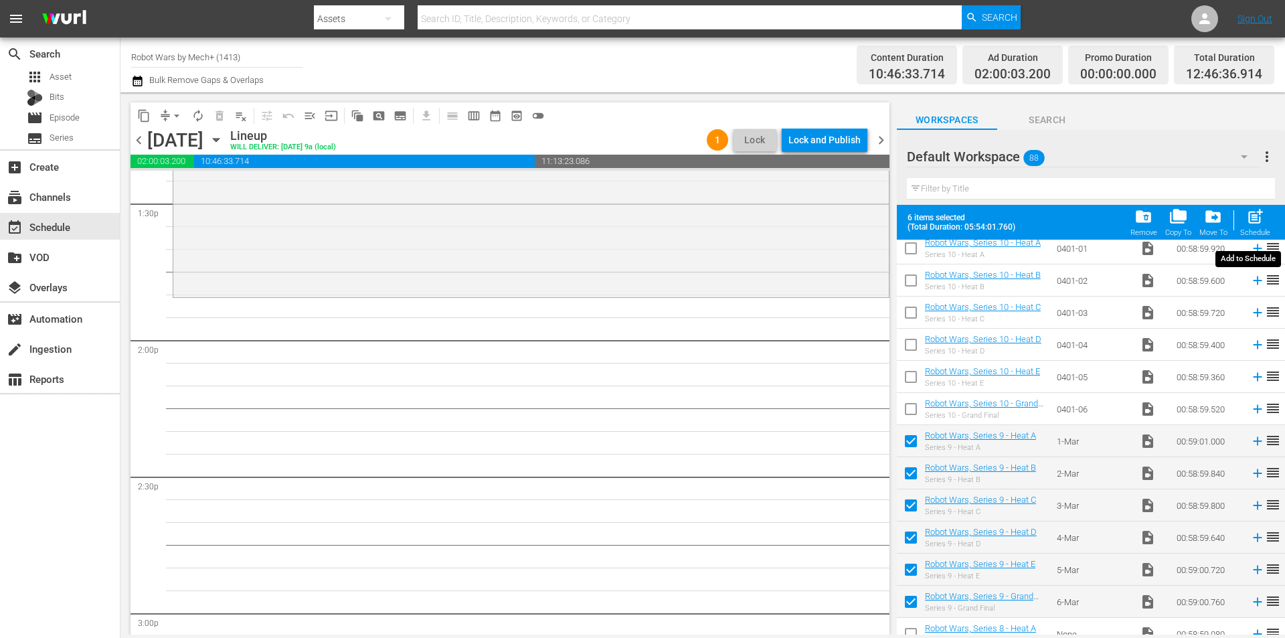
checkbox input "false"
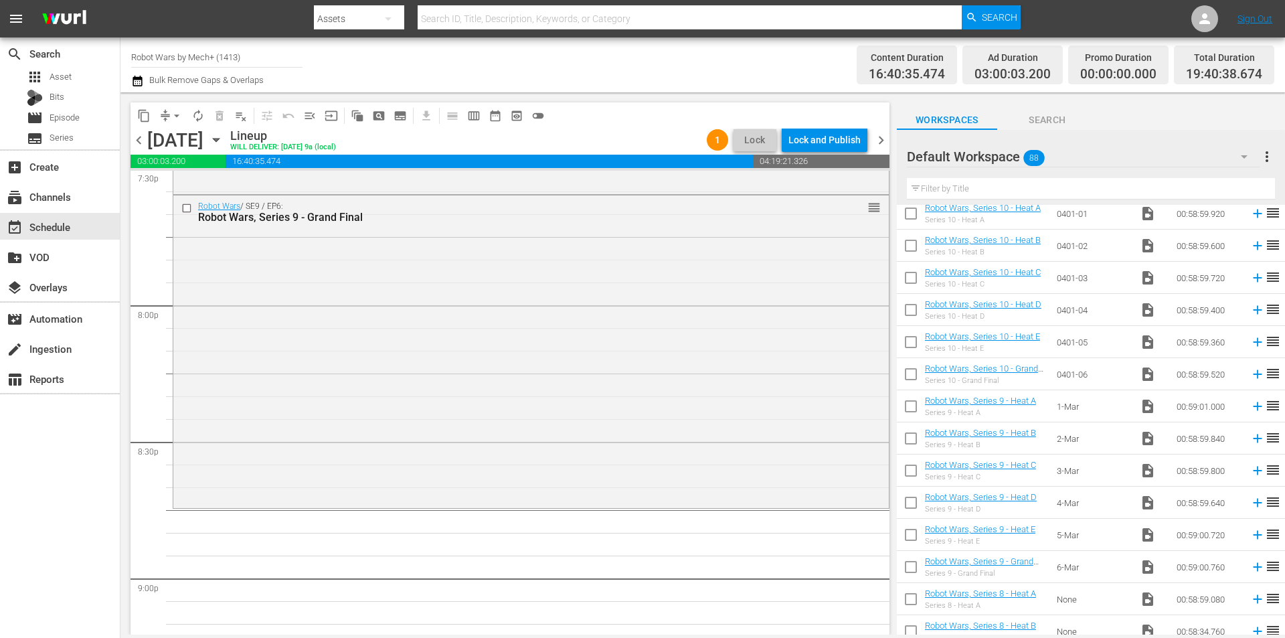
scroll to position [1960, 0]
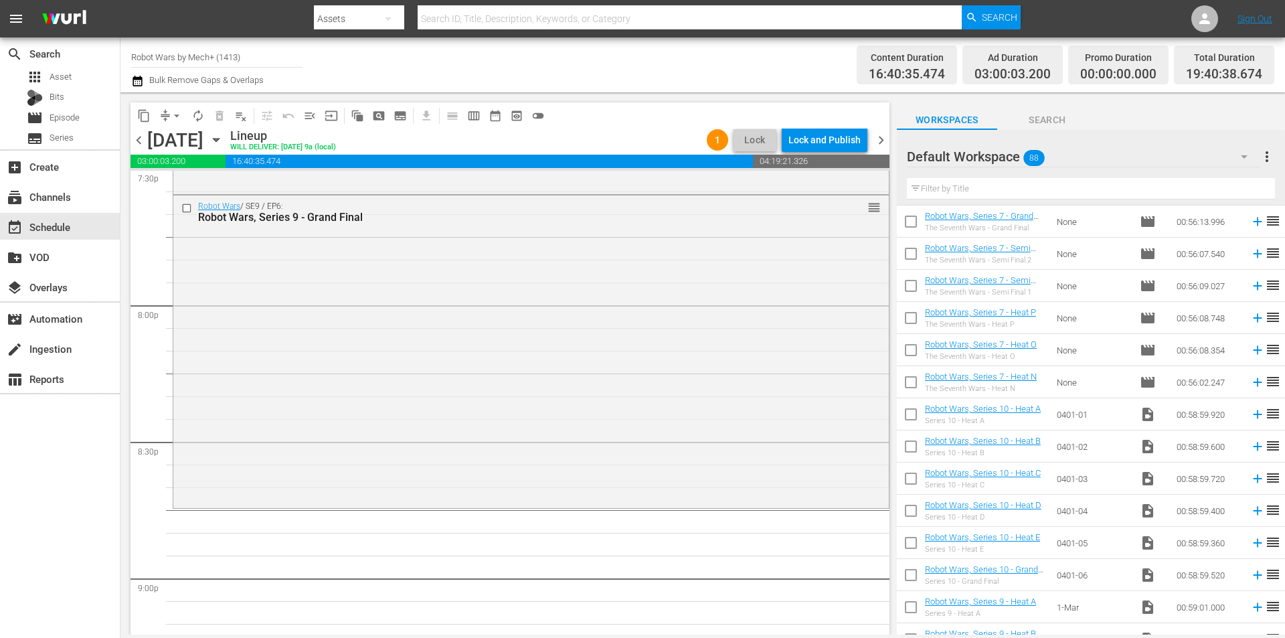
click at [911, 421] on input "checkbox" at bounding box center [911, 417] width 28 height 28
checkbox input "true"
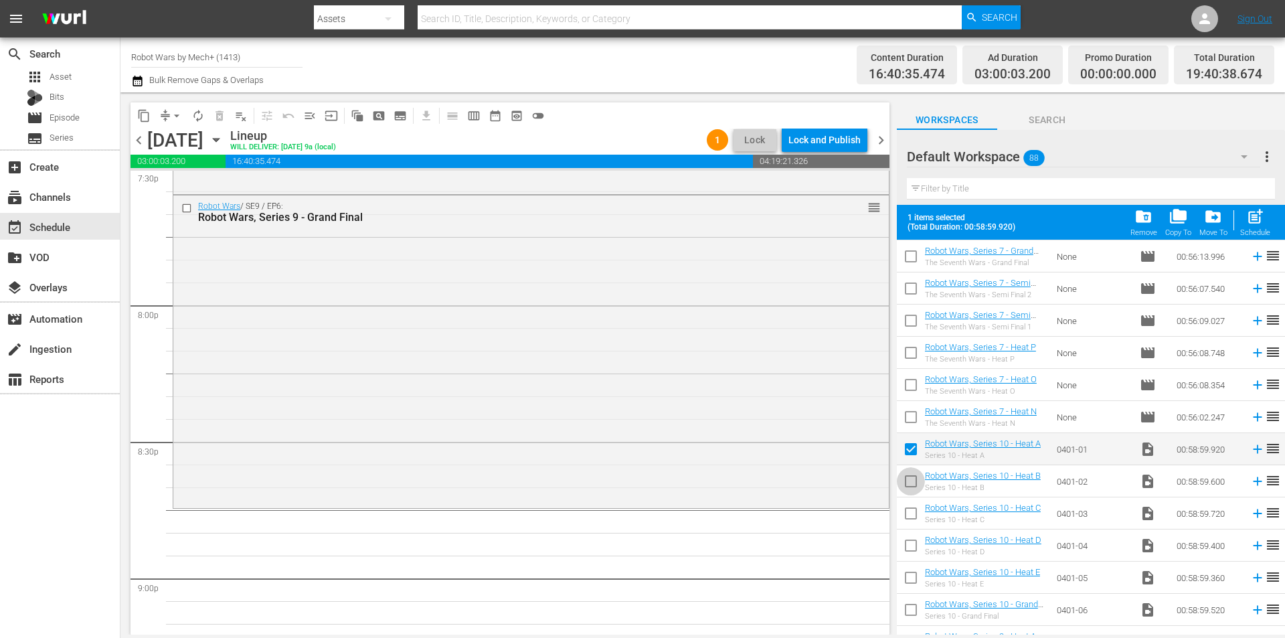
click at [913, 477] on input "checkbox" at bounding box center [911, 484] width 28 height 28
checkbox input "true"
click at [911, 516] on input "checkbox" at bounding box center [911, 516] width 28 height 28
checkbox input "true"
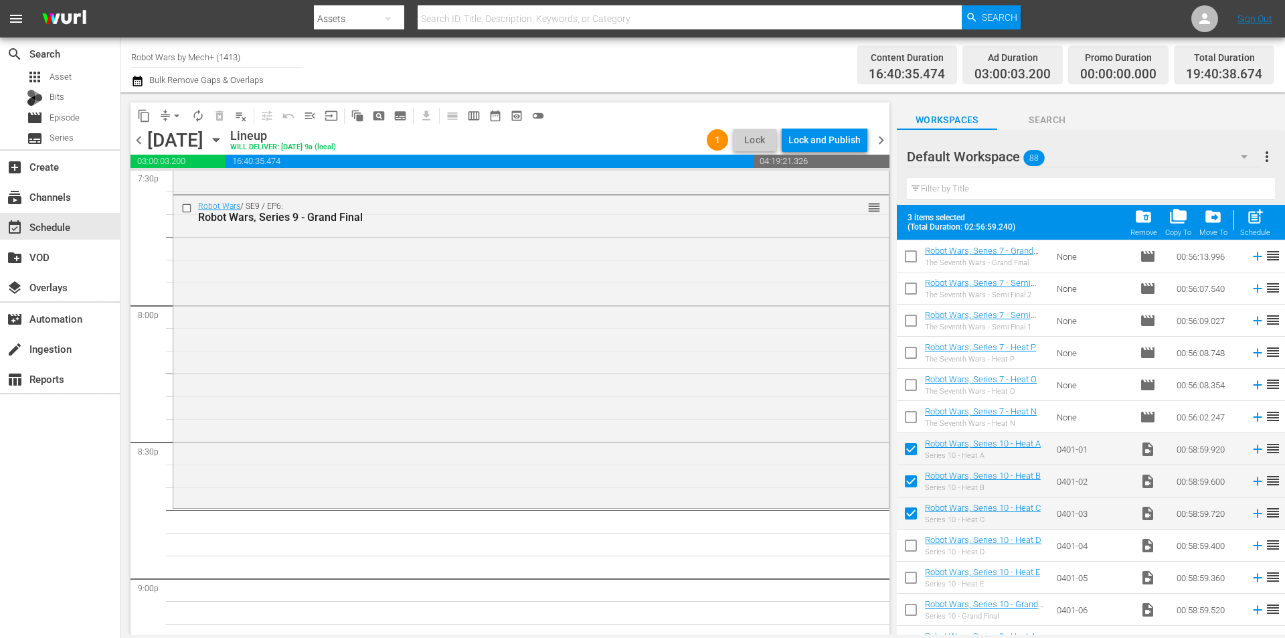
click at [910, 542] on input "checkbox" at bounding box center [911, 548] width 28 height 28
checkbox input "true"
click at [1257, 229] on div "Schedule" at bounding box center [1256, 232] width 30 height 9
checkbox input "false"
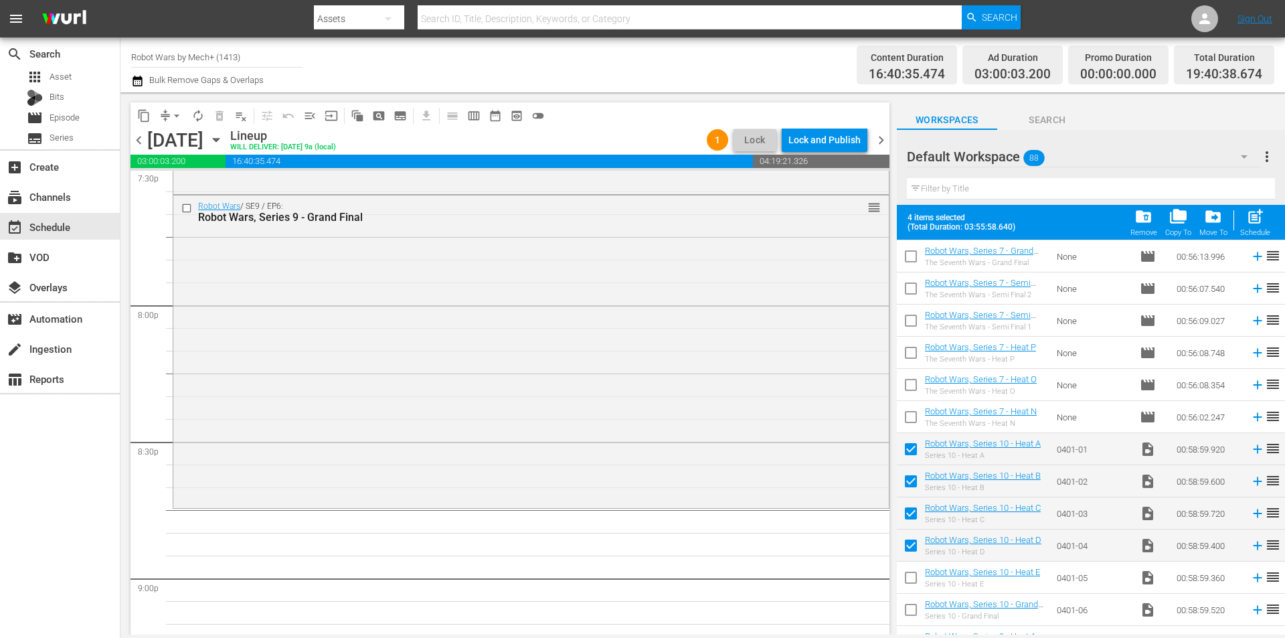
checkbox input "false"
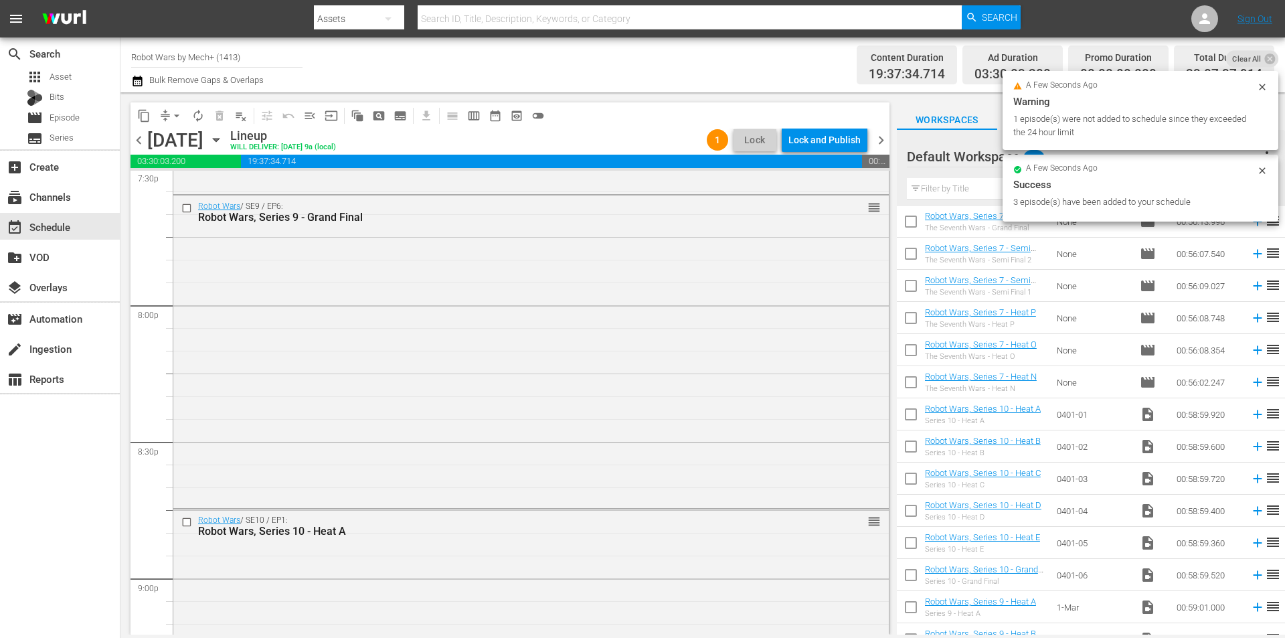
scroll to position [6145, 0]
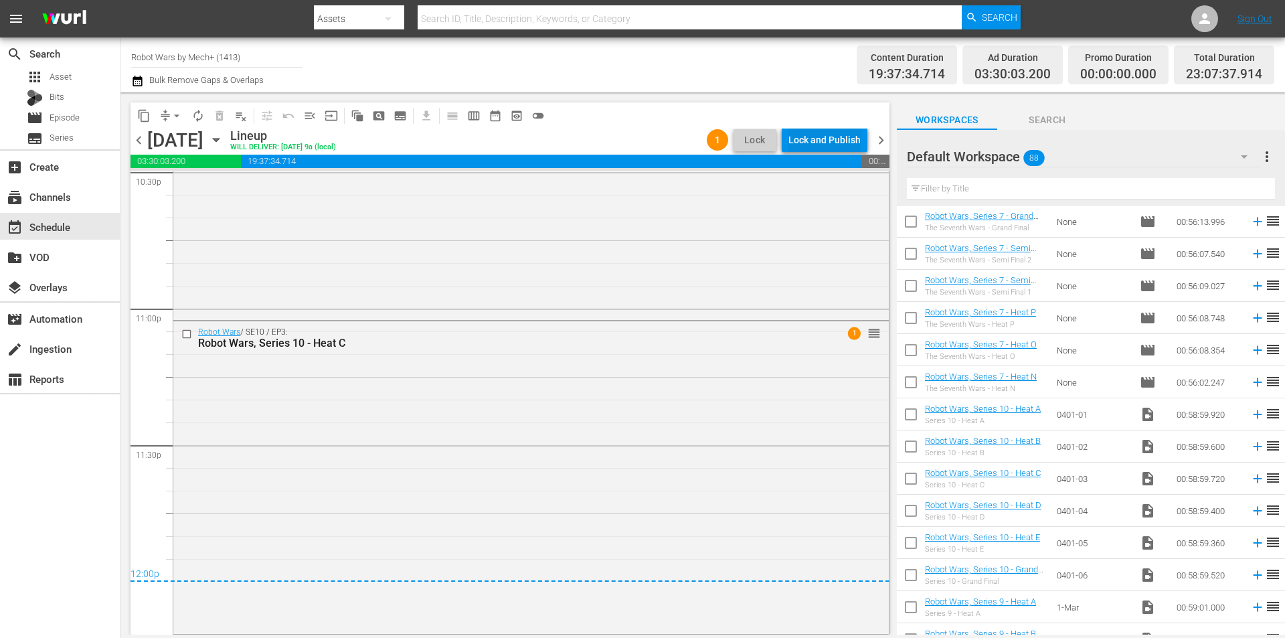
click at [831, 143] on div "Lock and Publish" at bounding box center [825, 140] width 72 height 24
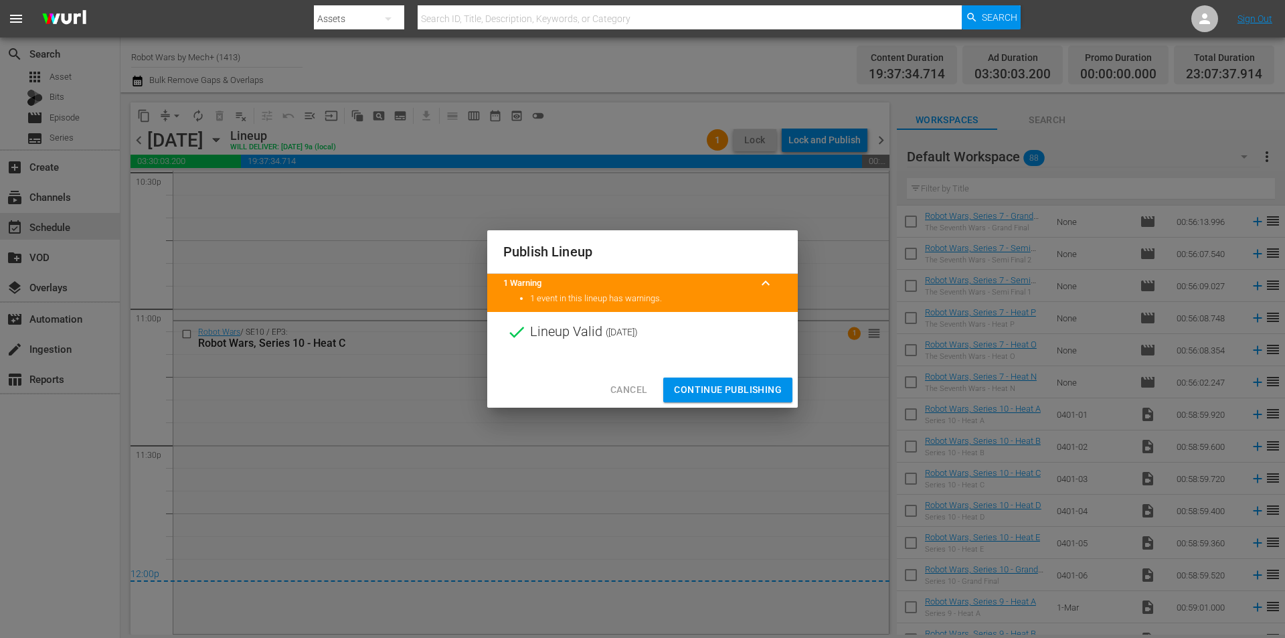
click at [690, 384] on span "Continue Publishing" at bounding box center [728, 390] width 108 height 17
